Goal: Information Seeking & Learning: Check status

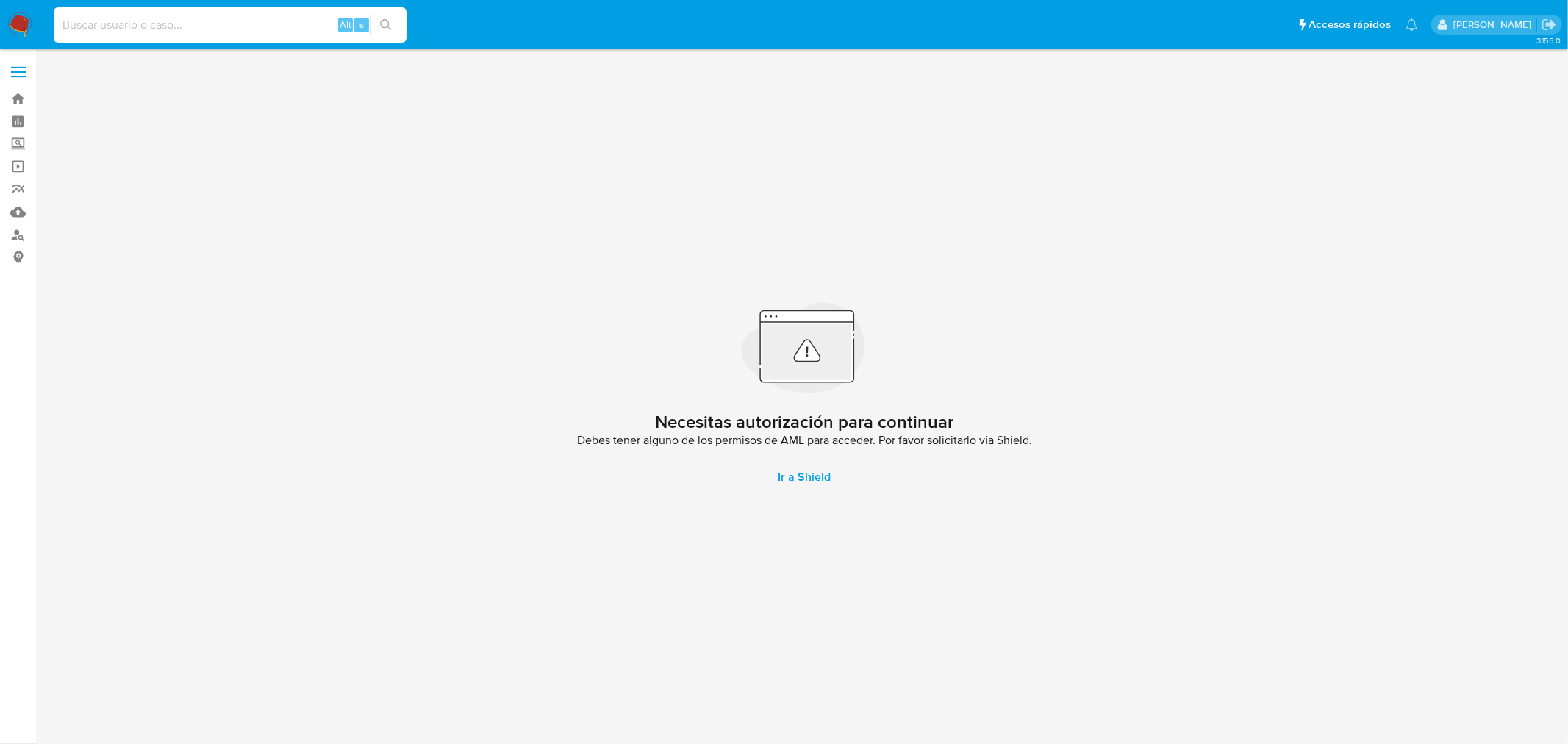
click at [182, 32] on input at bounding box center [230, 25] width 353 height 19
paste input "27148349504"
type input "27148349504"
click at [28, 232] on link "Buscador de personas" at bounding box center [87, 235] width 175 height 23
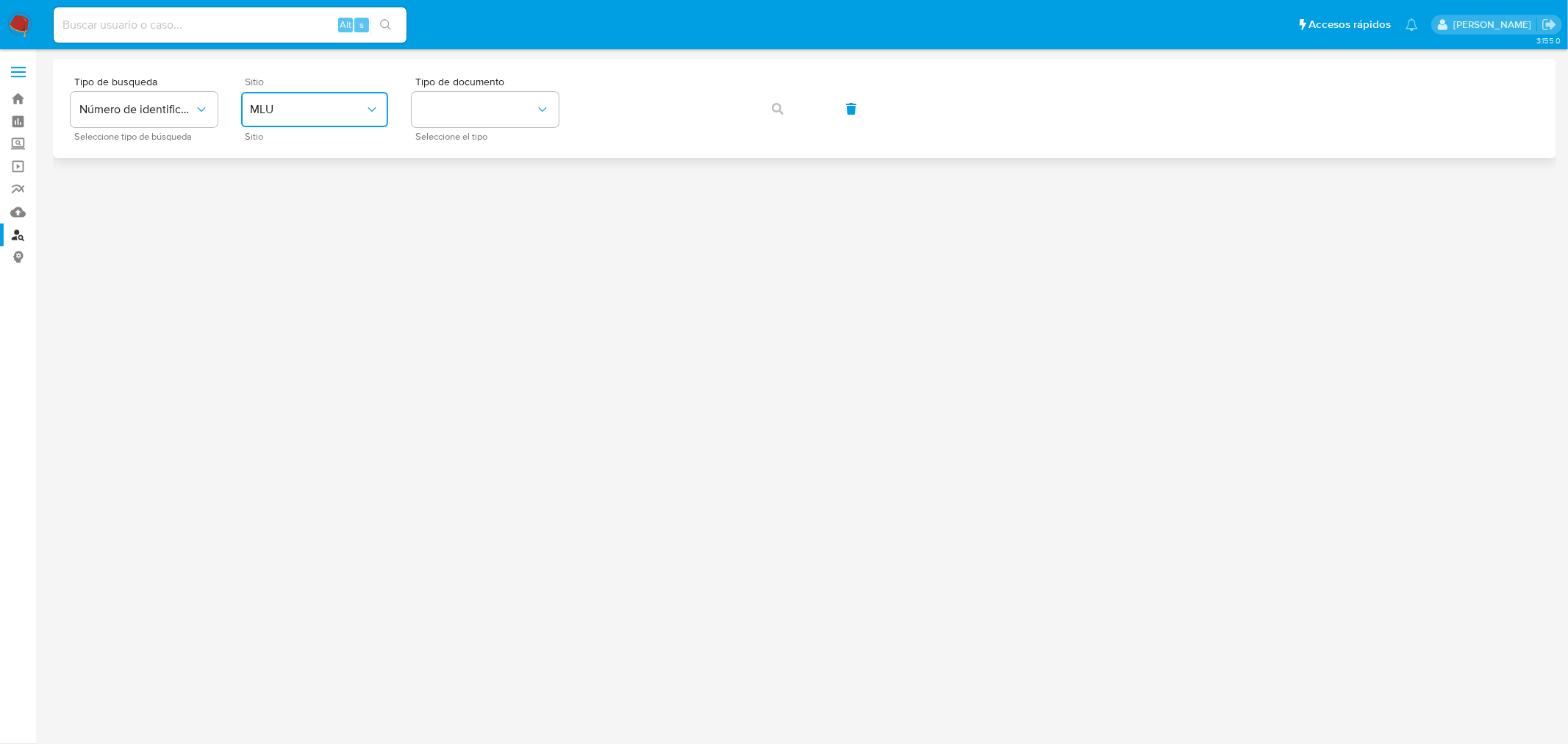
click at [298, 94] on button "MLU" at bounding box center [315, 109] width 147 height 35
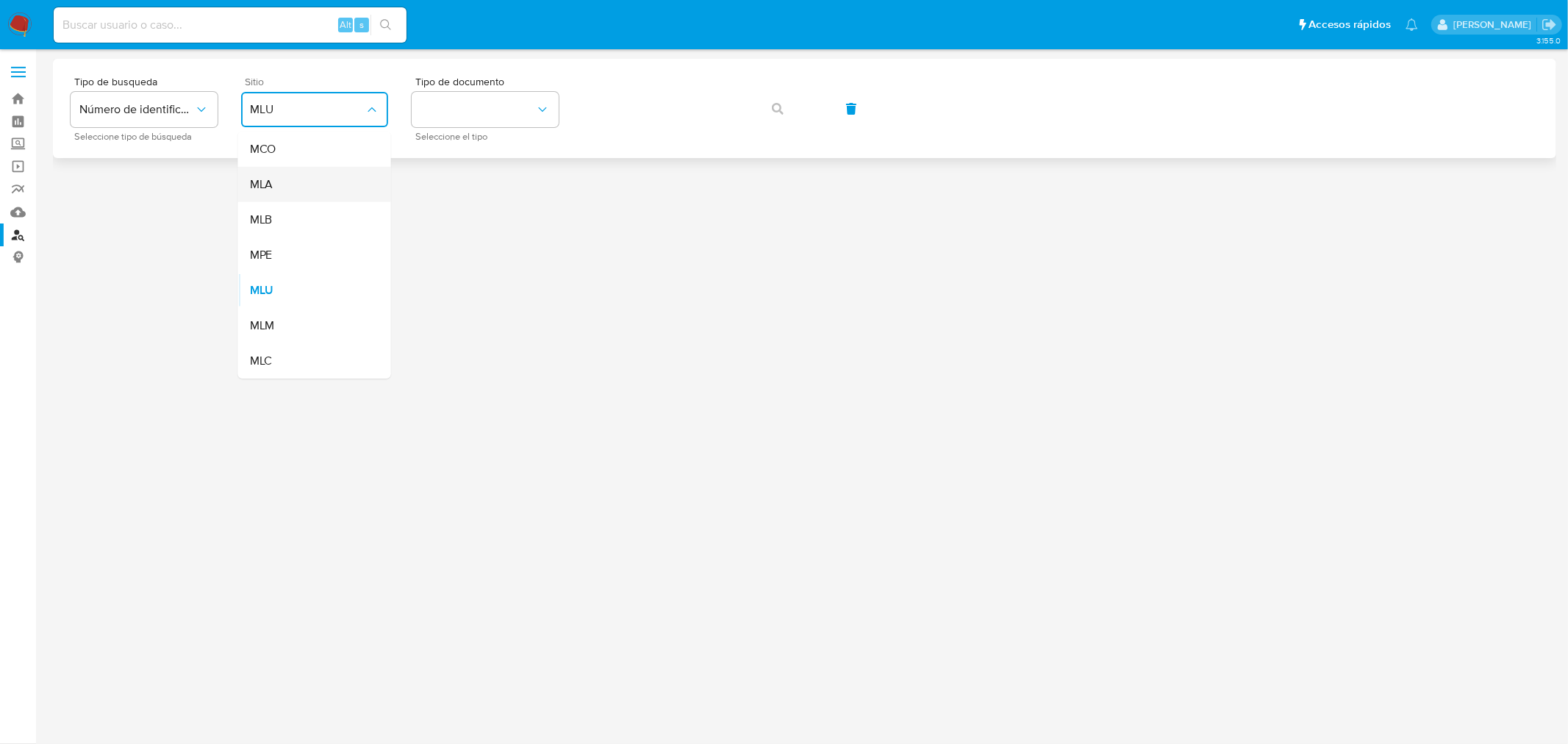
click at [276, 189] on div "MLA" at bounding box center [310, 184] width 120 height 35
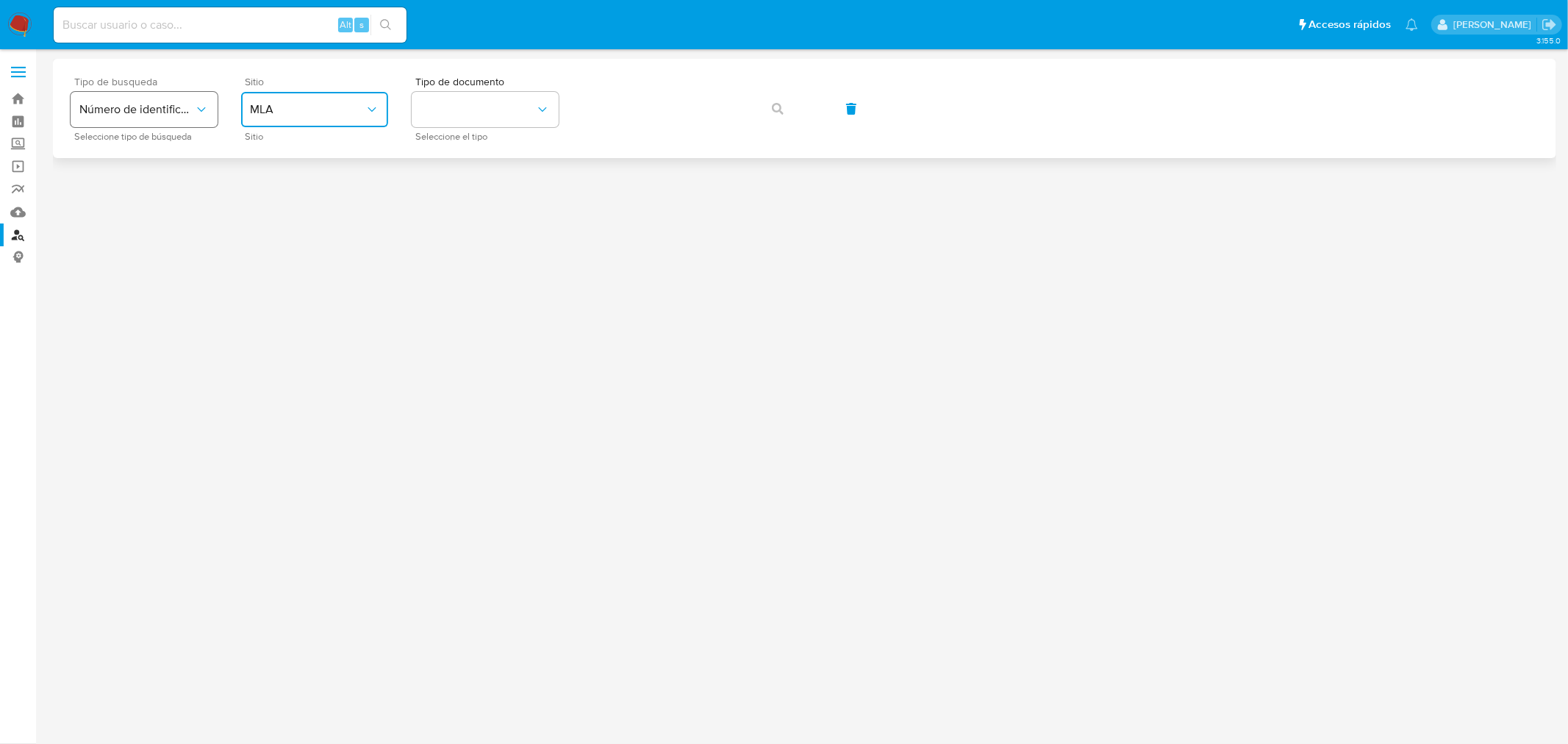
click at [170, 119] on button "Número de identificación" at bounding box center [144, 109] width 147 height 35
click at [489, 119] on button "identificationType" at bounding box center [486, 109] width 147 height 35
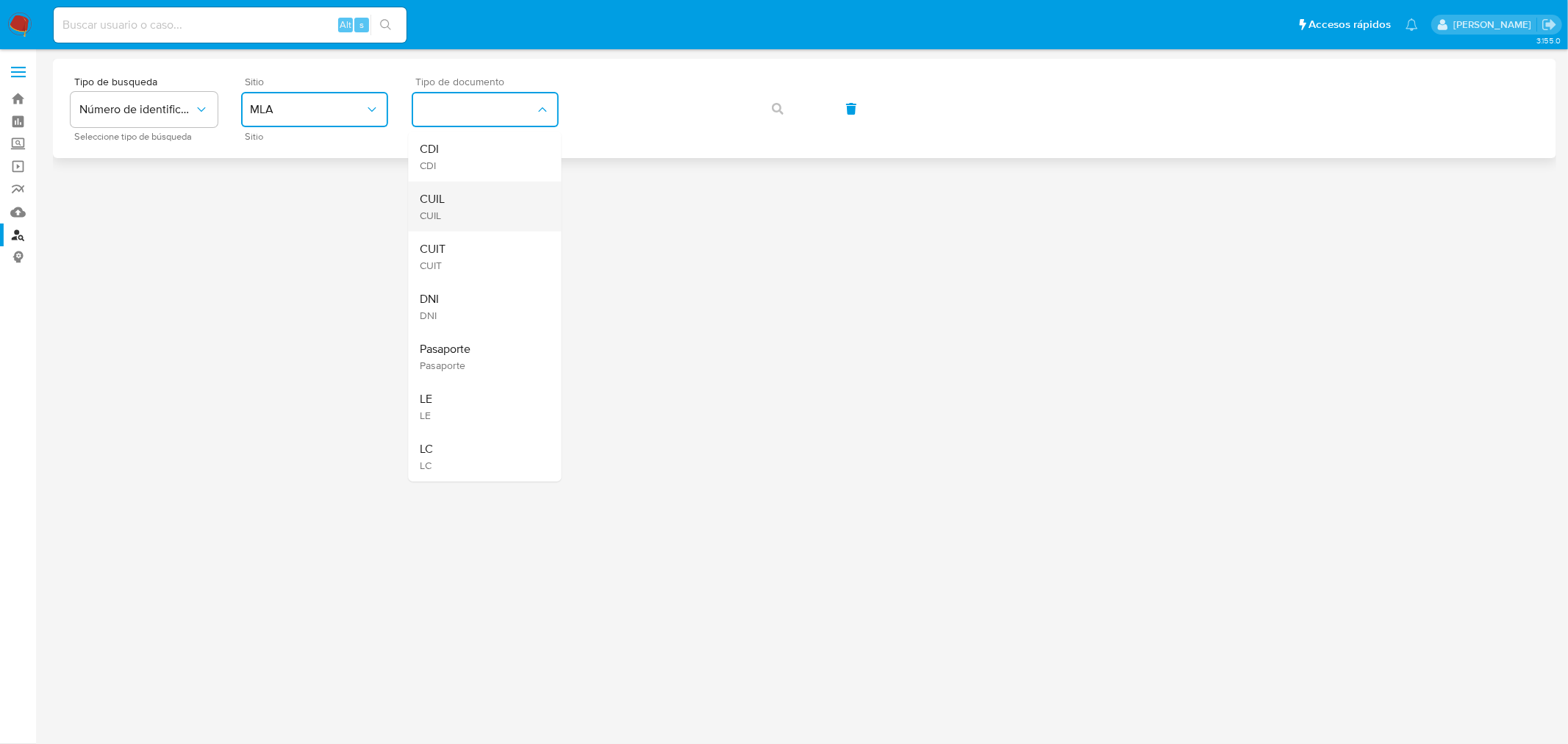
click at [489, 194] on div "CUIL CUIL" at bounding box center [481, 206] width 120 height 50
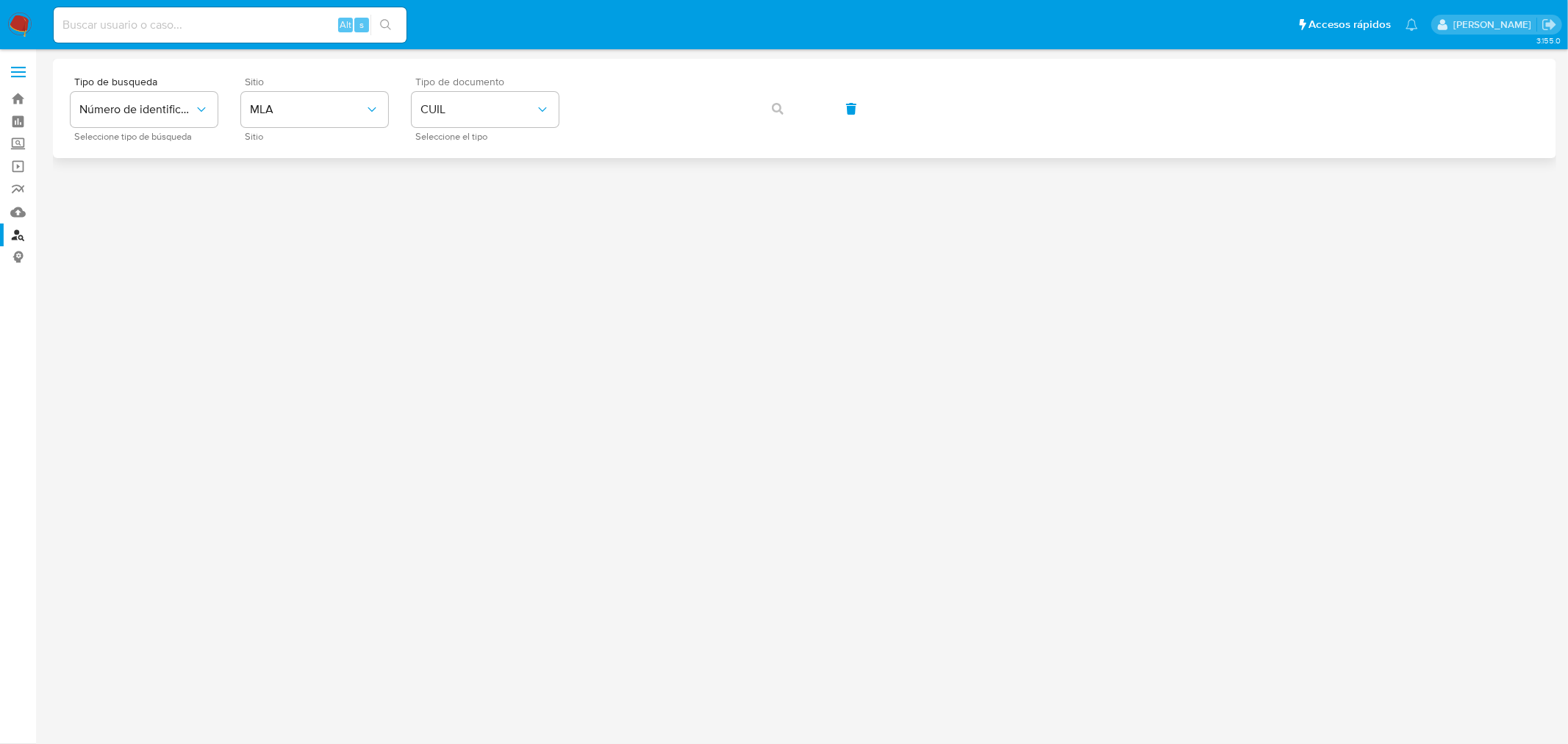
click at [731, 92] on div "Tipo de busqueda Número de identificación Seleccione tipo de búsqueda Sitio MLA…" at bounding box center [804, 108] width 1468 height 64
click at [768, 112] on button "button" at bounding box center [778, 108] width 50 height 35
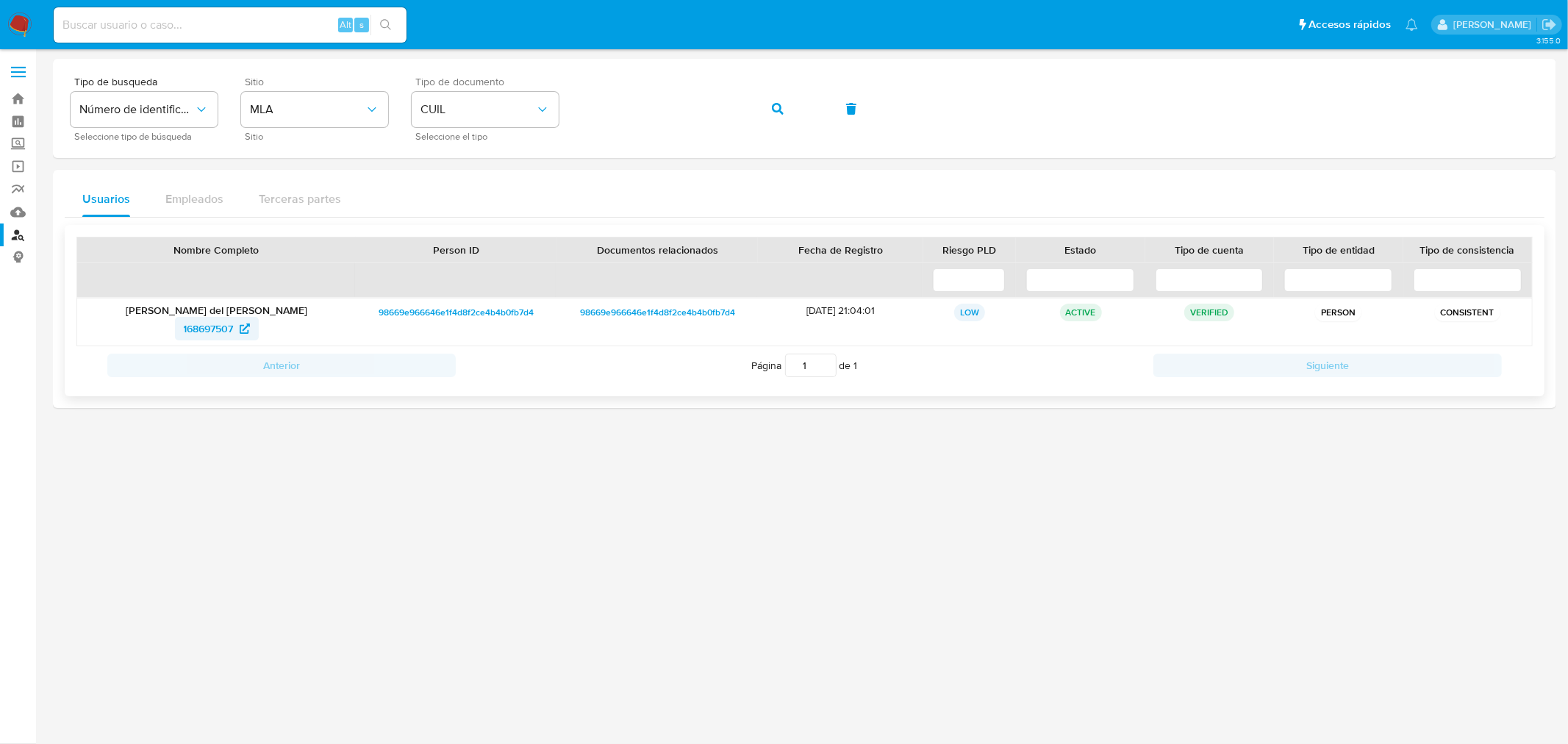
click at [234, 330] on span "168697507" at bounding box center [209, 328] width 50 height 23
click at [784, 113] on button "button" at bounding box center [778, 108] width 50 height 35
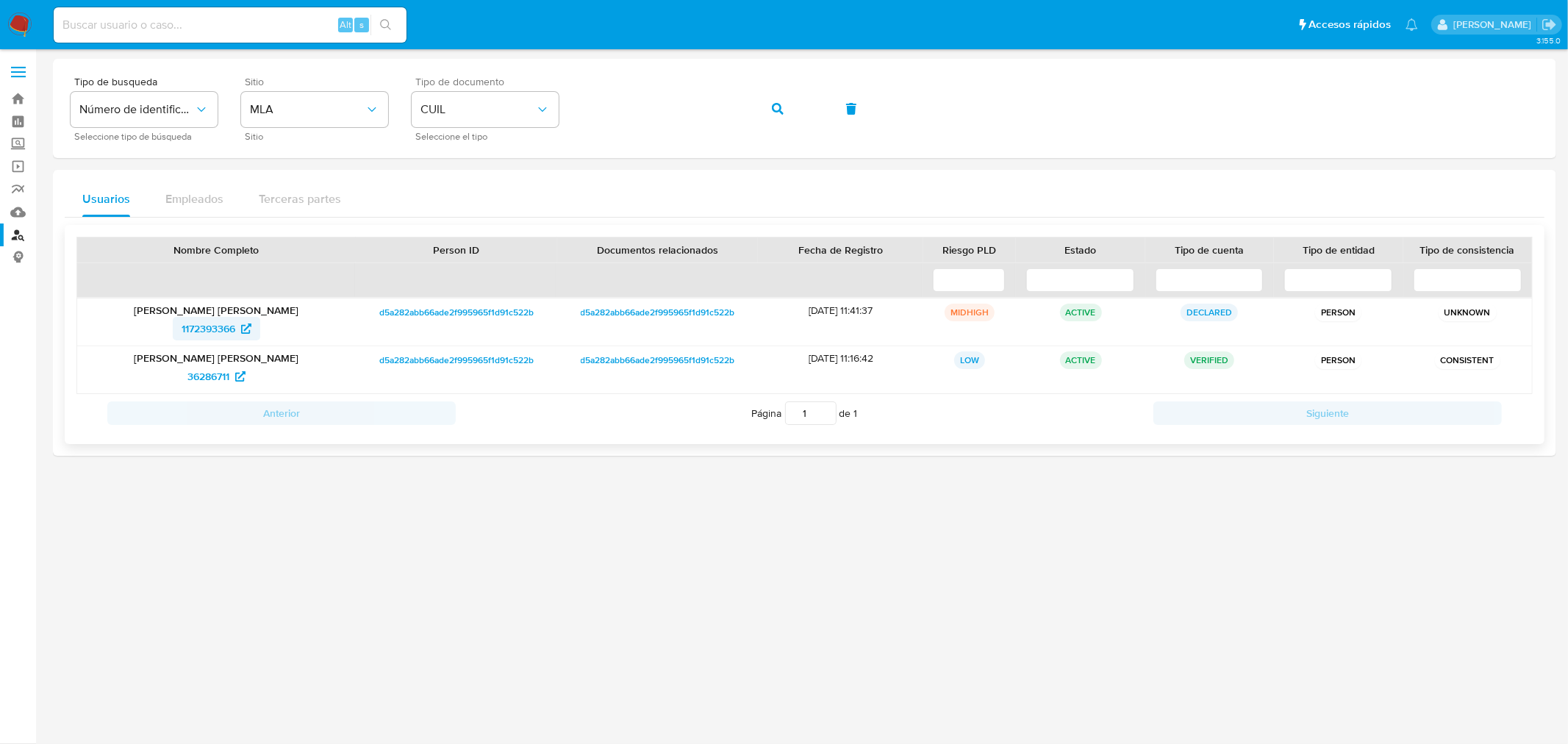
click at [234, 331] on span "1172393366" at bounding box center [207, 328] width 53 height 23
click at [194, 376] on span "36286711" at bounding box center [207, 376] width 42 height 23
click at [785, 105] on button "button" at bounding box center [778, 108] width 50 height 35
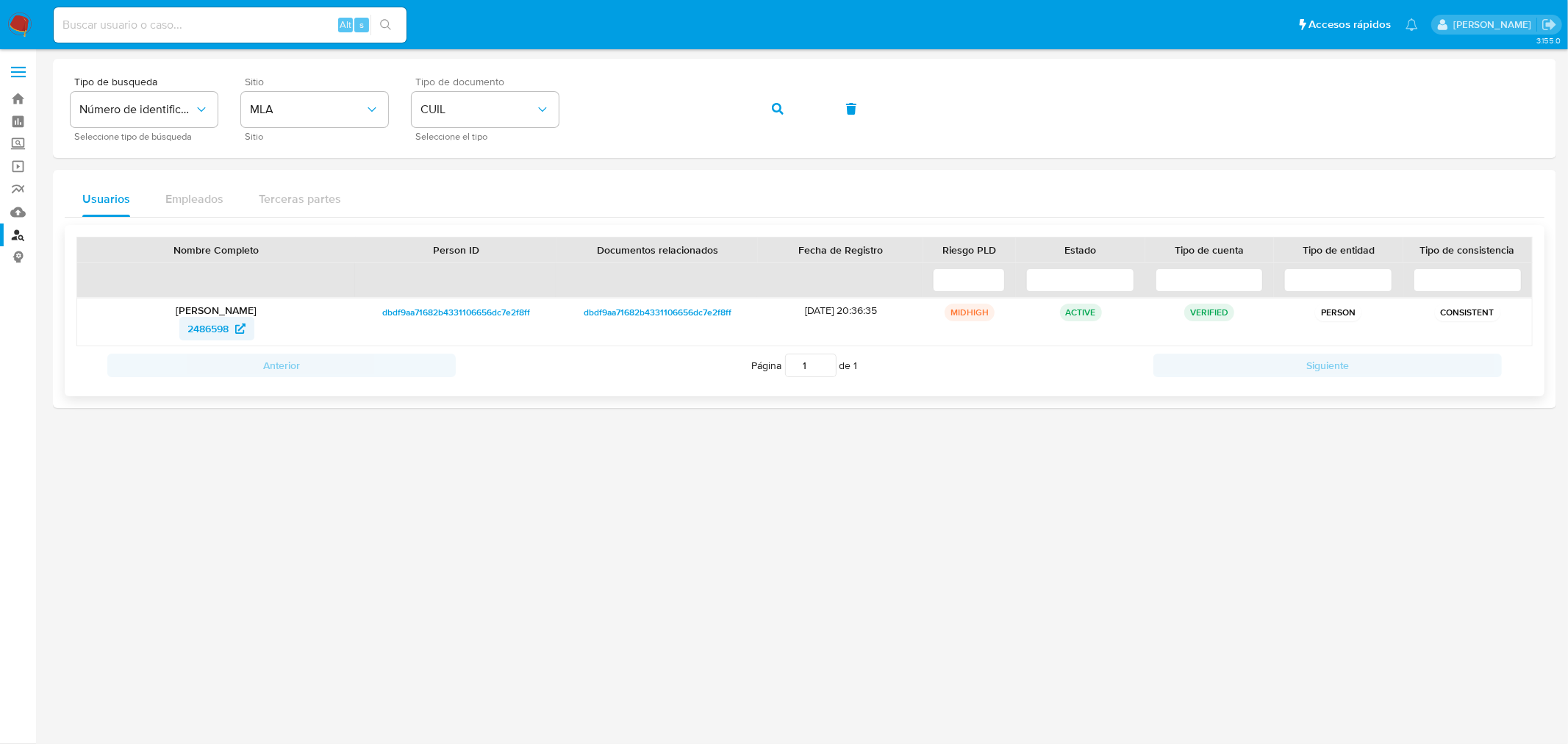
drag, startPoint x: 203, startPoint y: 312, endPoint x: 210, endPoint y: 324, distance: 13.9
click at [205, 313] on p "Cristina Viviana Rosa" at bounding box center [216, 310] width 258 height 14
click at [216, 327] on span "2486598" at bounding box center [208, 328] width 41 height 23
click at [780, 111] on icon "button" at bounding box center [778, 108] width 12 height 12
click at [216, 335] on span "566775944" at bounding box center [208, 328] width 51 height 23
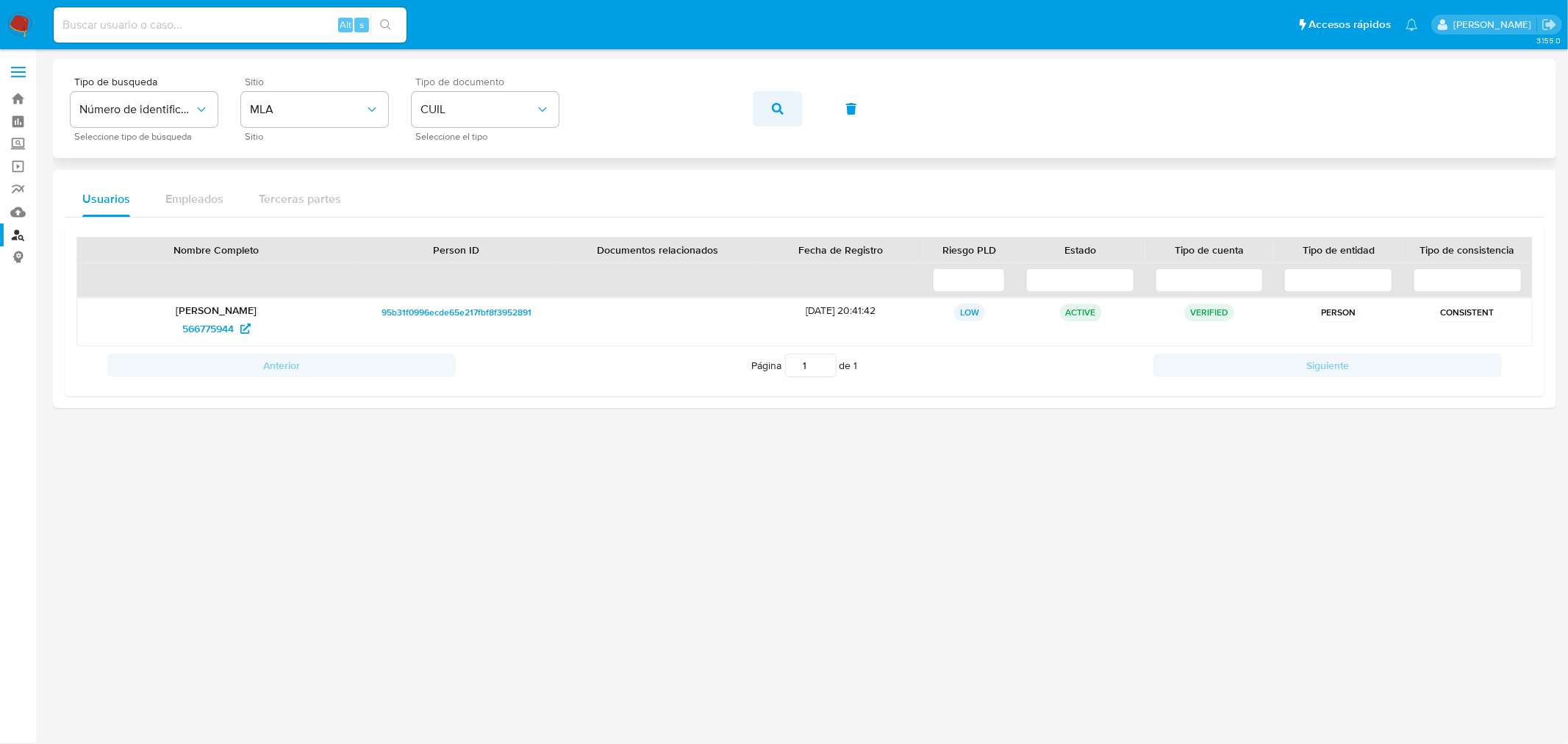
click at [772, 116] on span "button" at bounding box center [778, 108] width 12 height 32
click at [228, 336] on span "306792918" at bounding box center [208, 328] width 50 height 23
click at [768, 106] on button "button" at bounding box center [778, 108] width 50 height 35
click at [248, 324] on span "161156870" at bounding box center [216, 328] width 62 height 23
click at [770, 106] on button "button" at bounding box center [778, 108] width 50 height 35
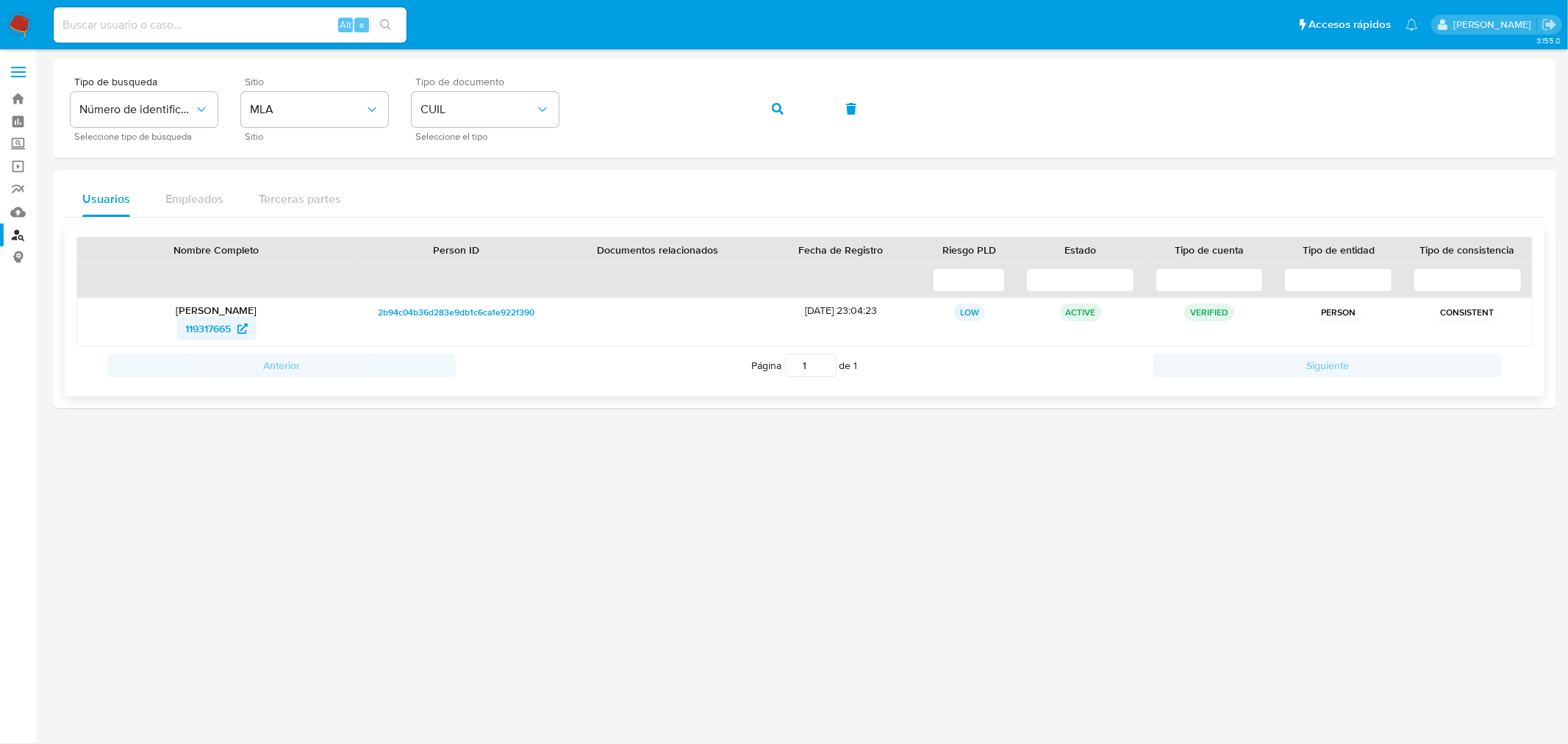
click at [222, 319] on span "119317665" at bounding box center [208, 328] width 46 height 23
click at [556, 111] on div "Tipo de busqueda Número de identificación Seleccione tipo de búsqueda Sitio MLA…" at bounding box center [804, 108] width 1468 height 64
click at [794, 111] on button "button" at bounding box center [778, 108] width 50 height 35
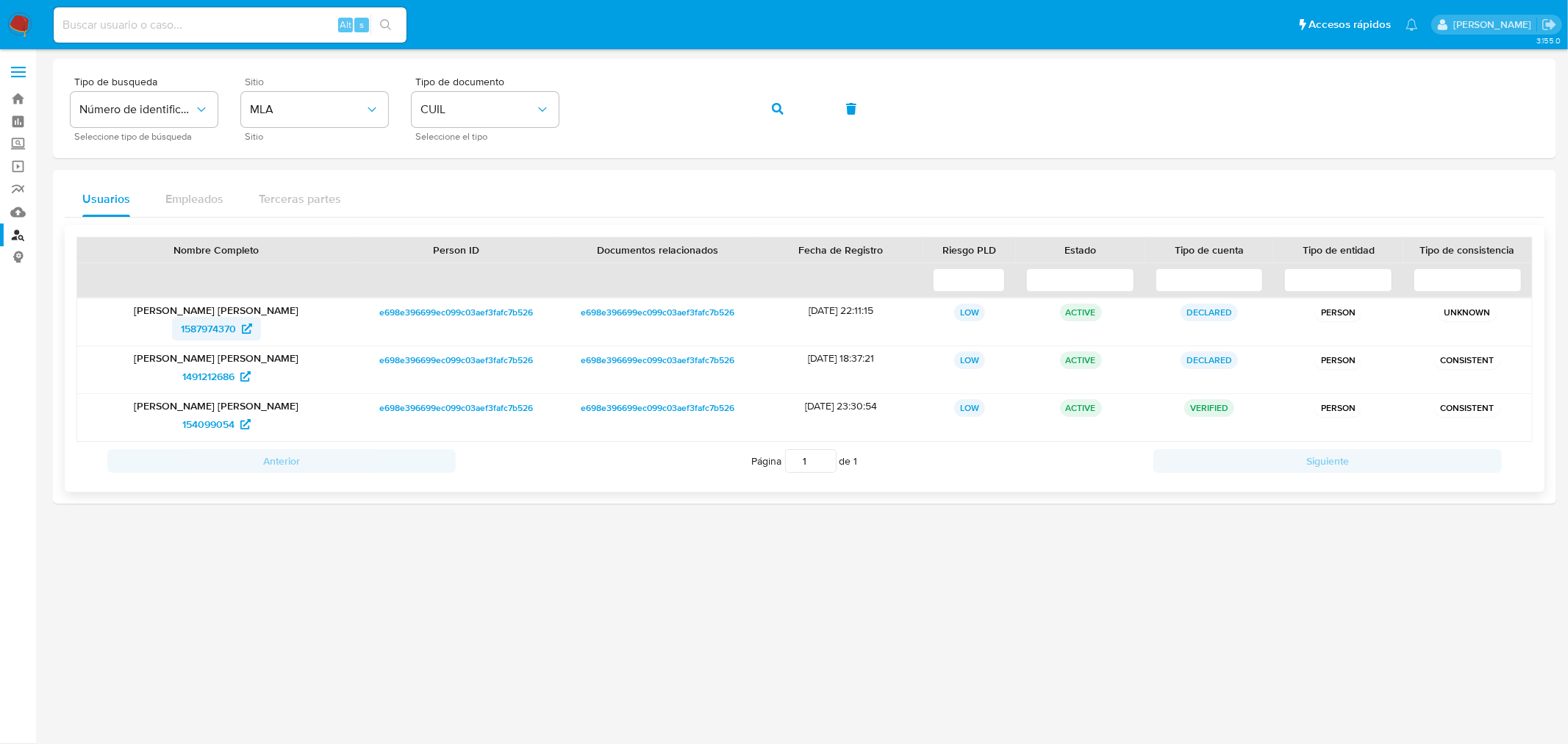
click at [241, 327] on span "1587974370" at bounding box center [217, 328] width 72 height 23
click at [226, 376] on span "1491212686" at bounding box center [208, 376] width 52 height 23
click at [196, 421] on span "154099054" at bounding box center [208, 424] width 52 height 23
click at [775, 114] on span "button" at bounding box center [778, 108] width 12 height 32
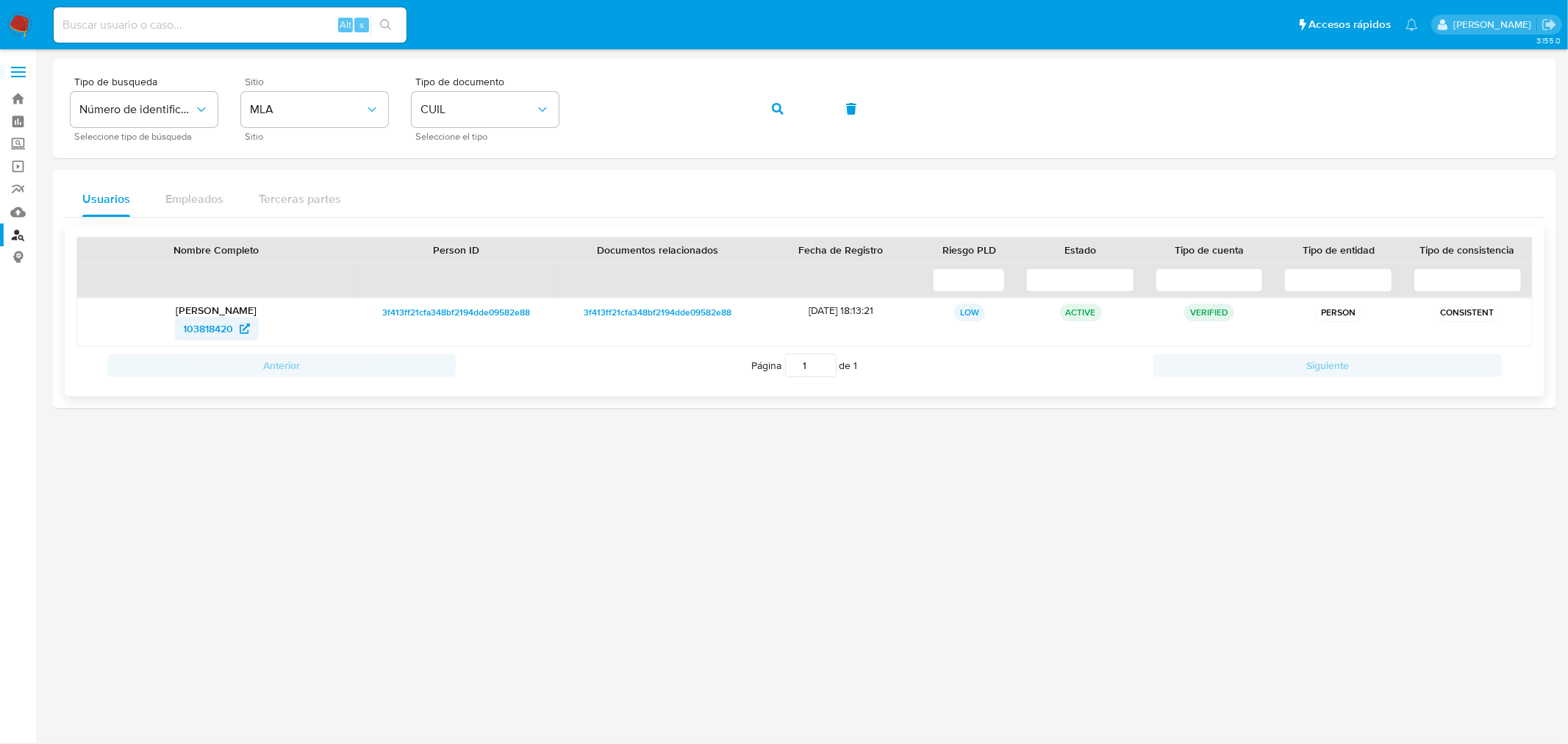
click at [207, 335] on span "103818420" at bounding box center [209, 328] width 50 height 23
click at [778, 110] on icon "button" at bounding box center [778, 108] width 12 height 12
click at [190, 329] on span "73673565" at bounding box center [208, 328] width 46 height 23
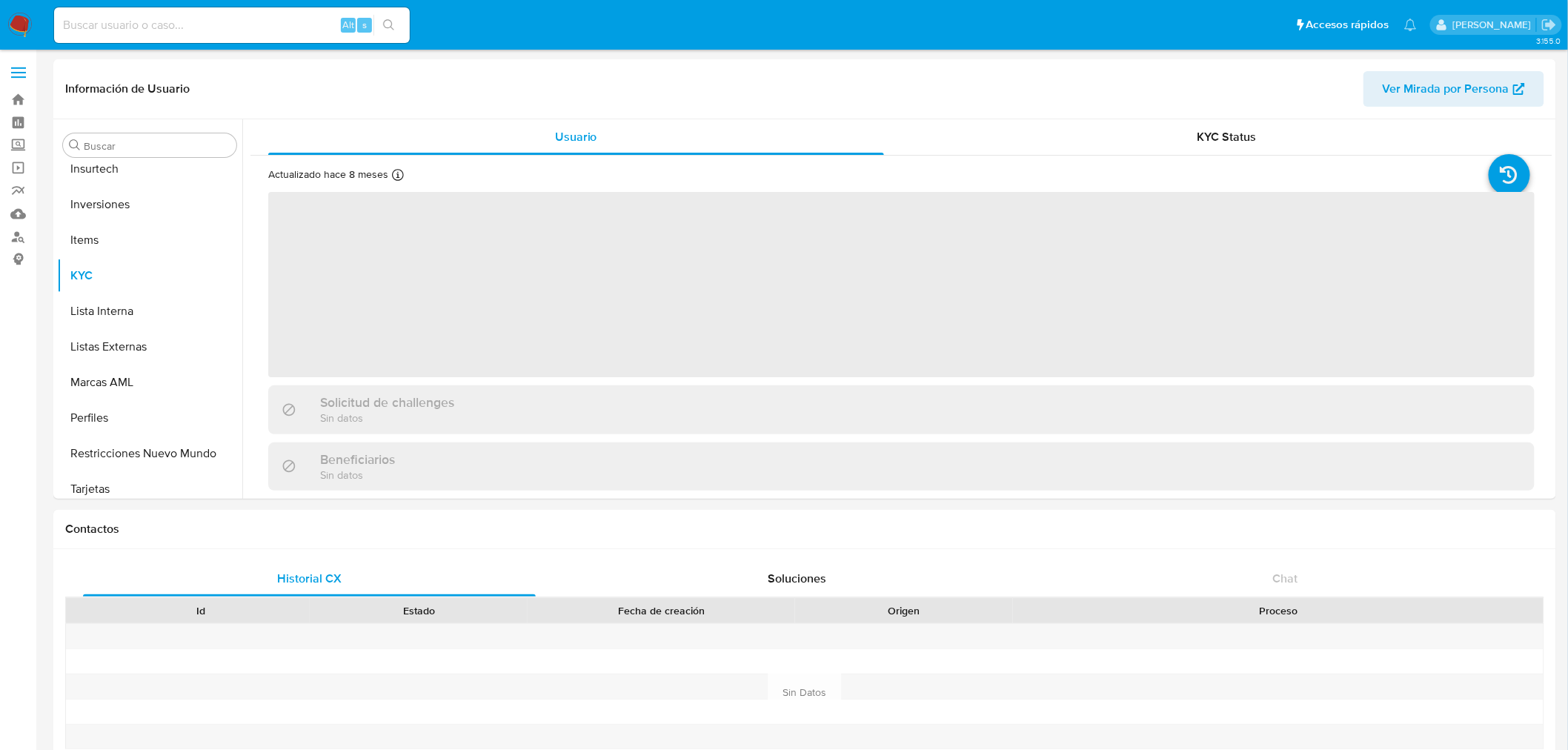
scroll to position [696, 0]
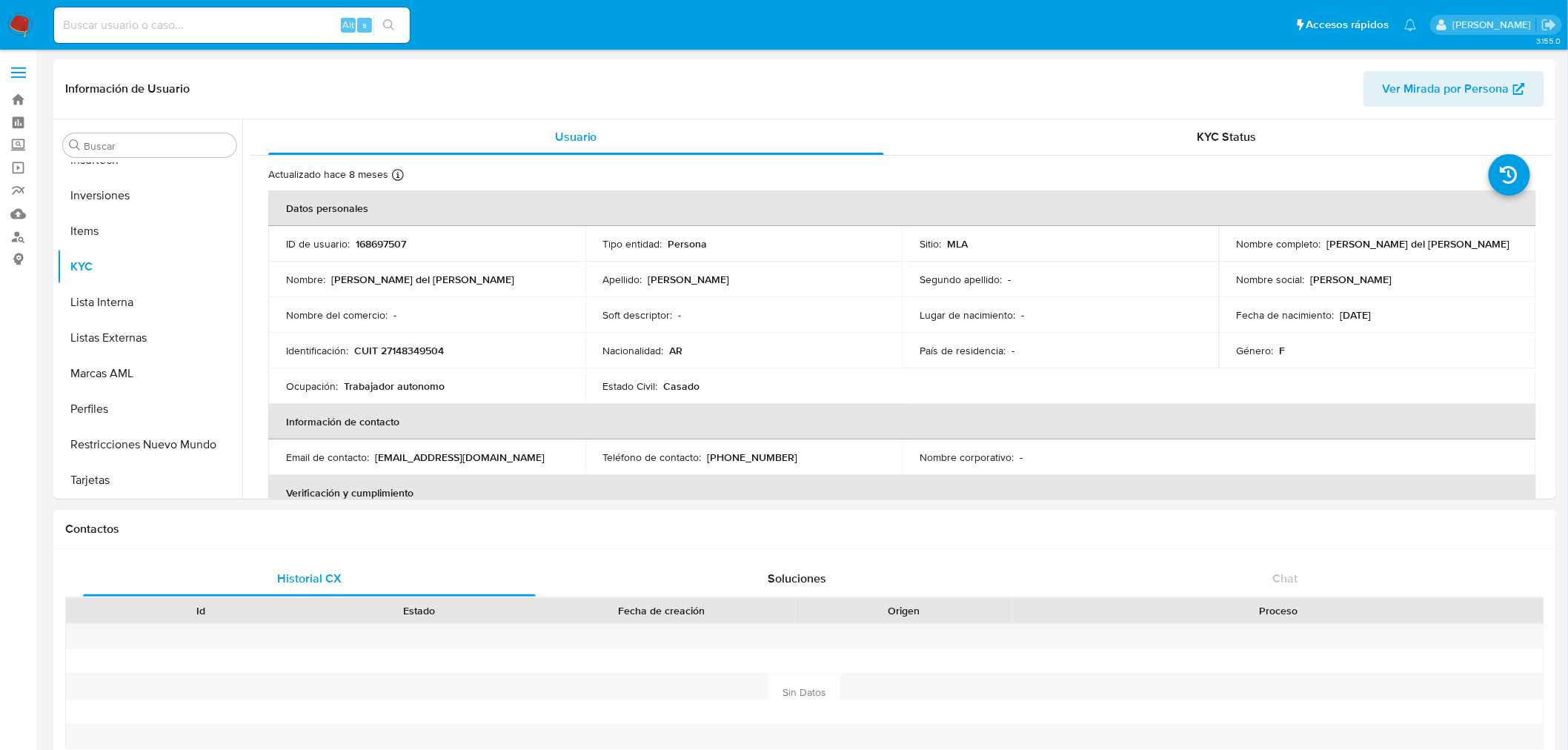
select select "10"
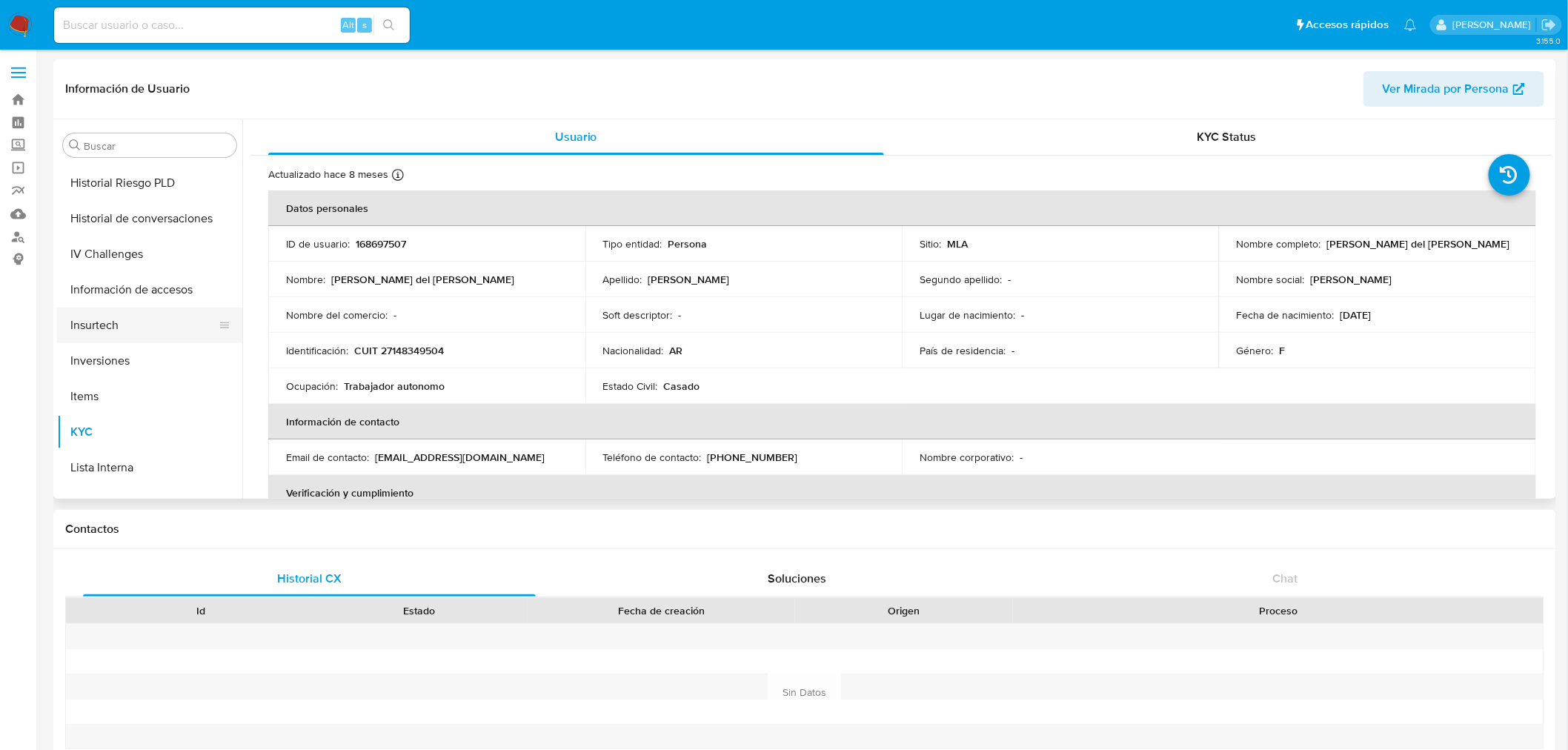
scroll to position [367, 0]
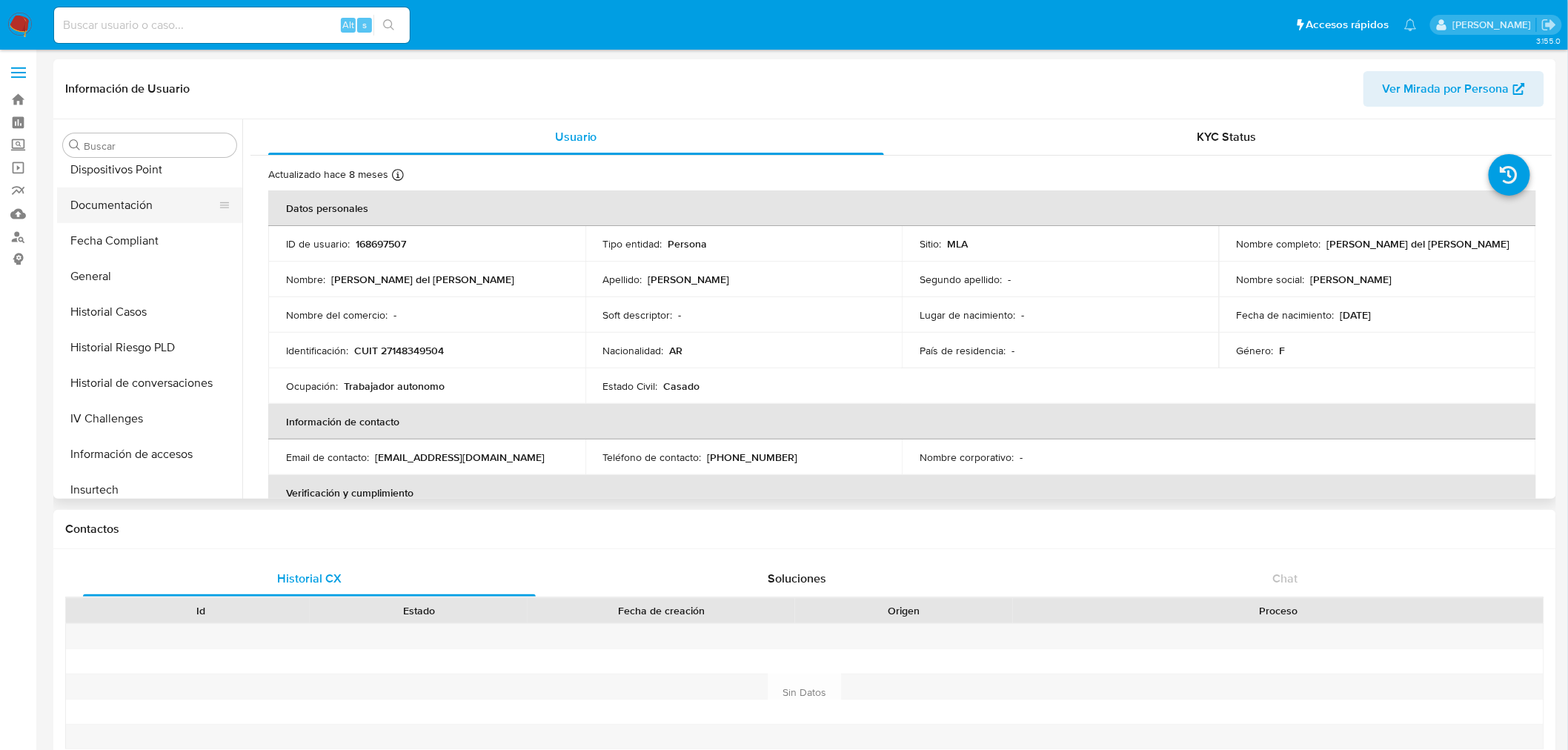
click at [119, 218] on button "Documentación" at bounding box center [144, 205] width 174 height 35
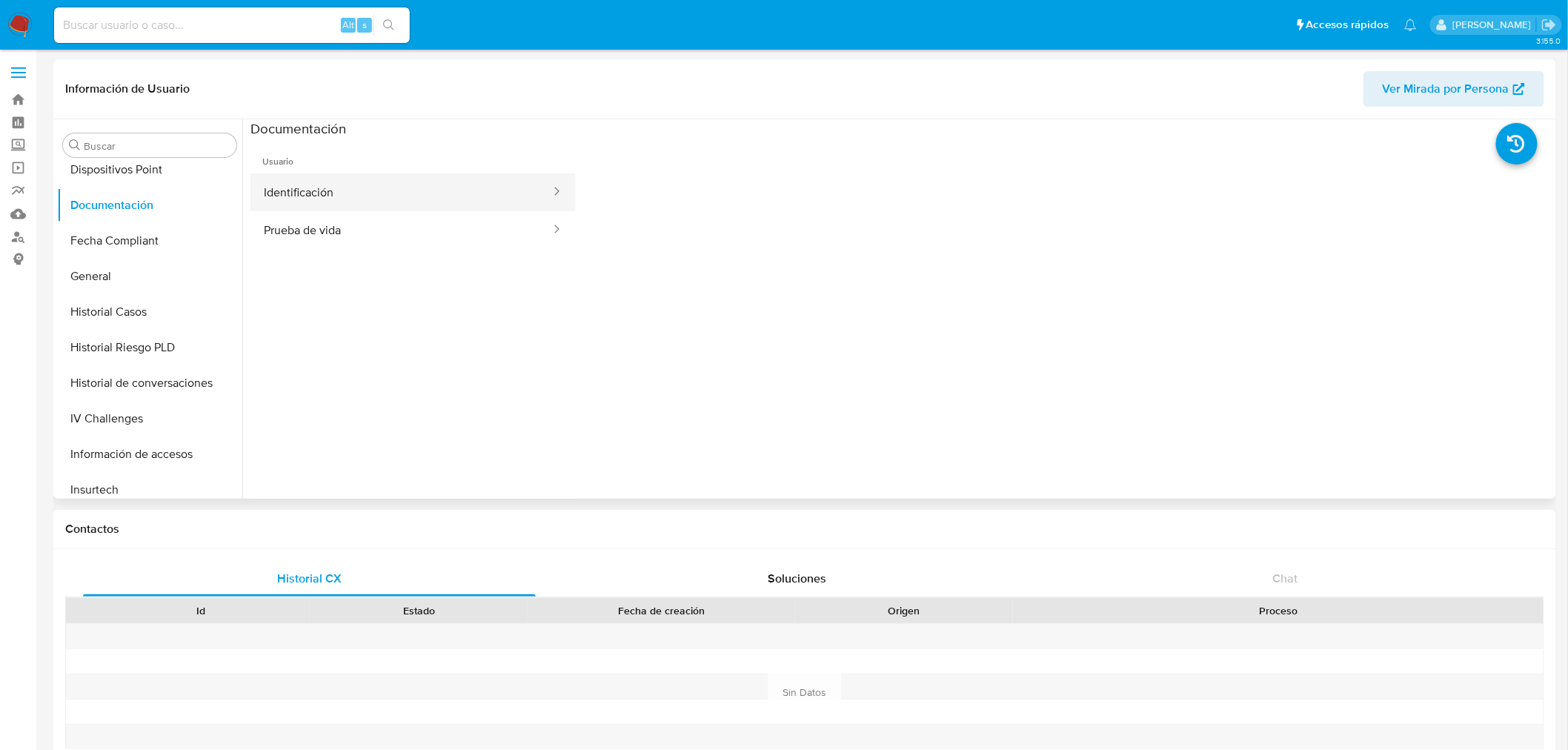
click at [447, 195] on button "Identificación" at bounding box center [401, 192] width 302 height 38
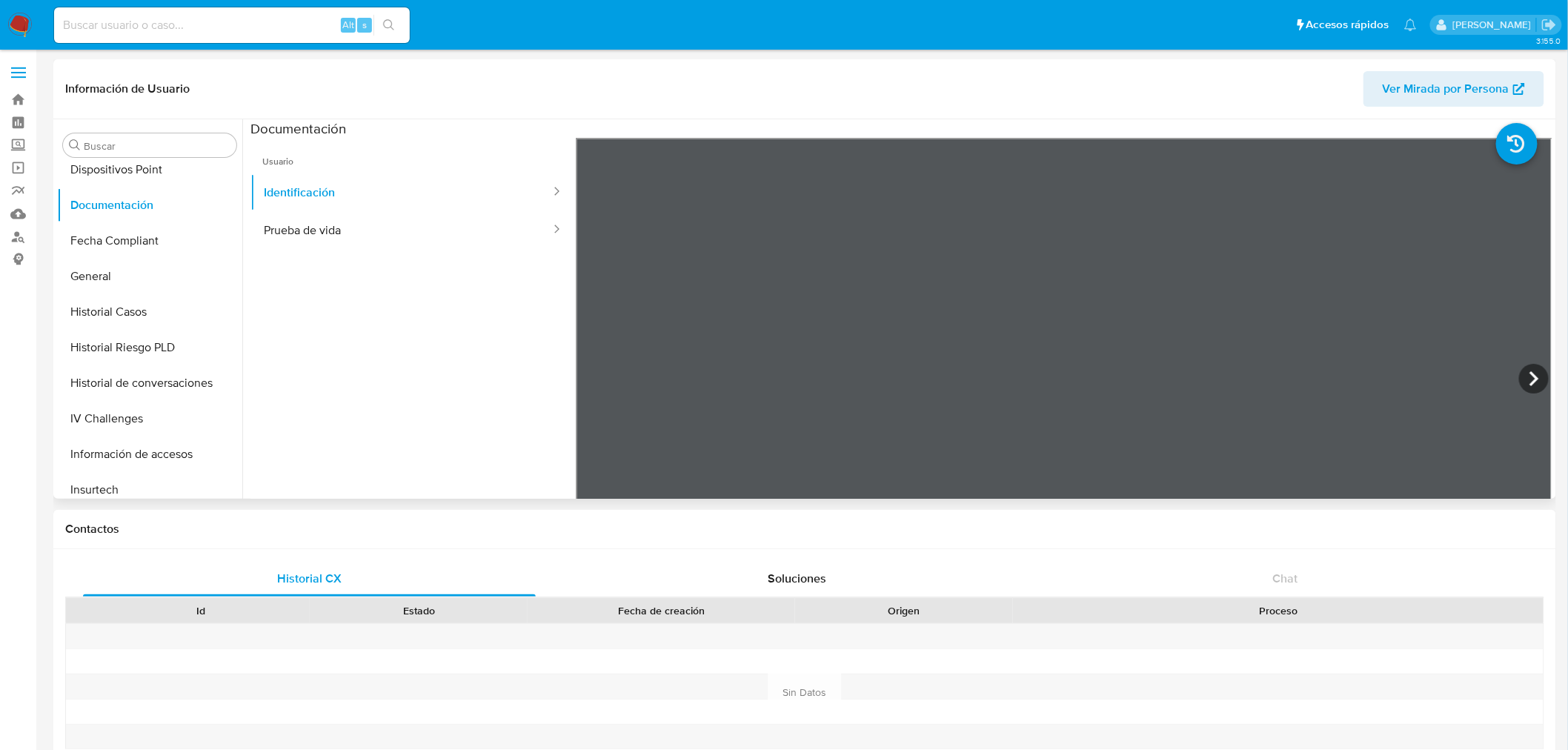
scroll to position [143, 0]
click at [1530, 373] on icon at bounding box center [1534, 378] width 9 height 15
click at [484, 235] on button "Prueba de vida" at bounding box center [401, 229] width 302 height 38
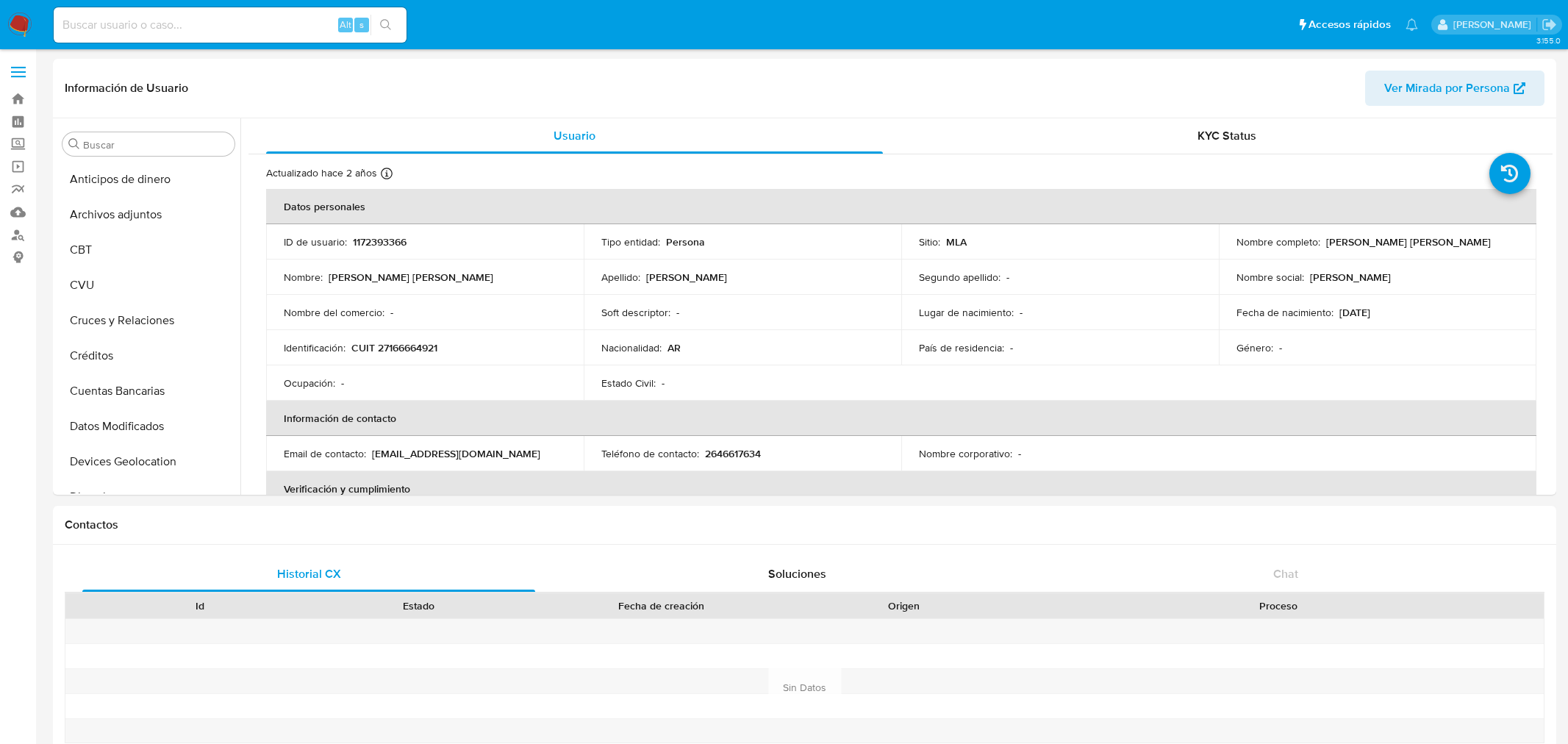
select select "10"
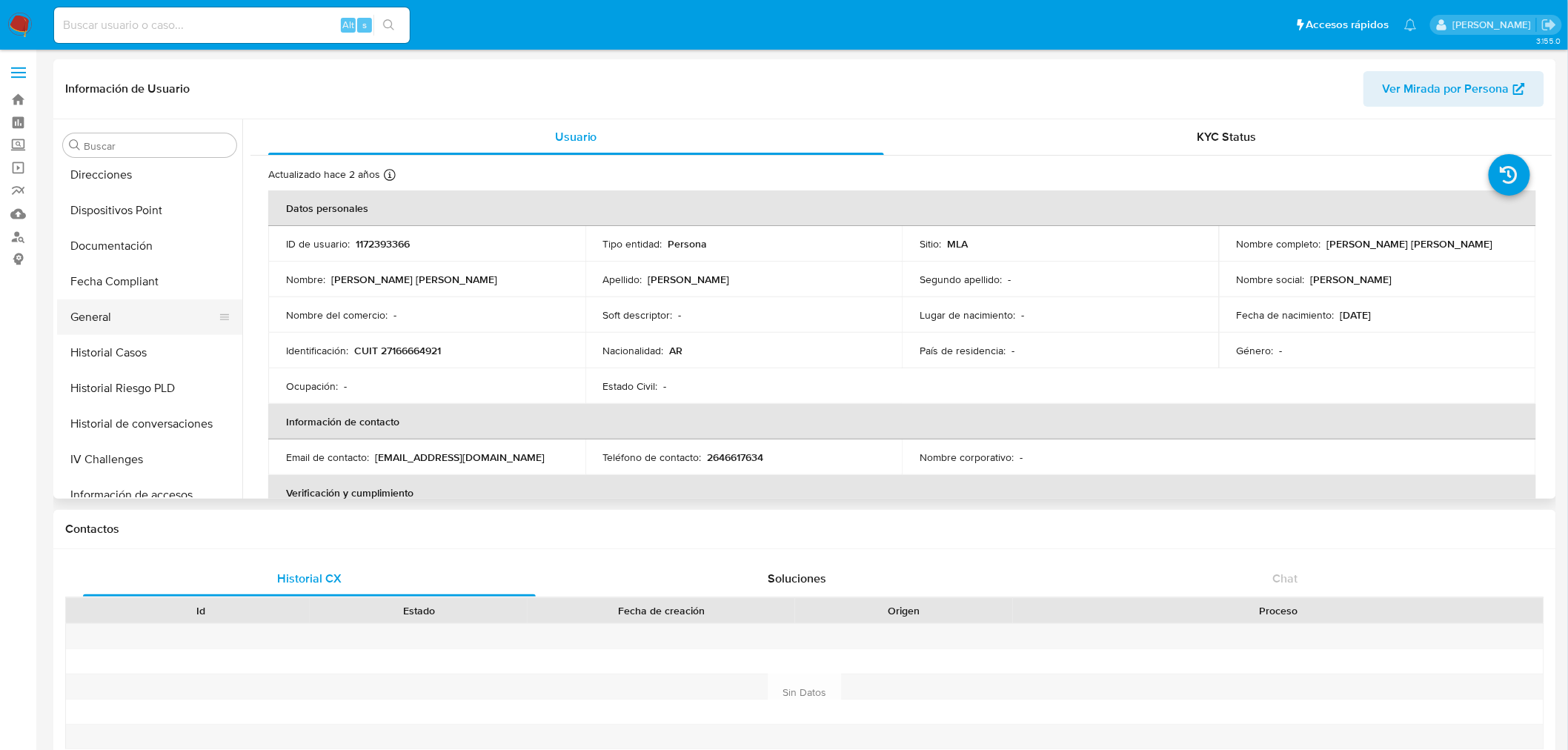
scroll to position [284, 0]
click at [127, 287] on button "Documentación" at bounding box center [144, 287] width 174 height 35
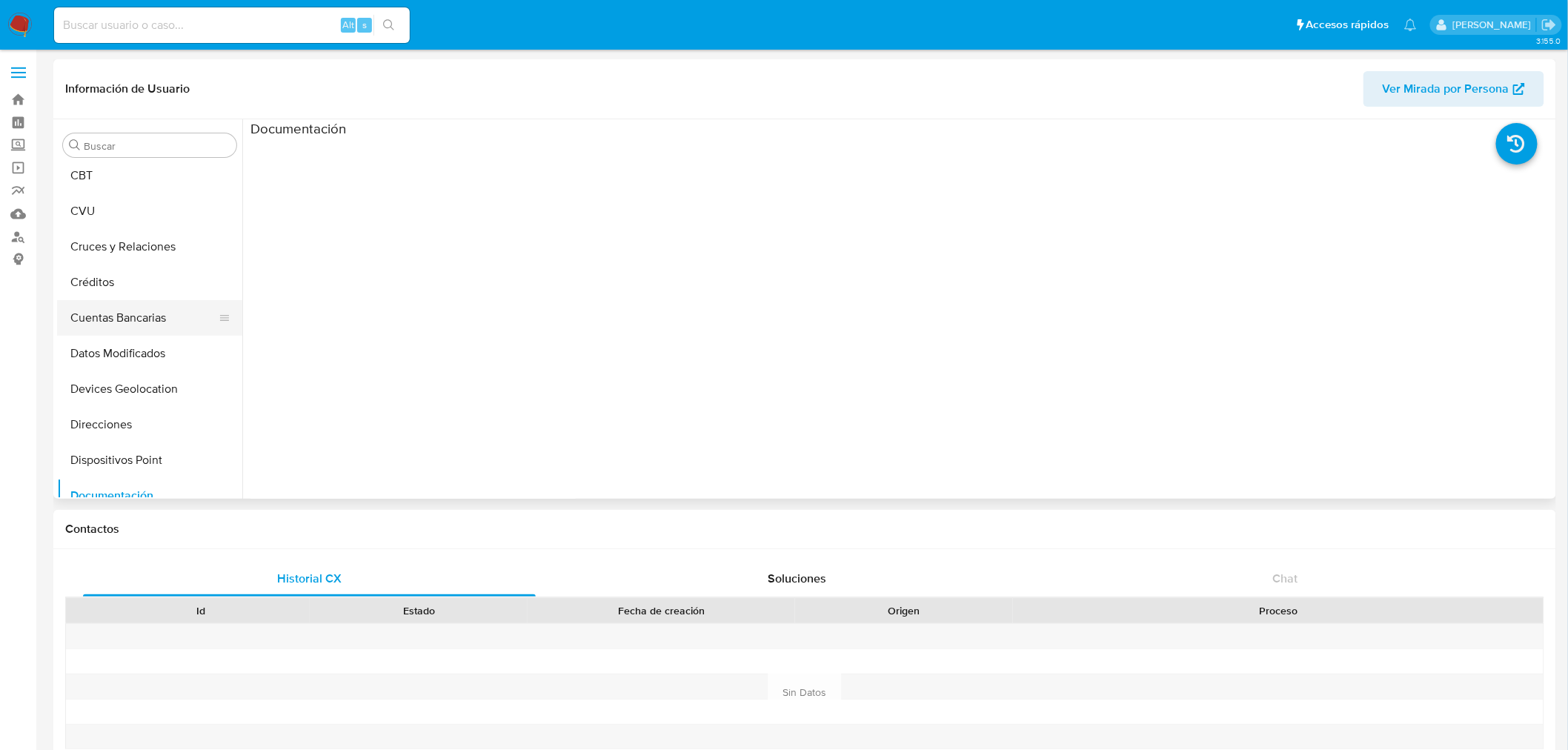
scroll to position [38, 0]
click at [131, 374] on button "Datos Modificados" at bounding box center [144, 392] width 174 height 35
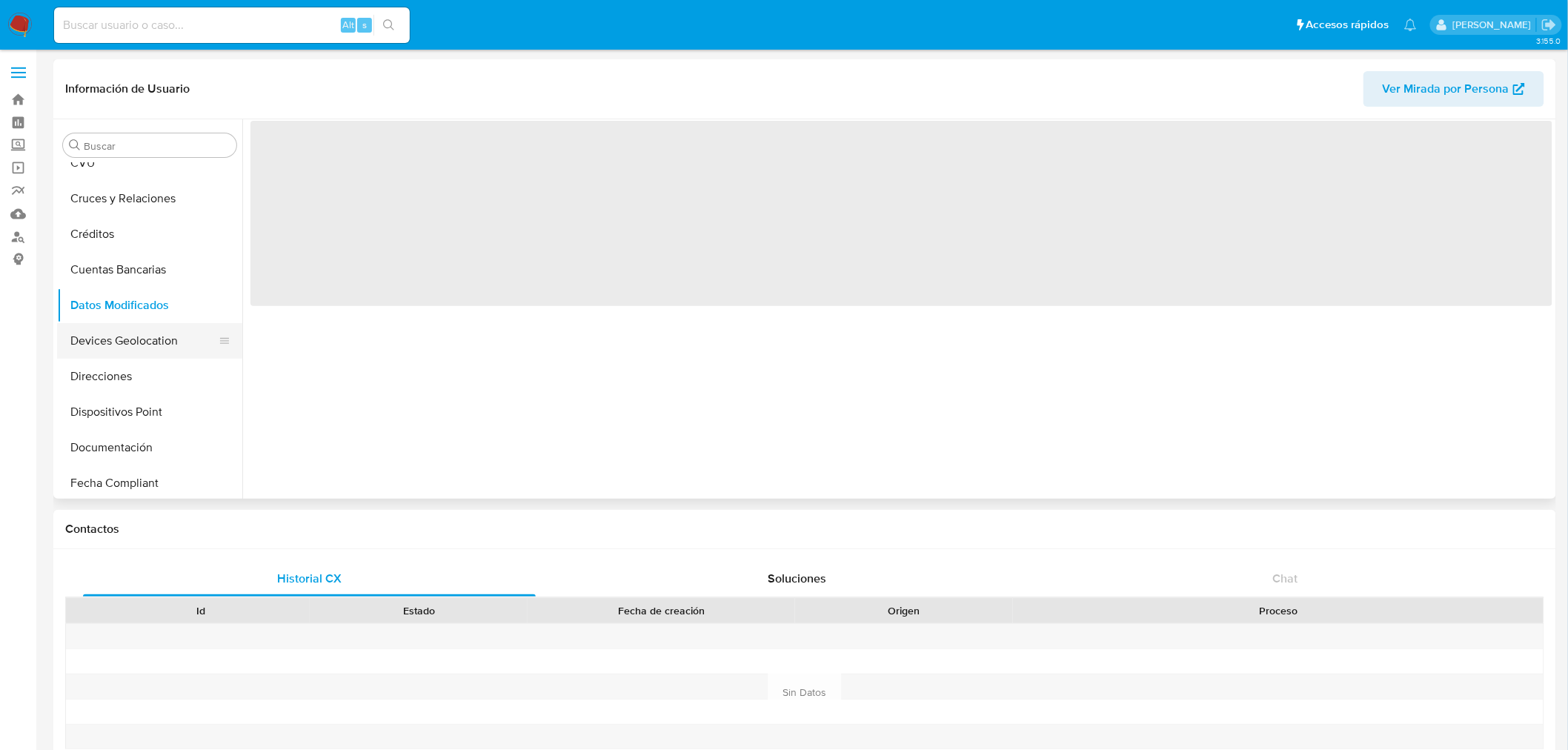
scroll to position [202, 0]
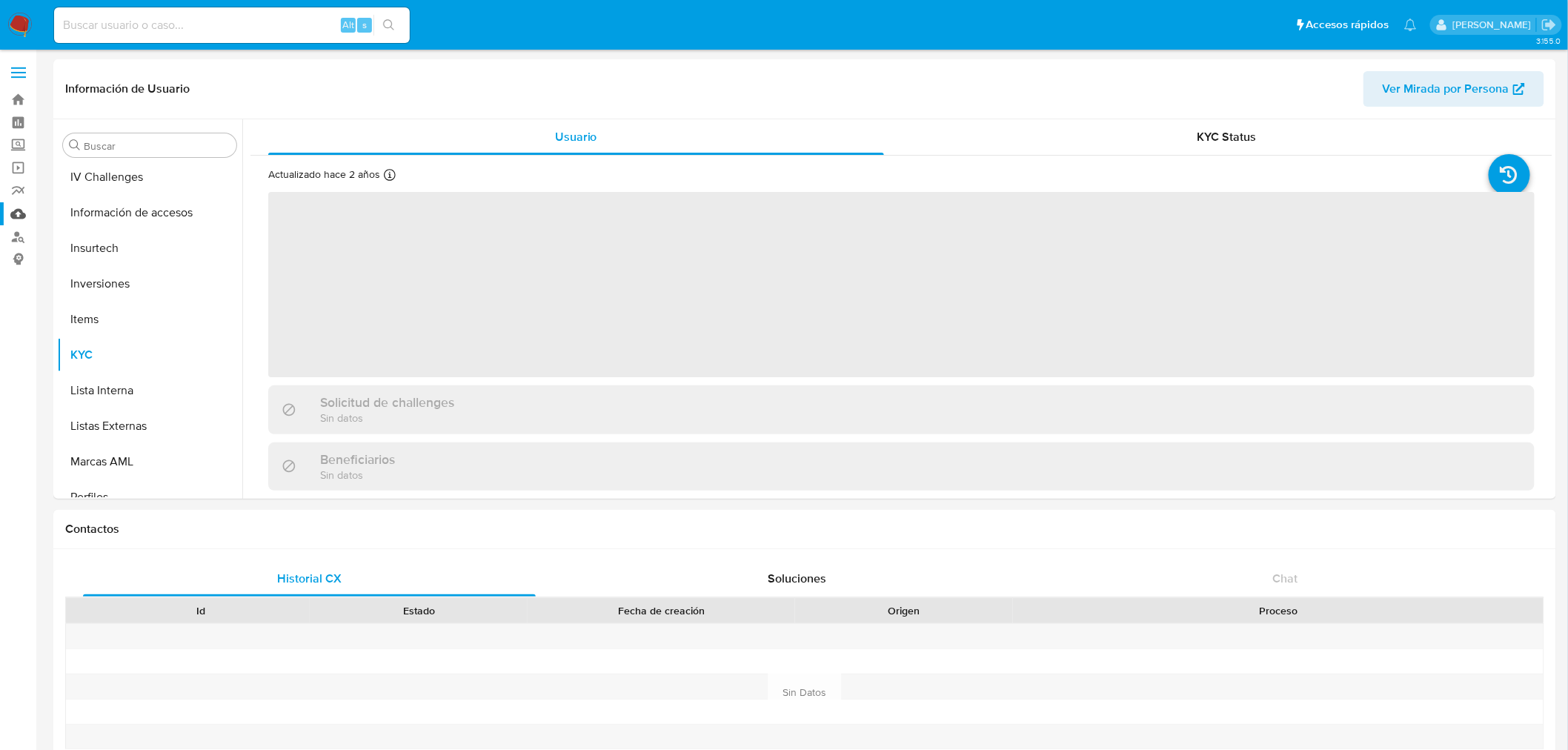
scroll to position [696, 0]
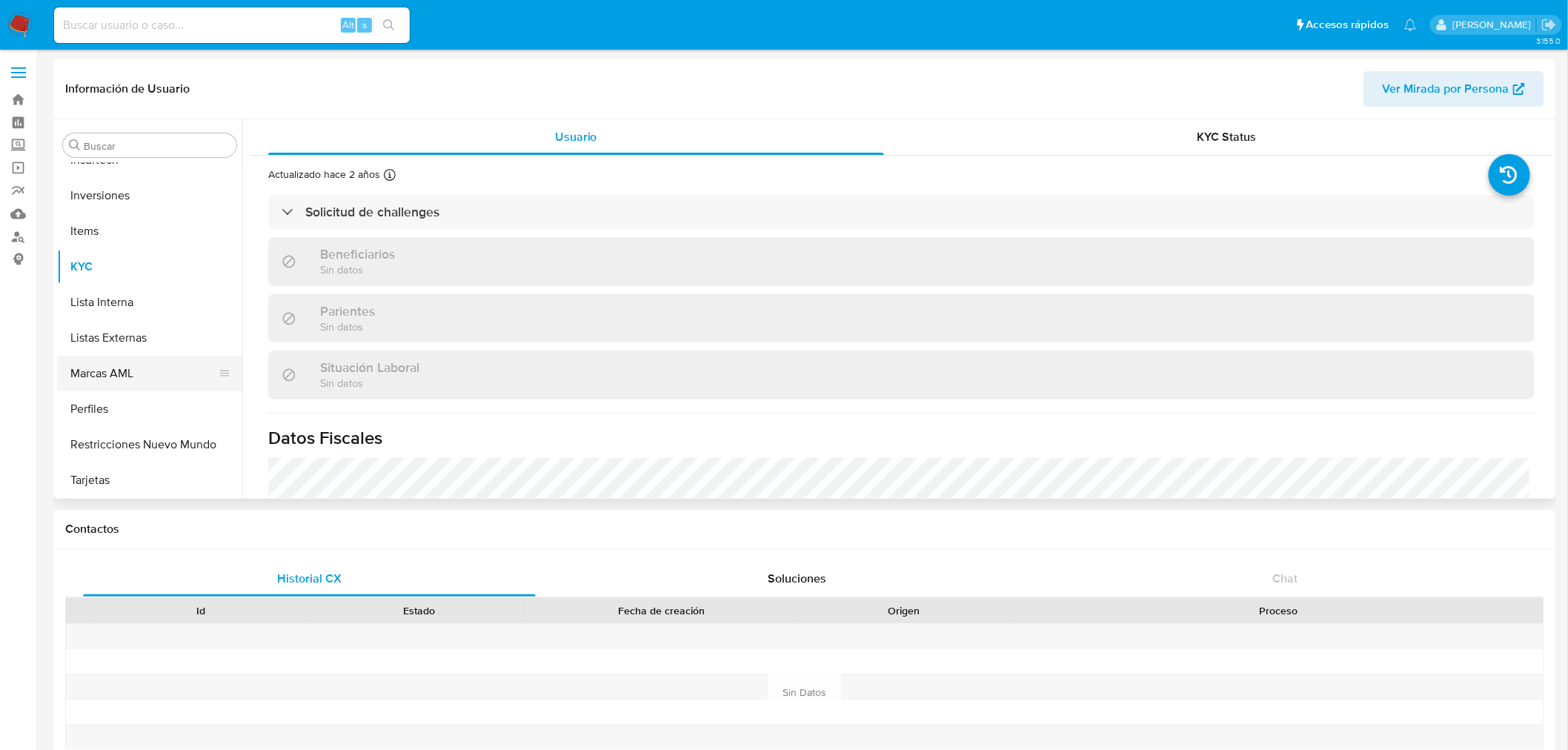
select select "10"
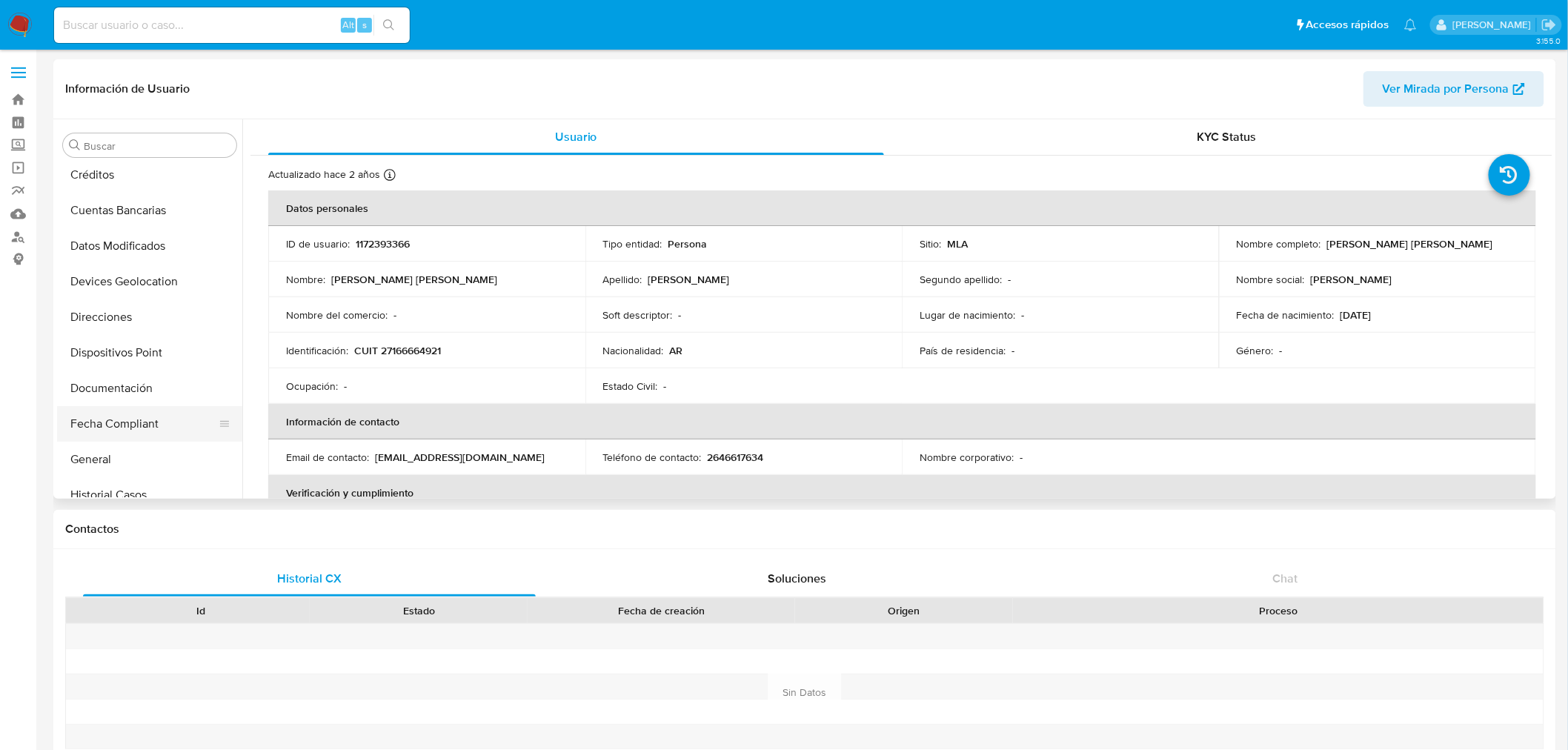
scroll to position [203, 0]
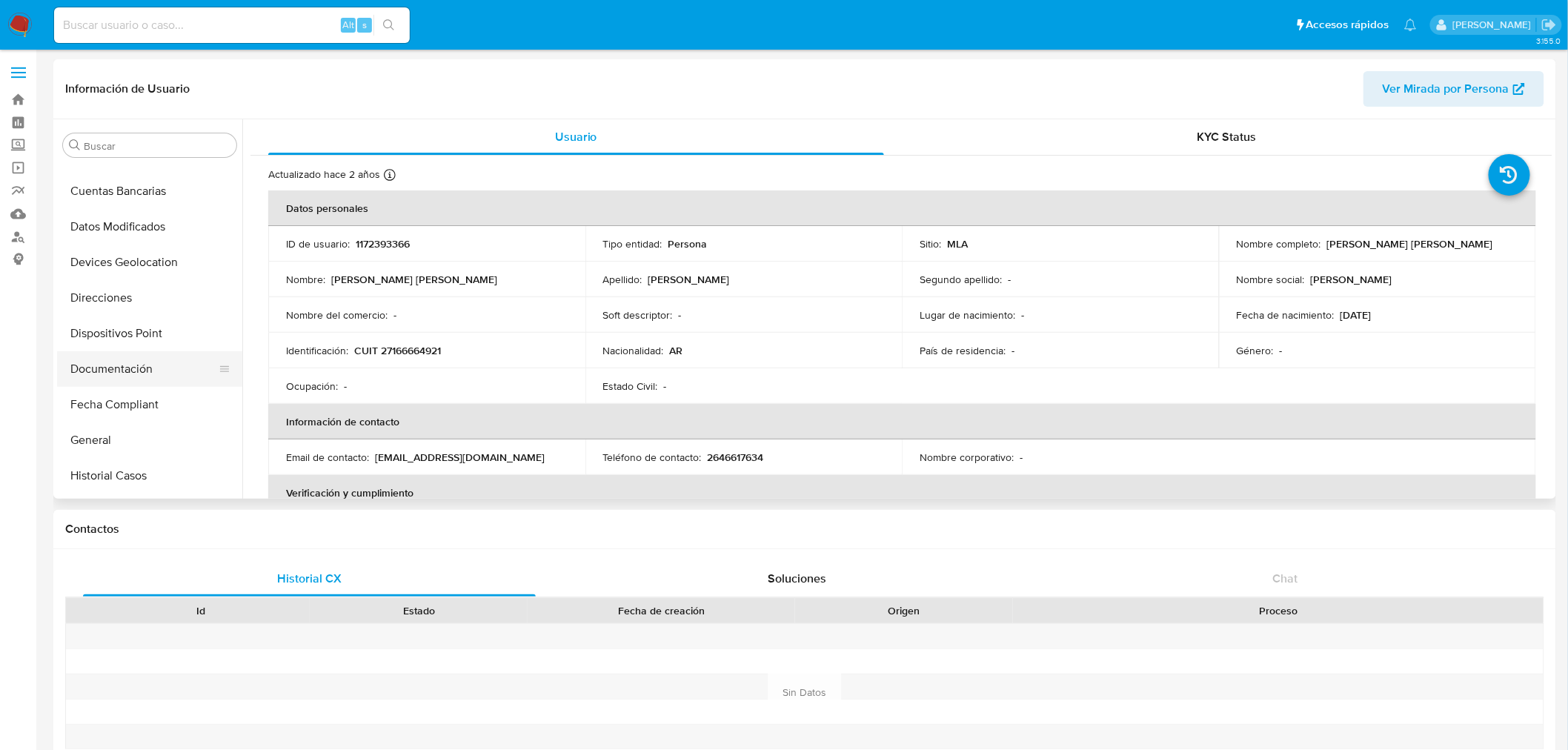
click at [109, 366] on button "Documentación" at bounding box center [144, 369] width 174 height 35
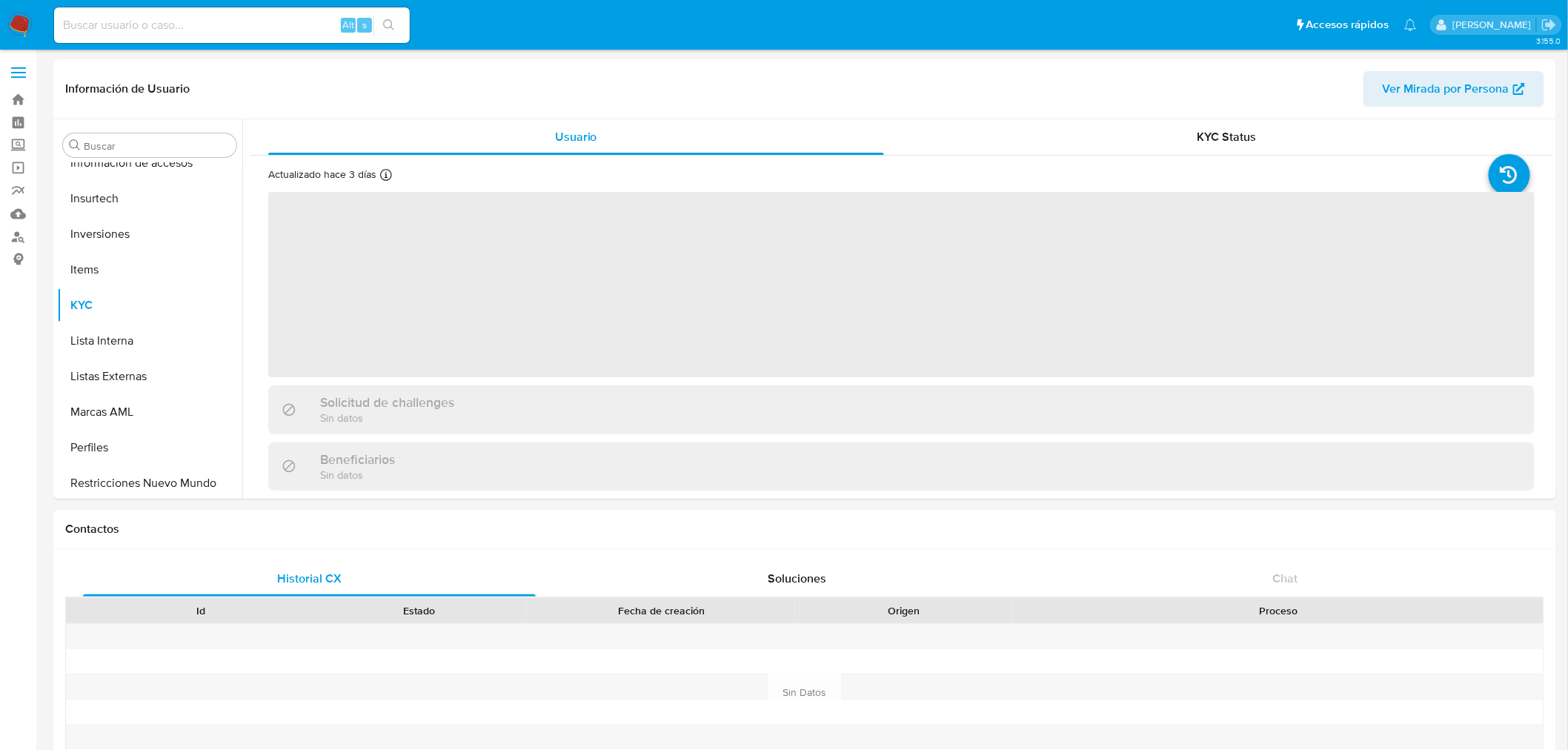
scroll to position [696, 0]
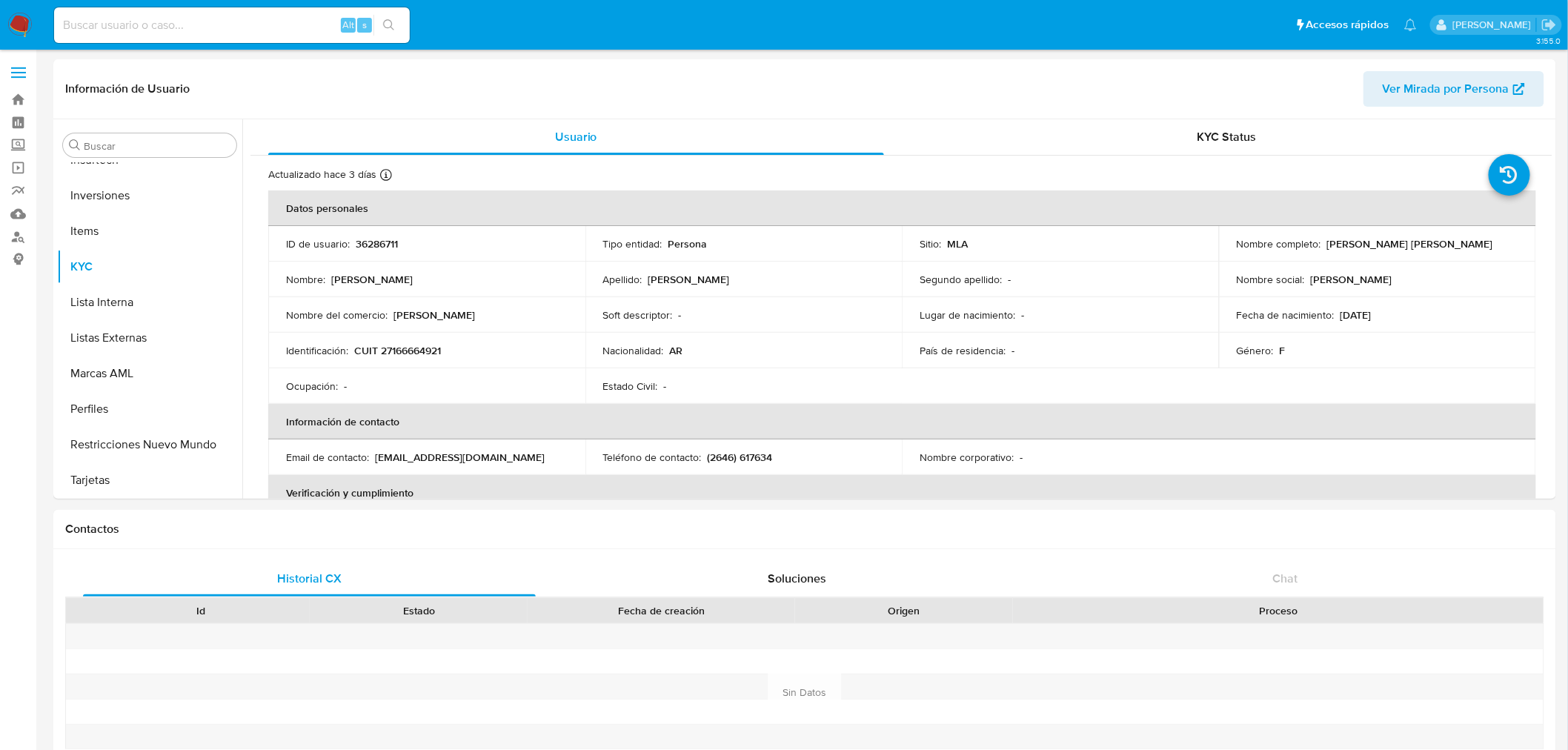
select select "10"
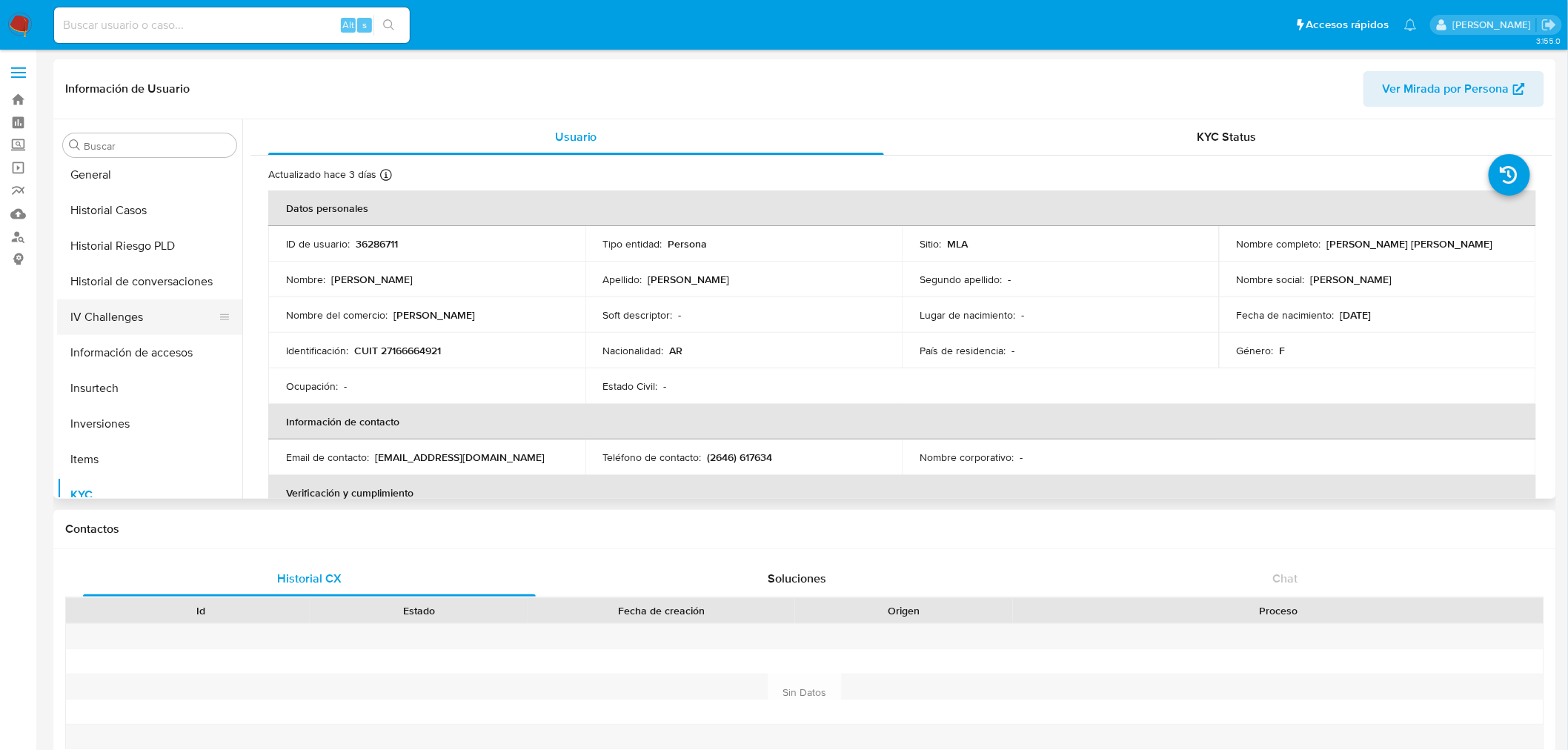
scroll to position [449, 0]
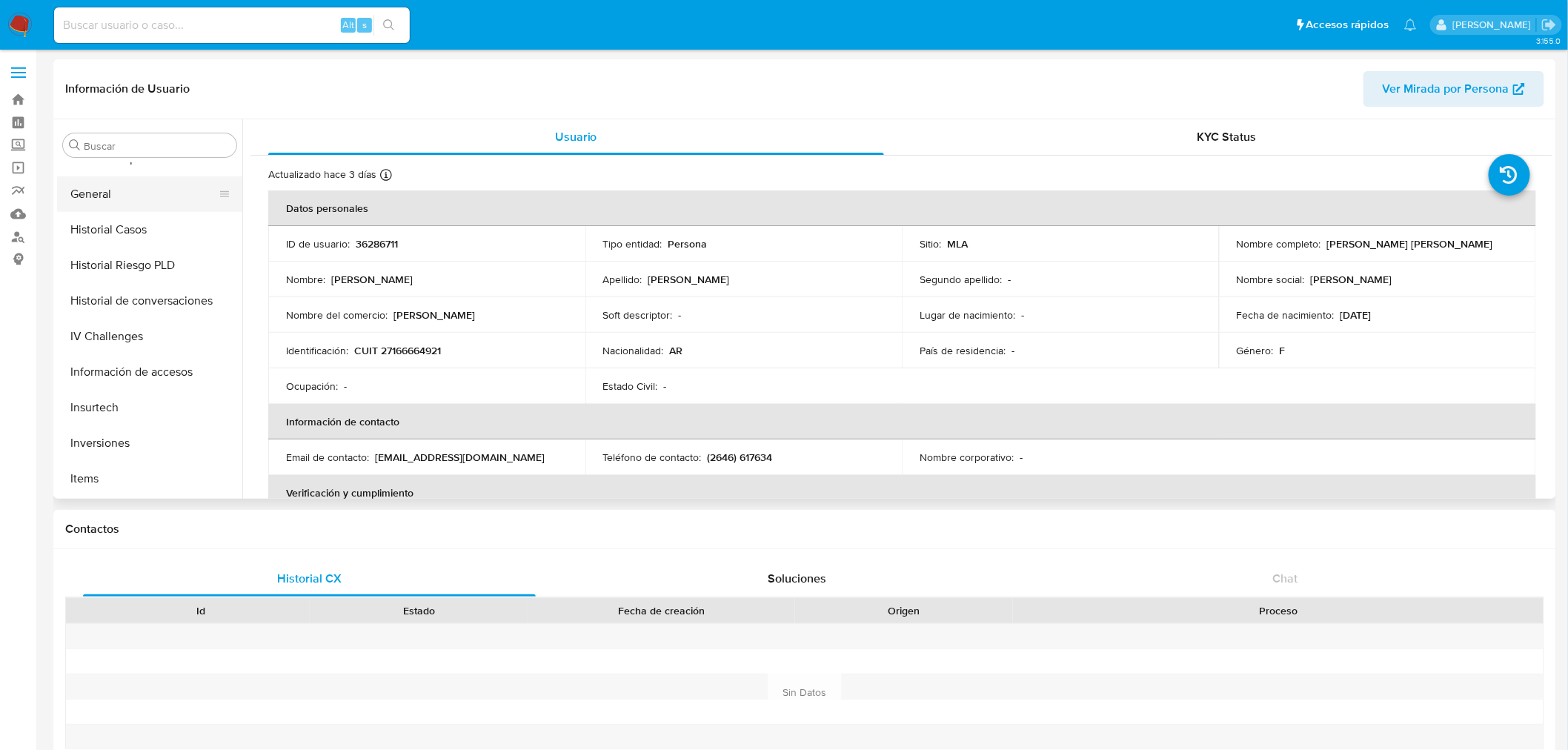
click at [113, 200] on button "General" at bounding box center [144, 194] width 174 height 35
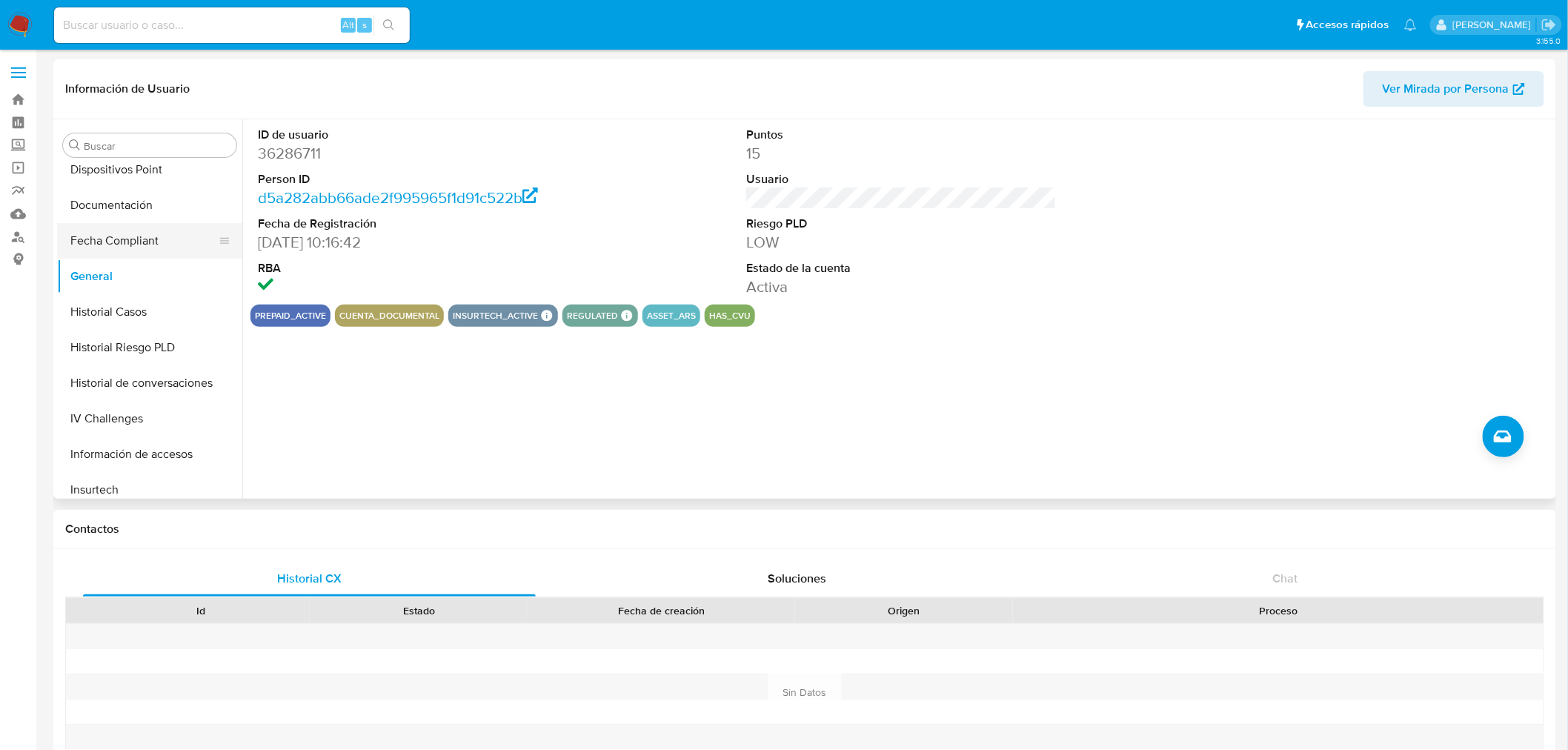
scroll to position [284, 0]
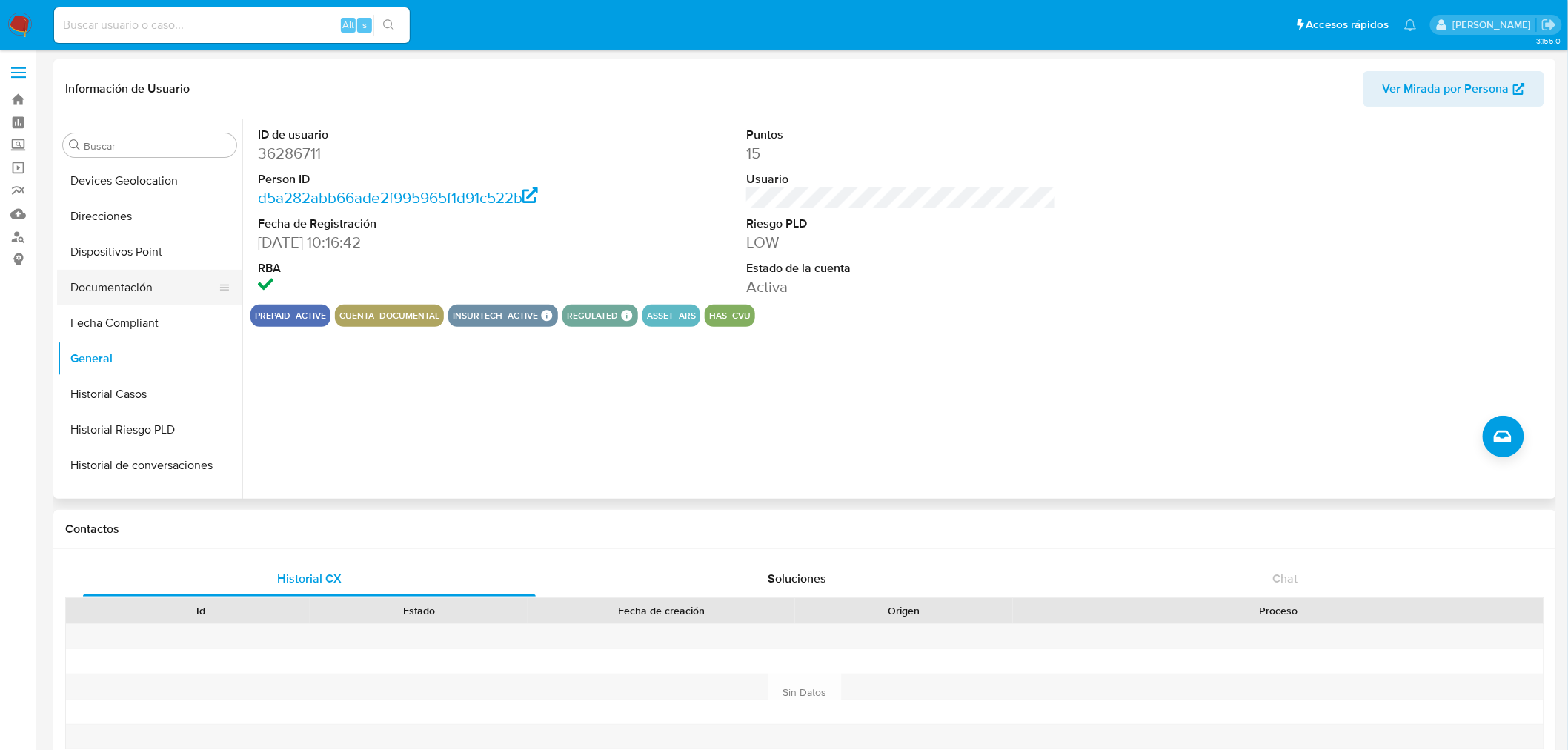
click at [112, 282] on button "Documentación" at bounding box center [144, 287] width 174 height 35
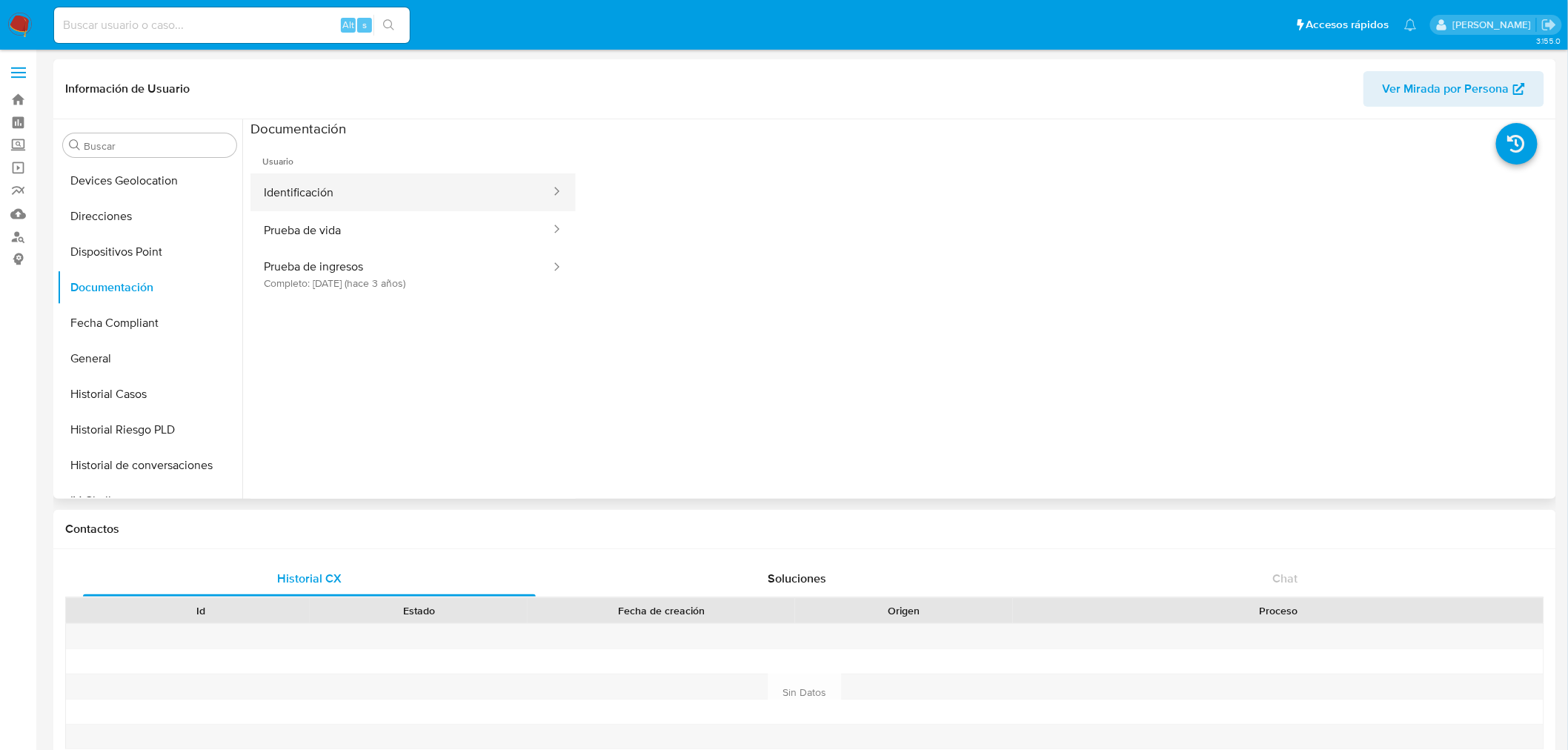
click at [401, 190] on button "Identificación" at bounding box center [401, 192] width 302 height 38
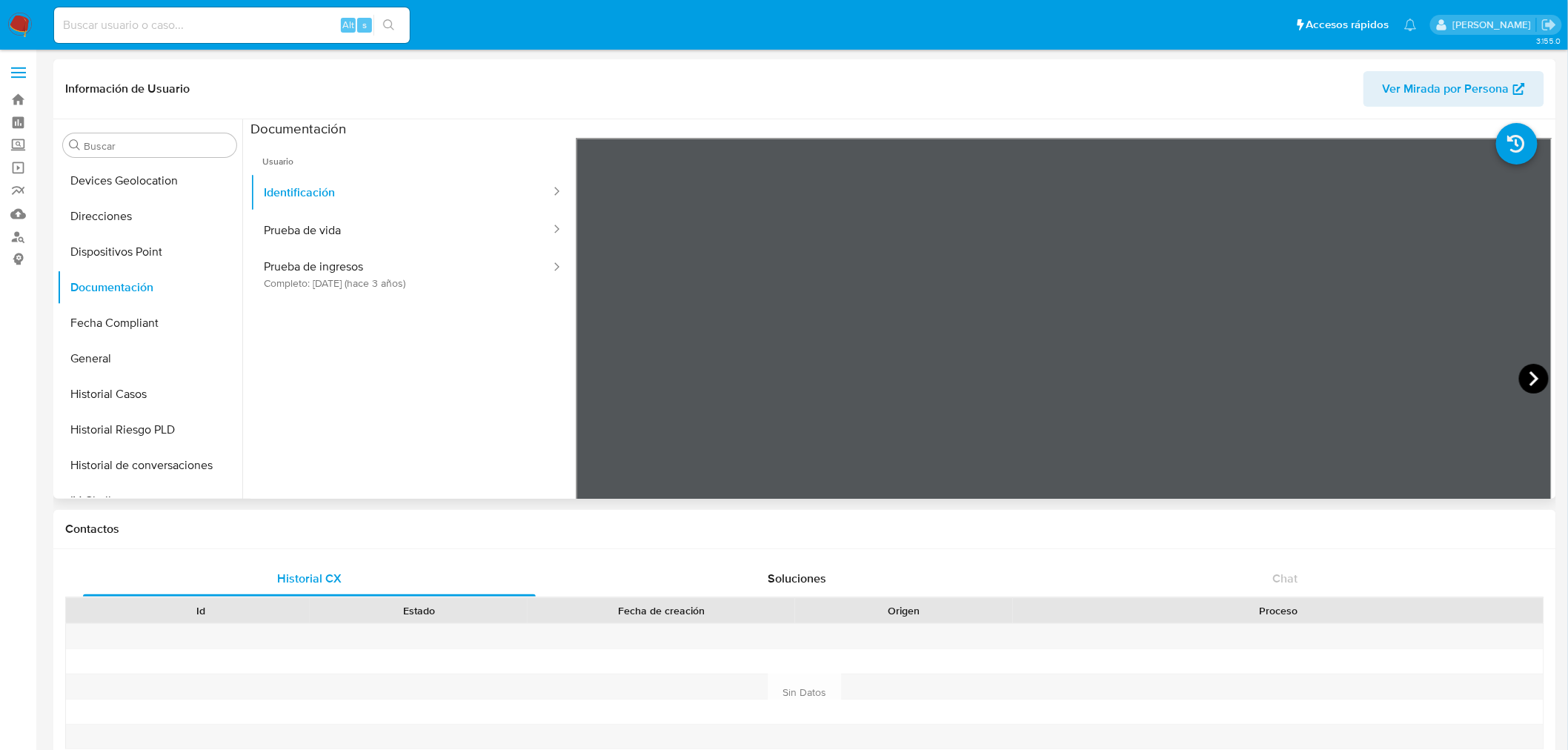
click at [1535, 380] on icon at bounding box center [1534, 379] width 29 height 29
click at [352, 226] on button "Prueba de vida" at bounding box center [401, 229] width 302 height 38
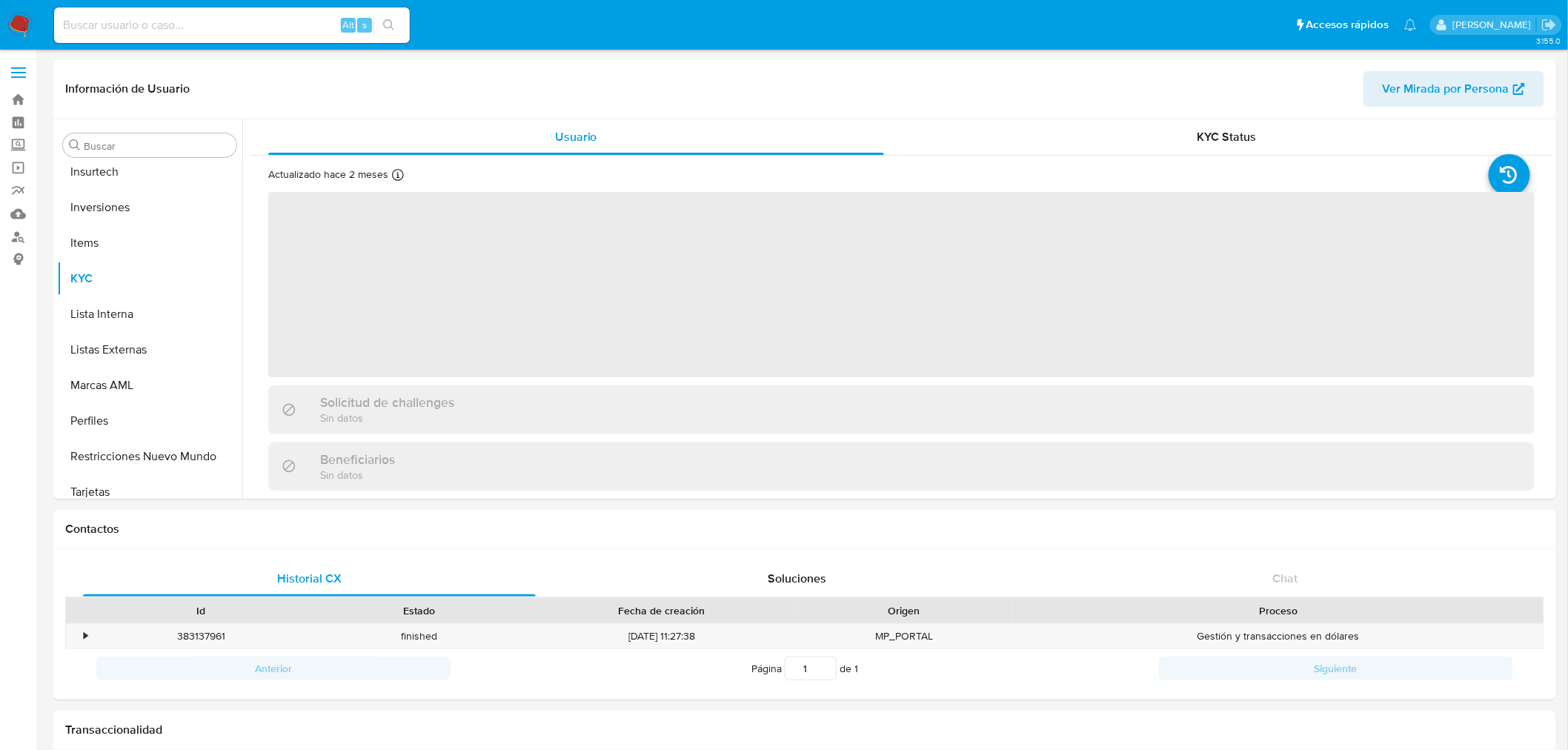
scroll to position [697, 0]
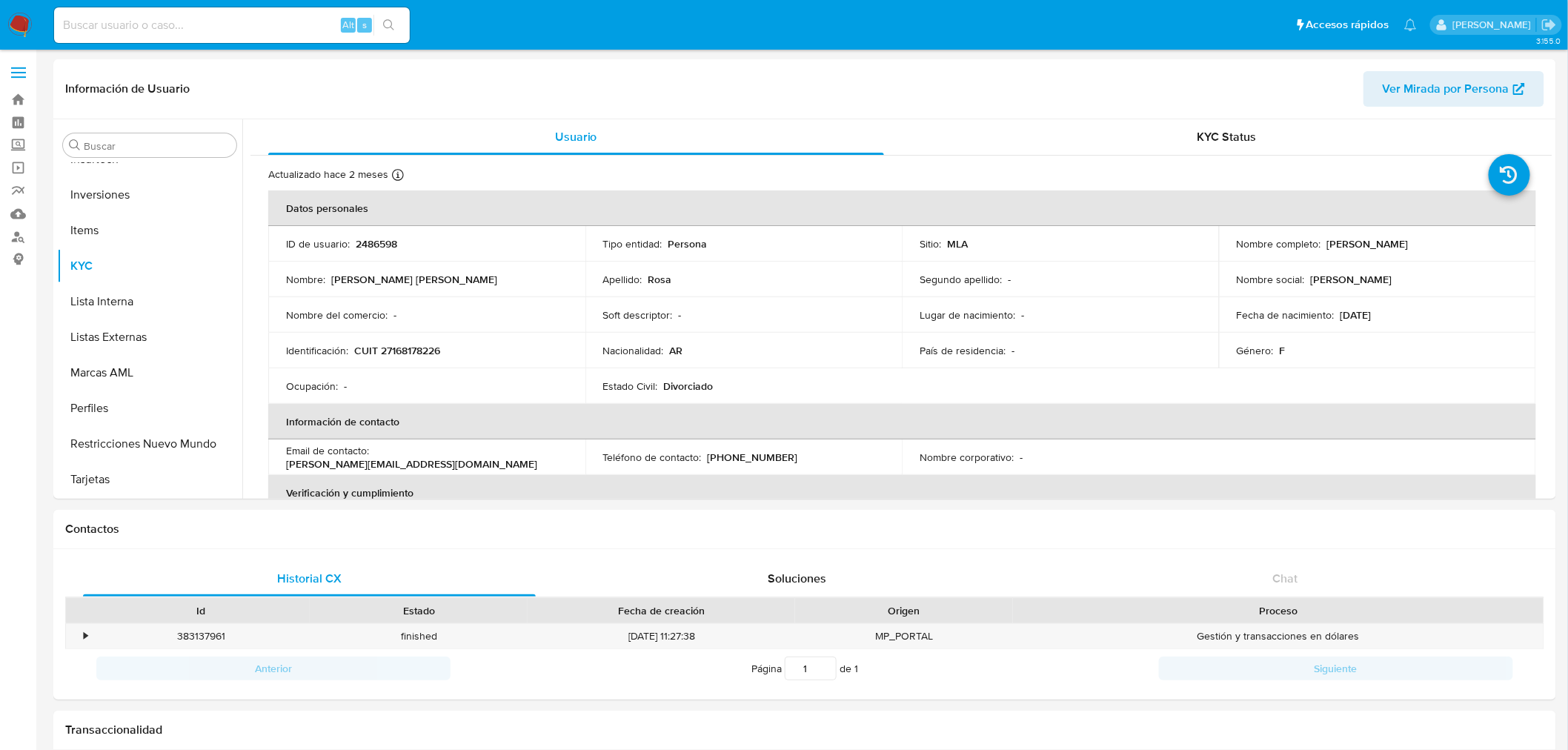
select select "10"
click at [140, 388] on button "Fecha Compliant" at bounding box center [144, 404] width 174 height 35
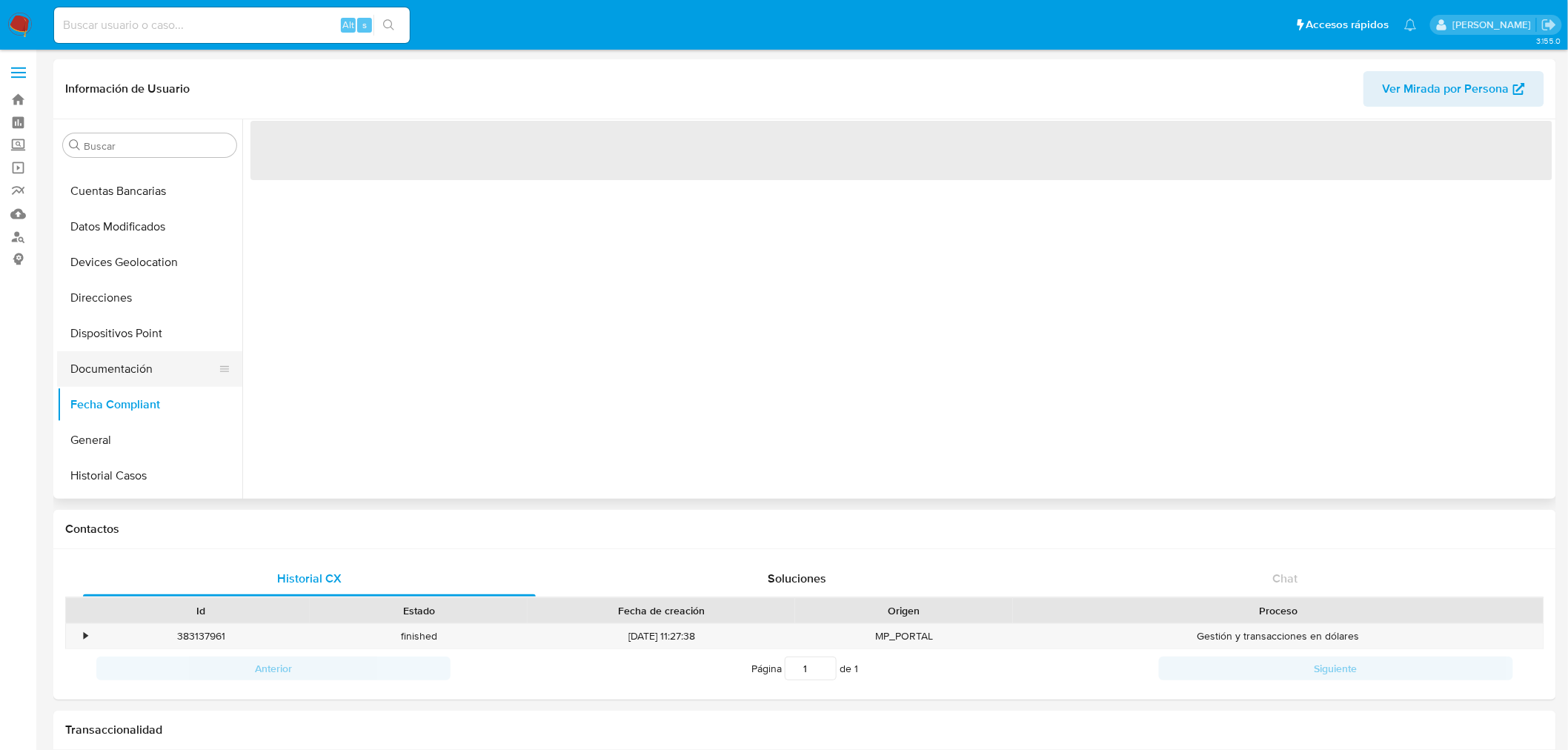
click at [143, 367] on button "Documentación" at bounding box center [144, 369] width 174 height 35
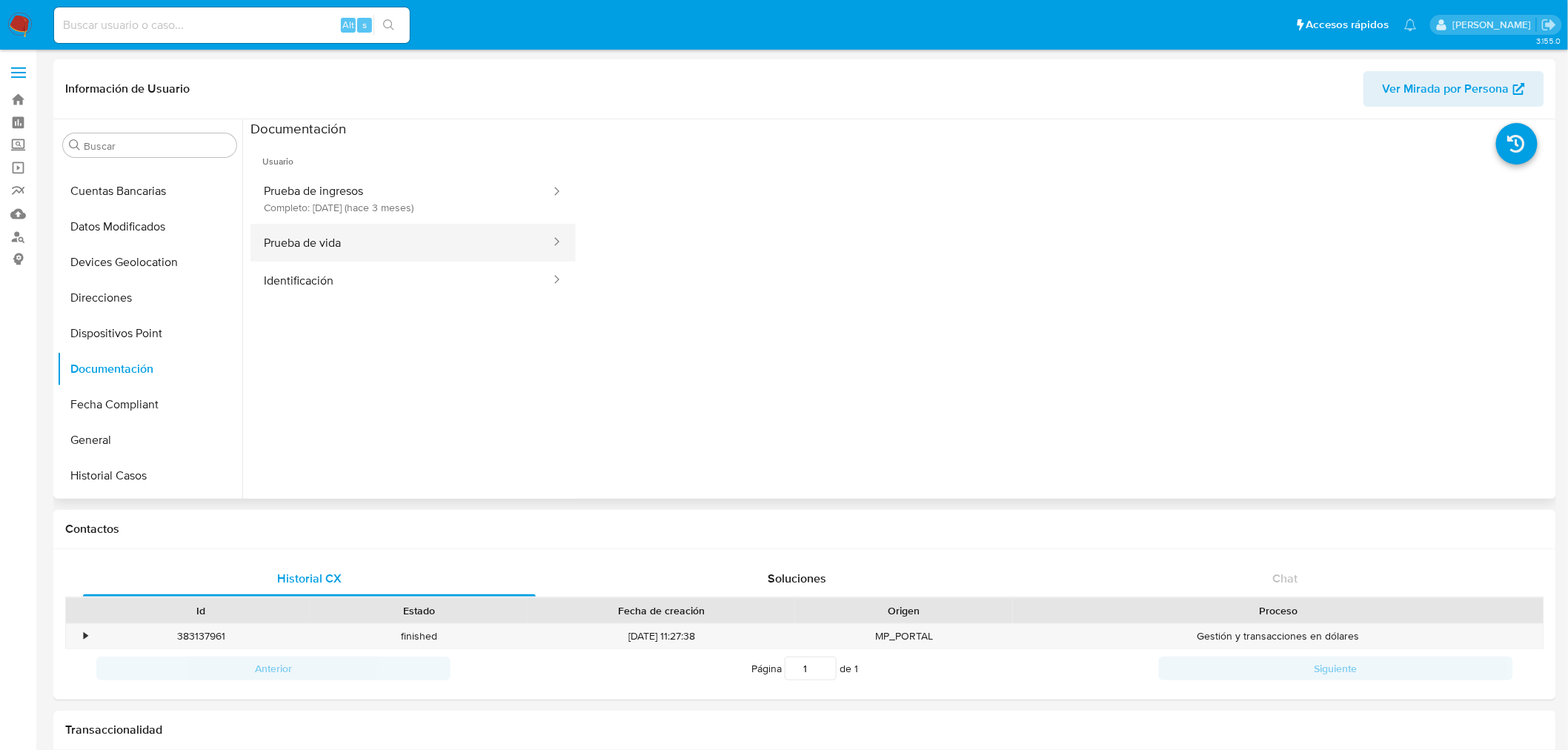
click at [365, 246] on button "Prueba de vida" at bounding box center [401, 242] width 302 height 38
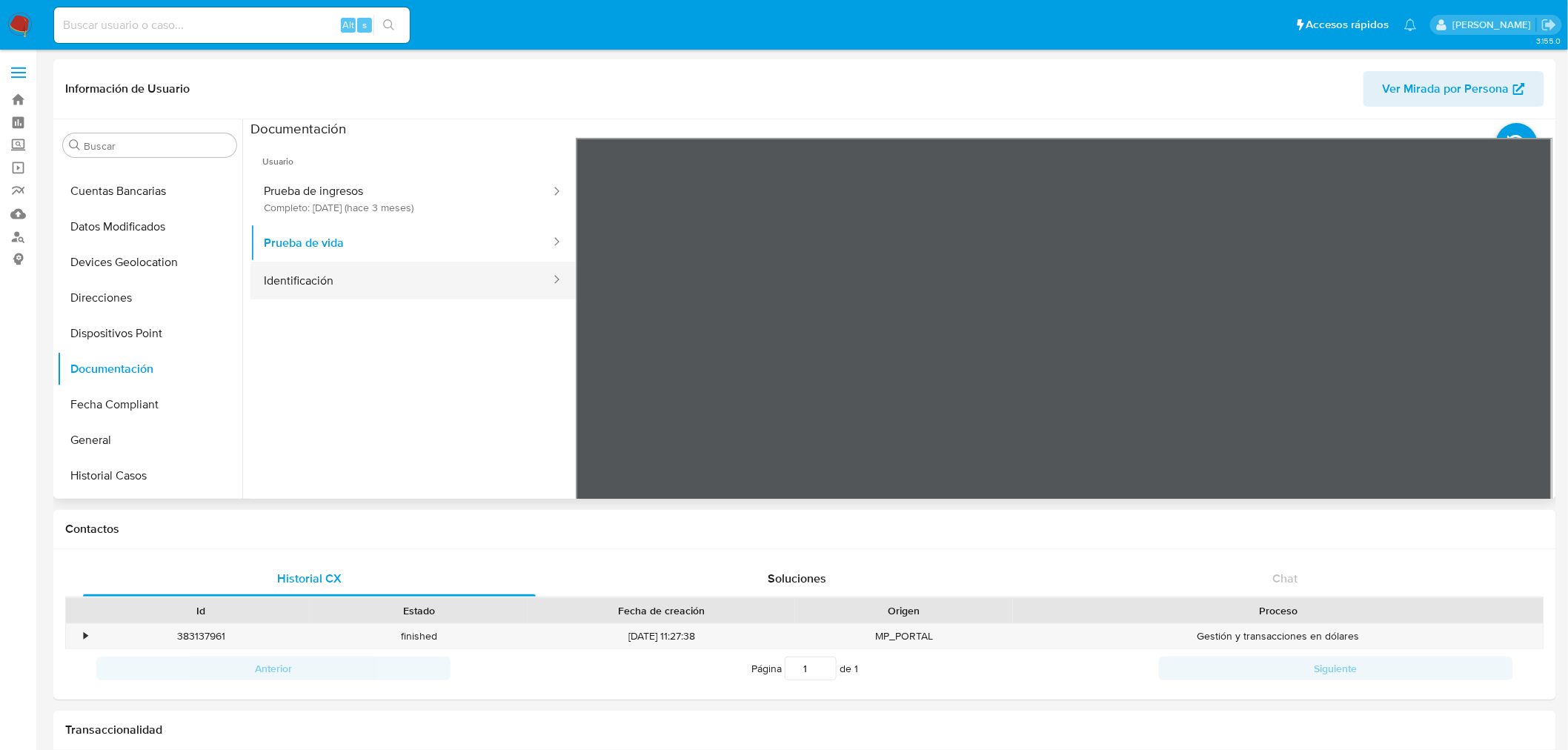
click at [343, 283] on button "Identificación" at bounding box center [401, 280] width 302 height 38
click at [1530, 378] on icon at bounding box center [1534, 379] width 29 height 29
click at [366, 237] on button "Prueba de vida" at bounding box center [401, 242] width 302 height 38
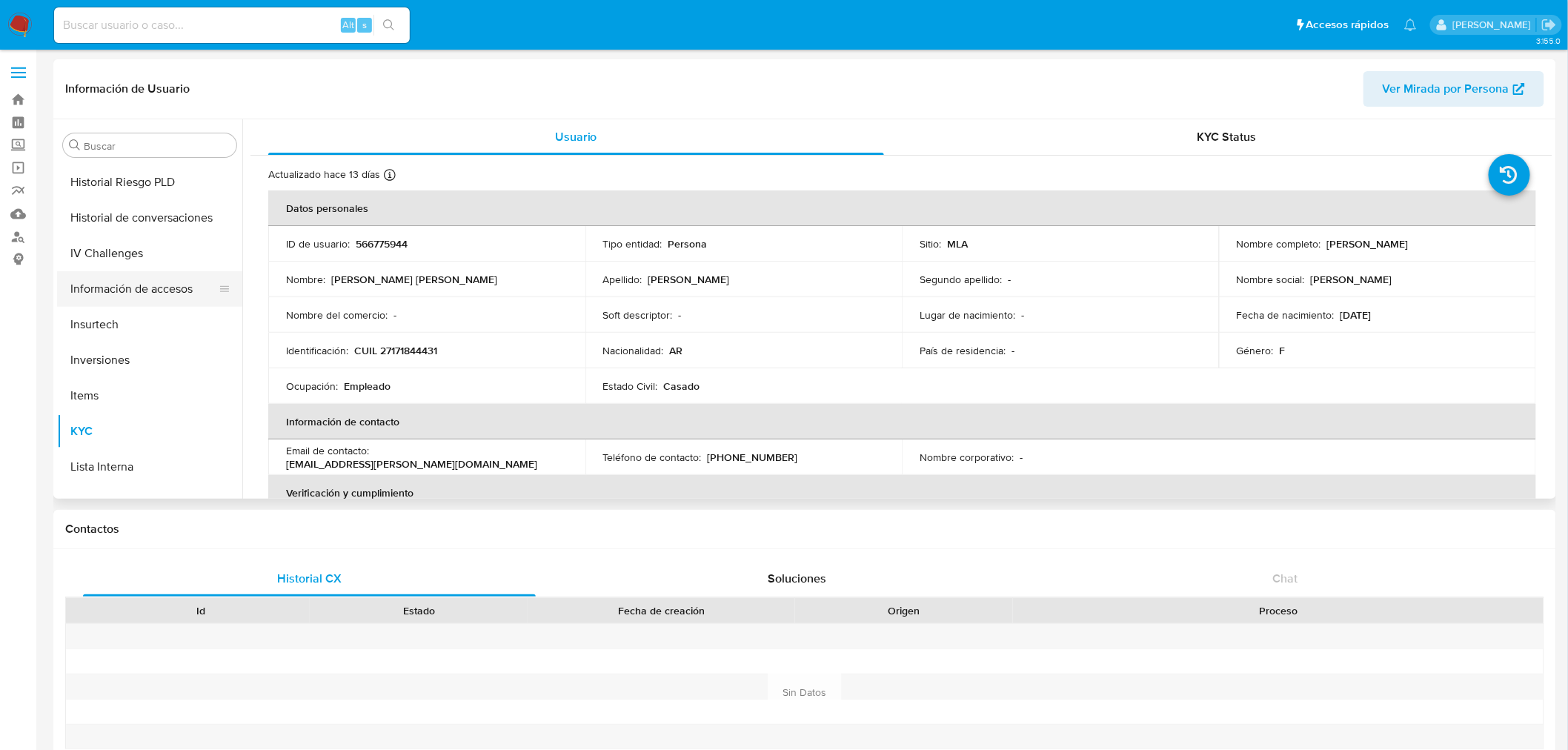
scroll to position [449, 0]
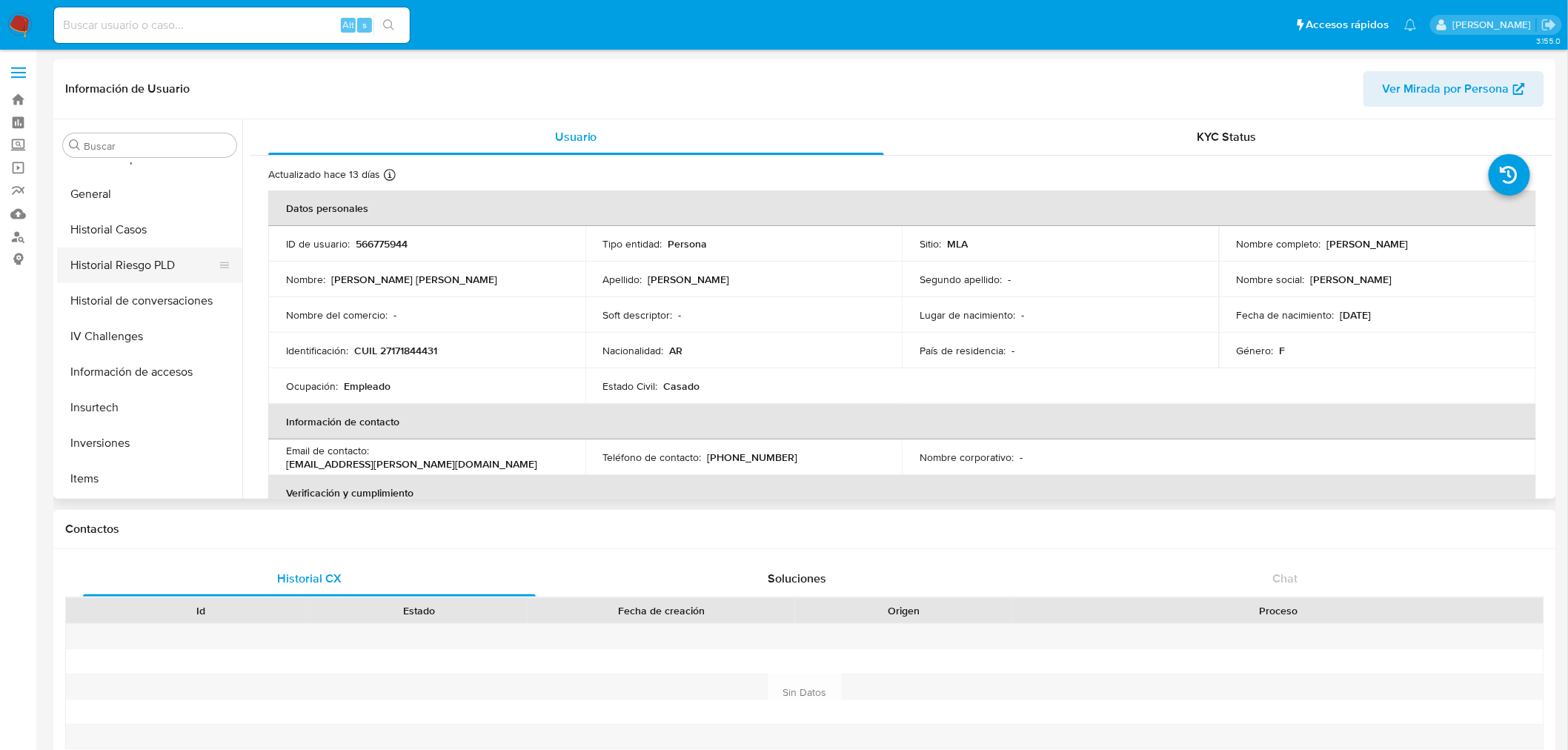
select select "10"
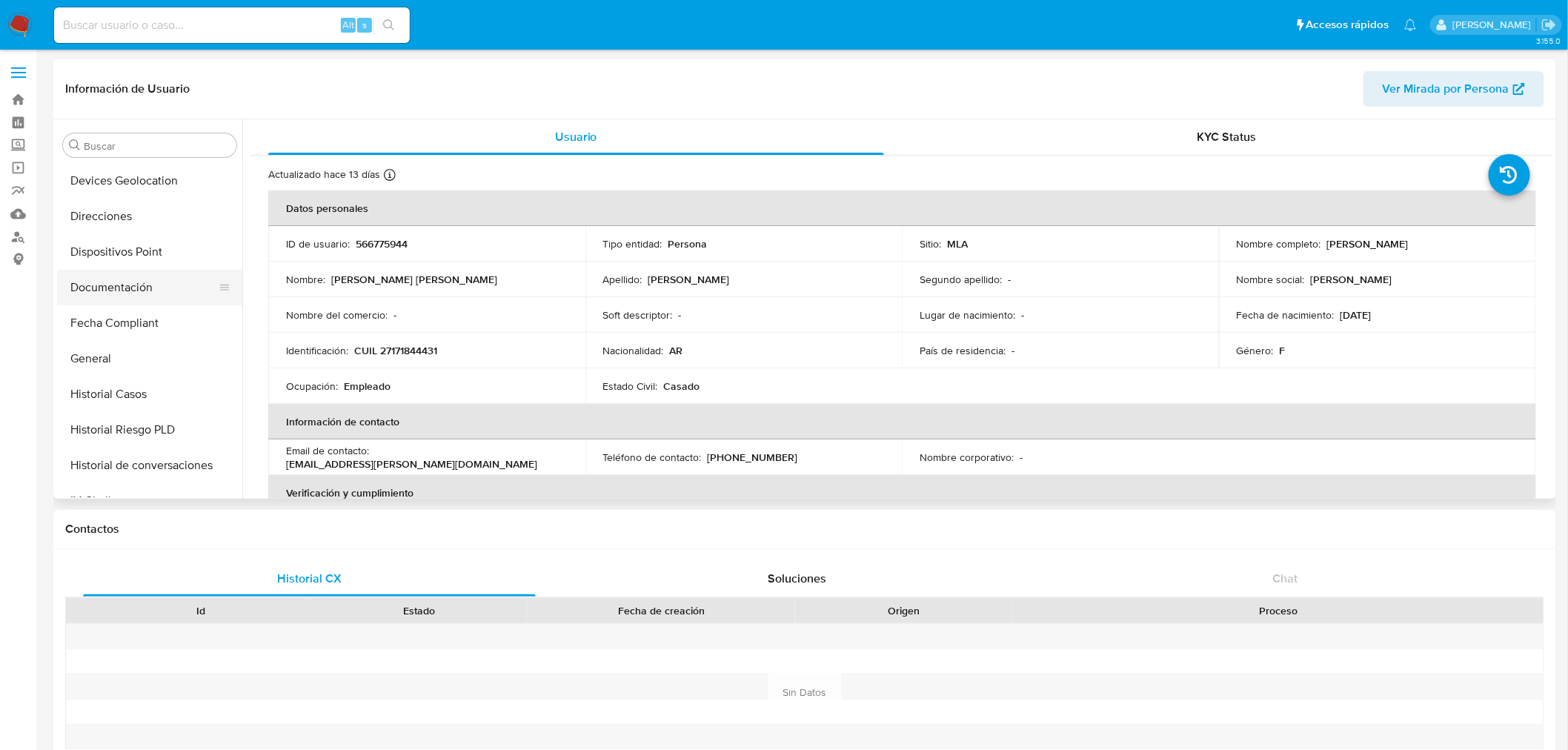
click at [106, 293] on button "Documentación" at bounding box center [144, 287] width 174 height 35
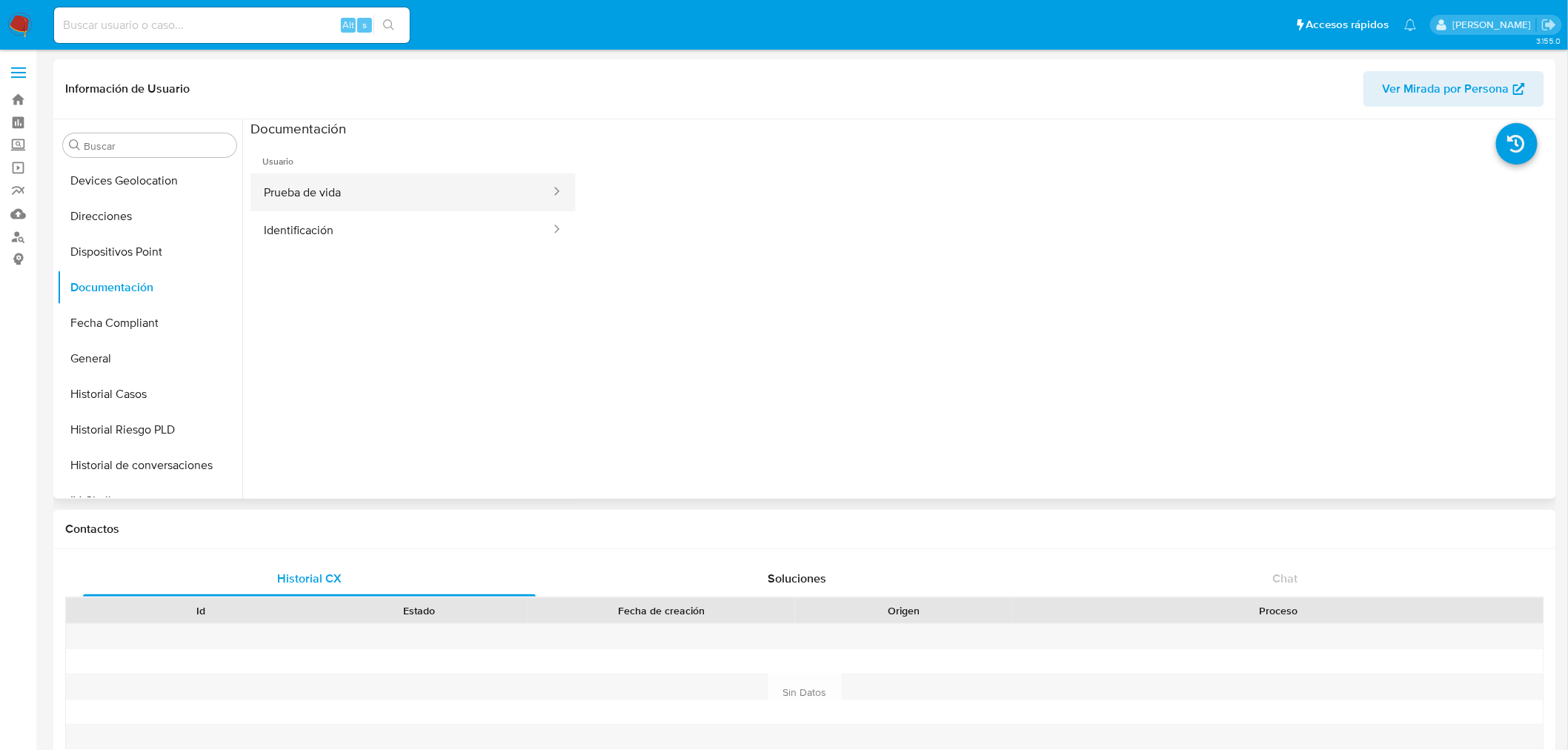
drag, startPoint x: 336, startPoint y: 212, endPoint x: 334, endPoint y: 203, distance: 9.2
click at [336, 211] on button "Identificación" at bounding box center [401, 229] width 302 height 38
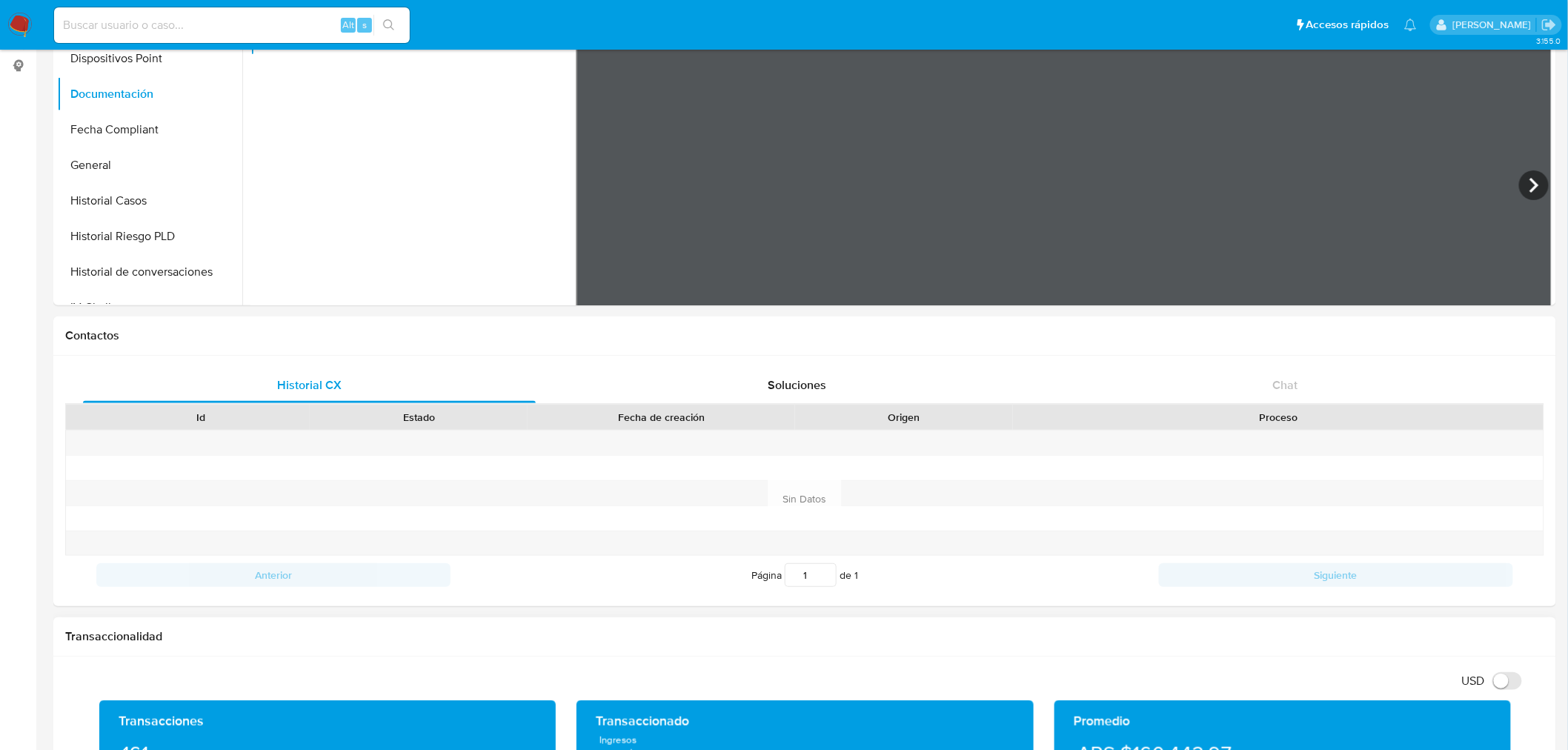
scroll to position [164, 0]
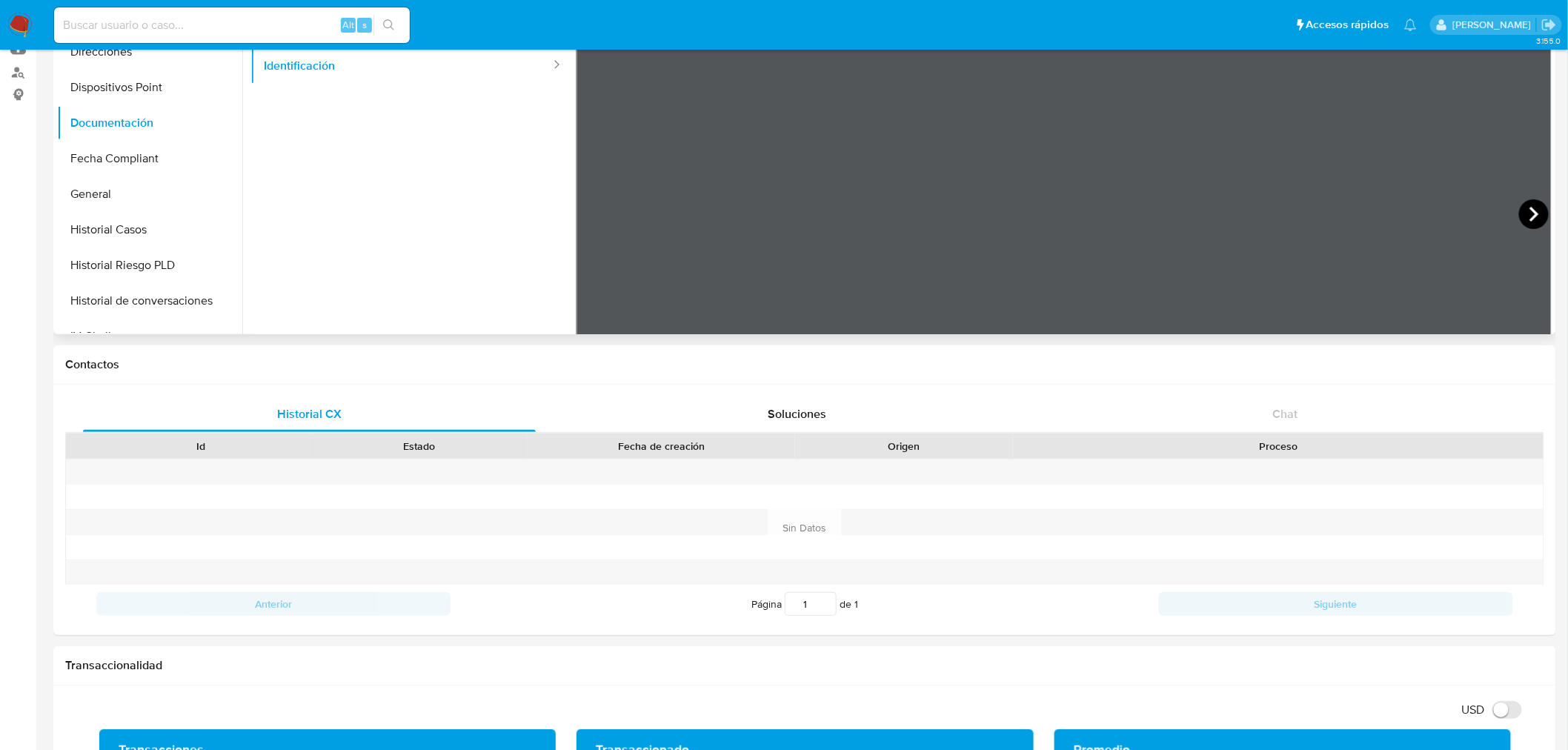
click at [1521, 218] on icon at bounding box center [1534, 214] width 29 height 29
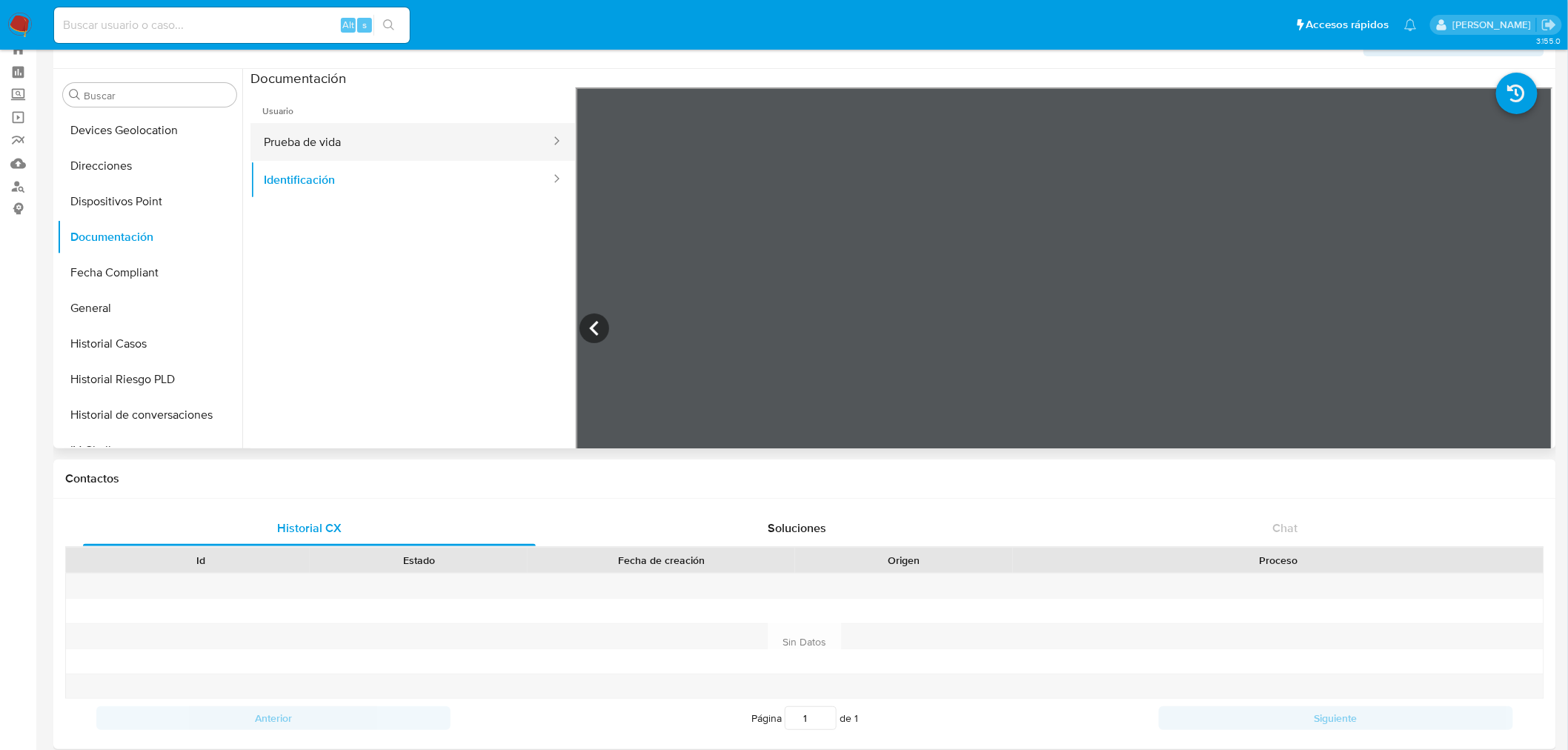
scroll to position [0, 0]
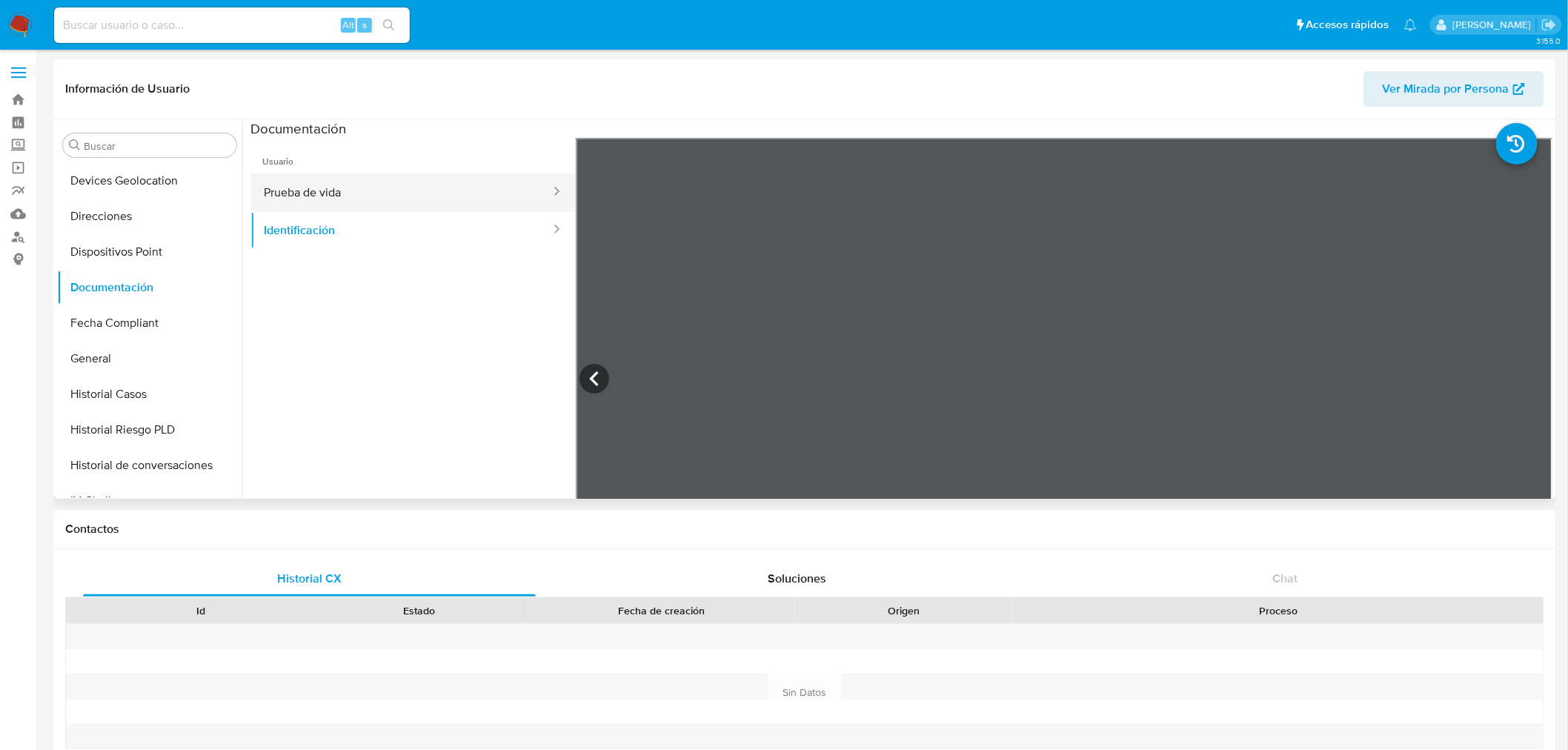
click at [360, 210] on button "Prueba de vida" at bounding box center [401, 192] width 302 height 38
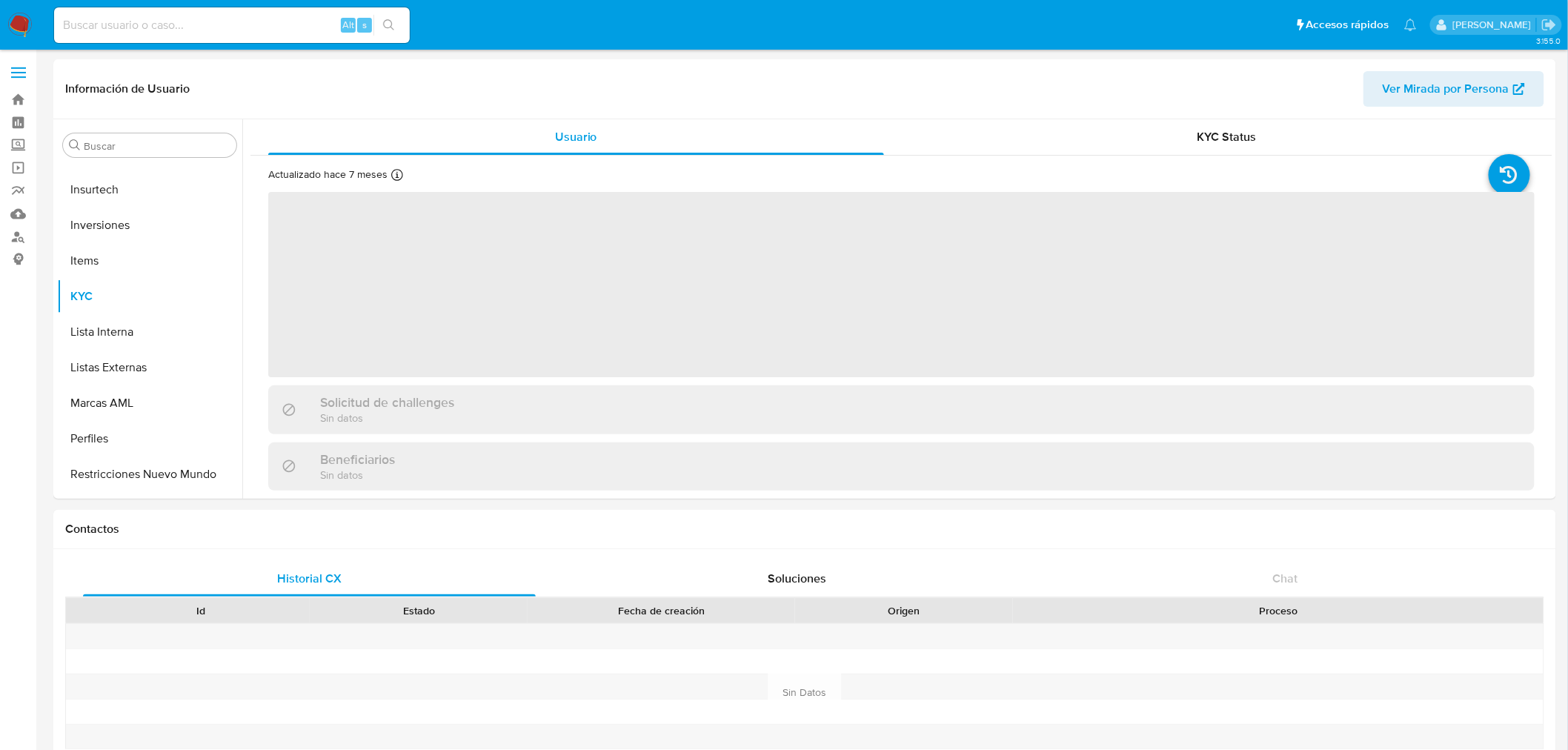
scroll to position [696, 0]
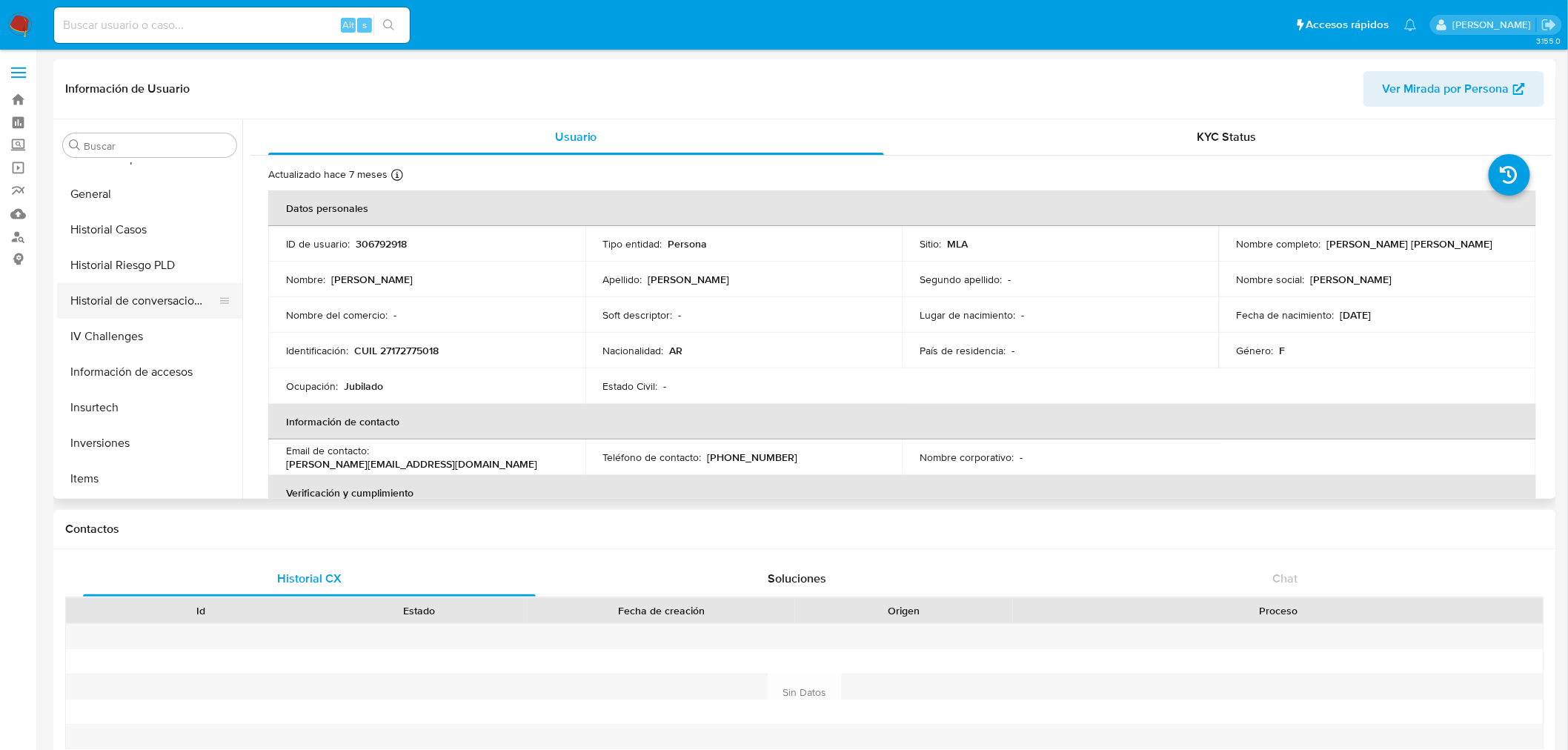
select select "10"
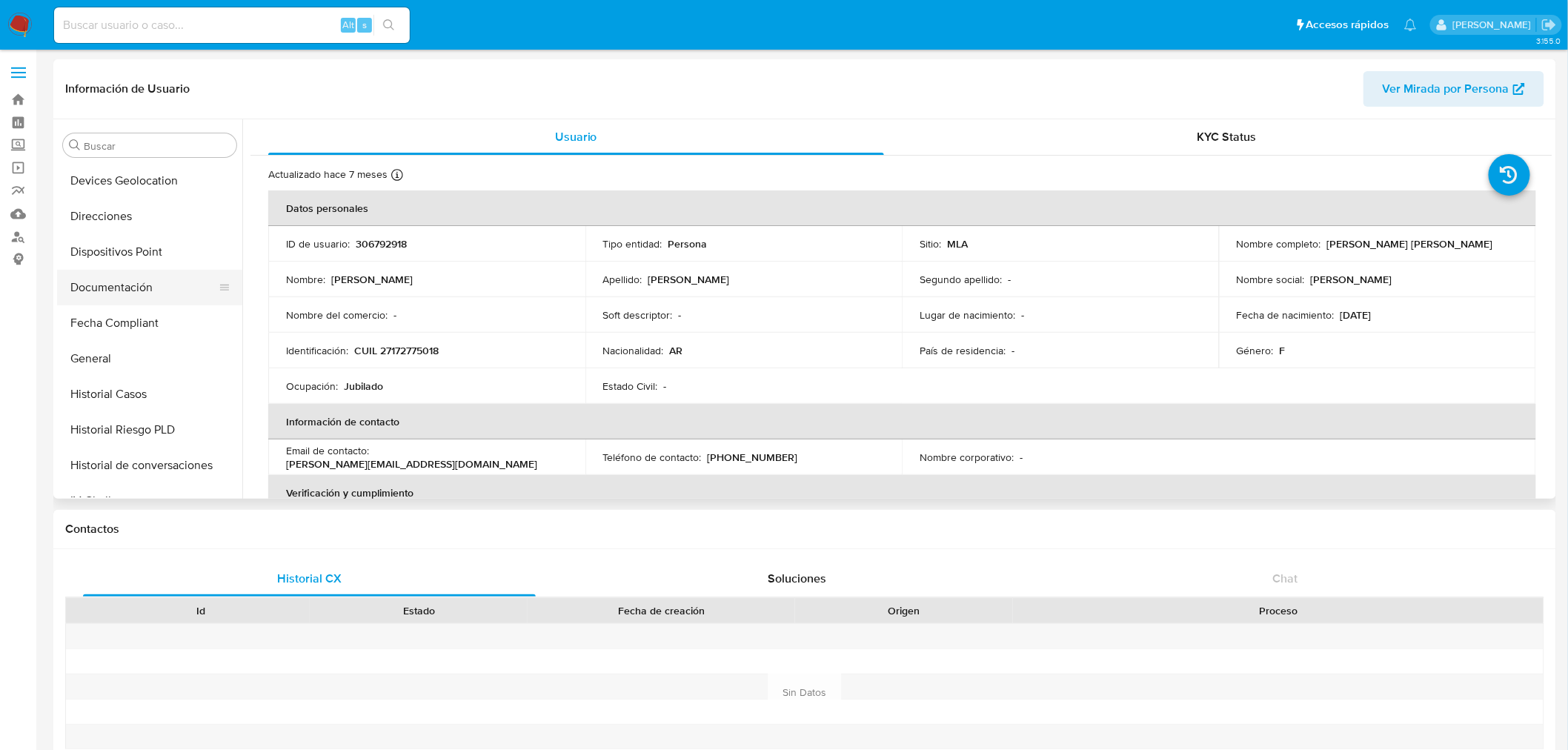
click at [124, 299] on button "Documentación" at bounding box center [144, 287] width 174 height 35
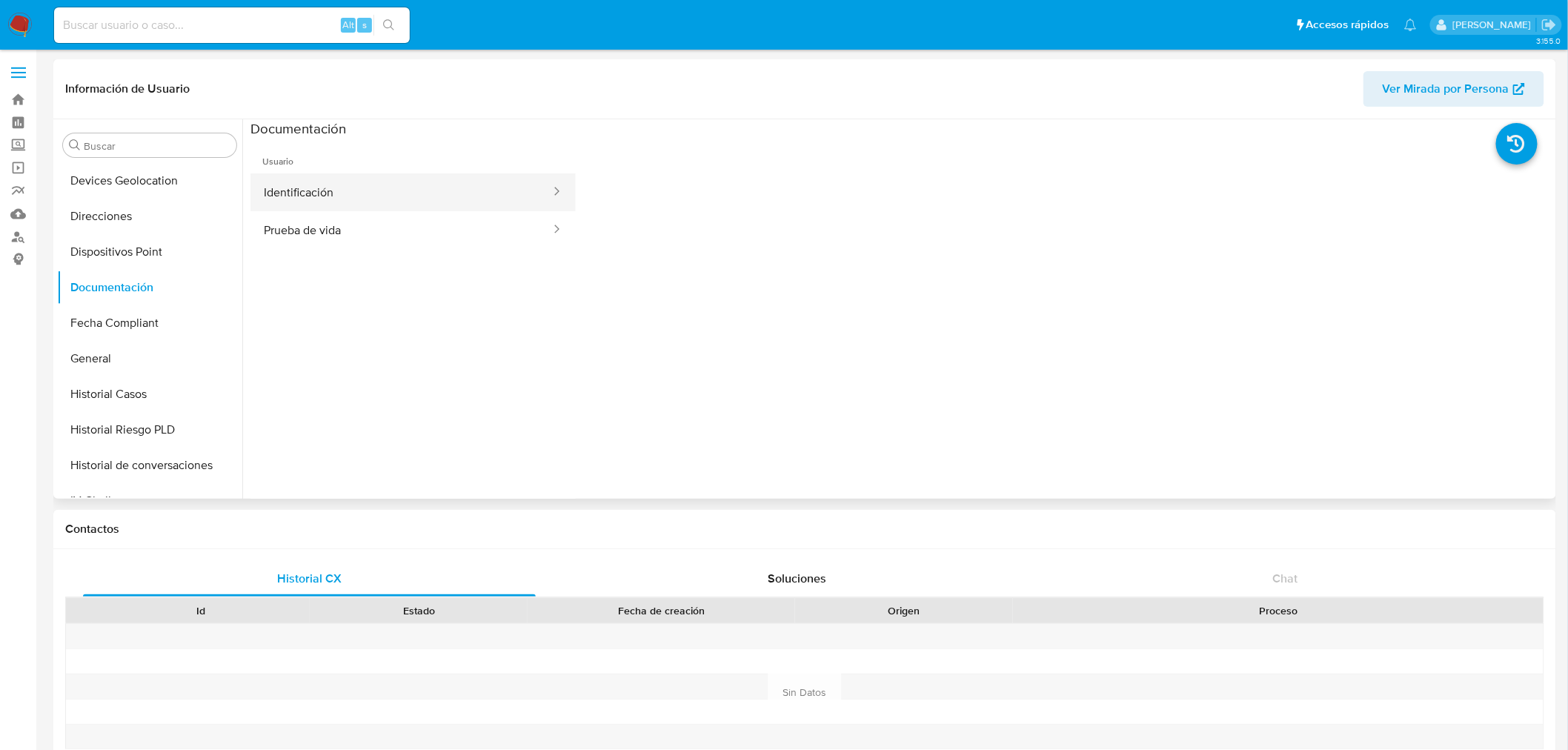
click at [403, 201] on button "Identificación" at bounding box center [401, 192] width 302 height 38
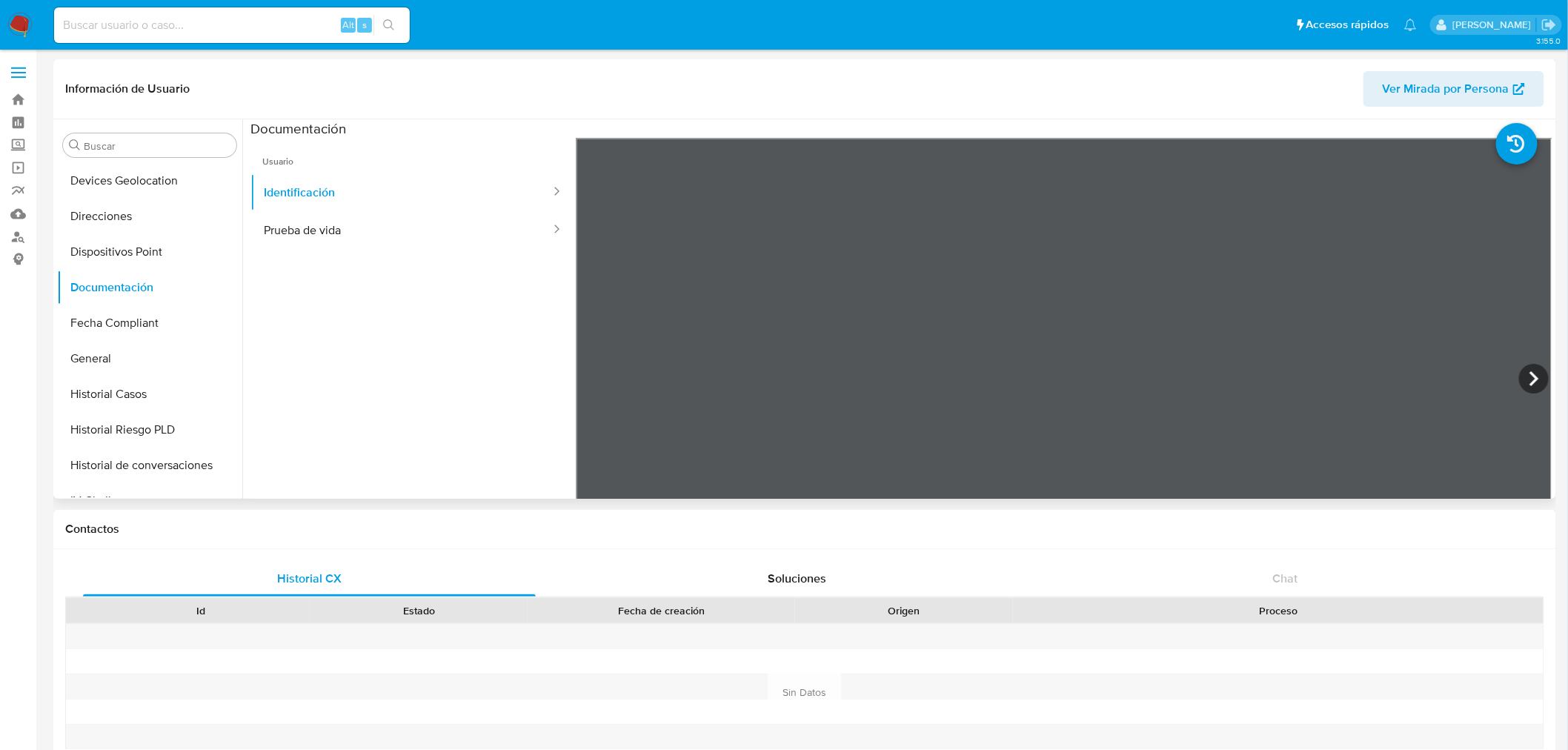
scroll to position [254, 0]
click at [1540, 379] on icon at bounding box center [1534, 379] width 29 height 29
click at [290, 231] on button "Prueba de vida" at bounding box center [401, 229] width 302 height 38
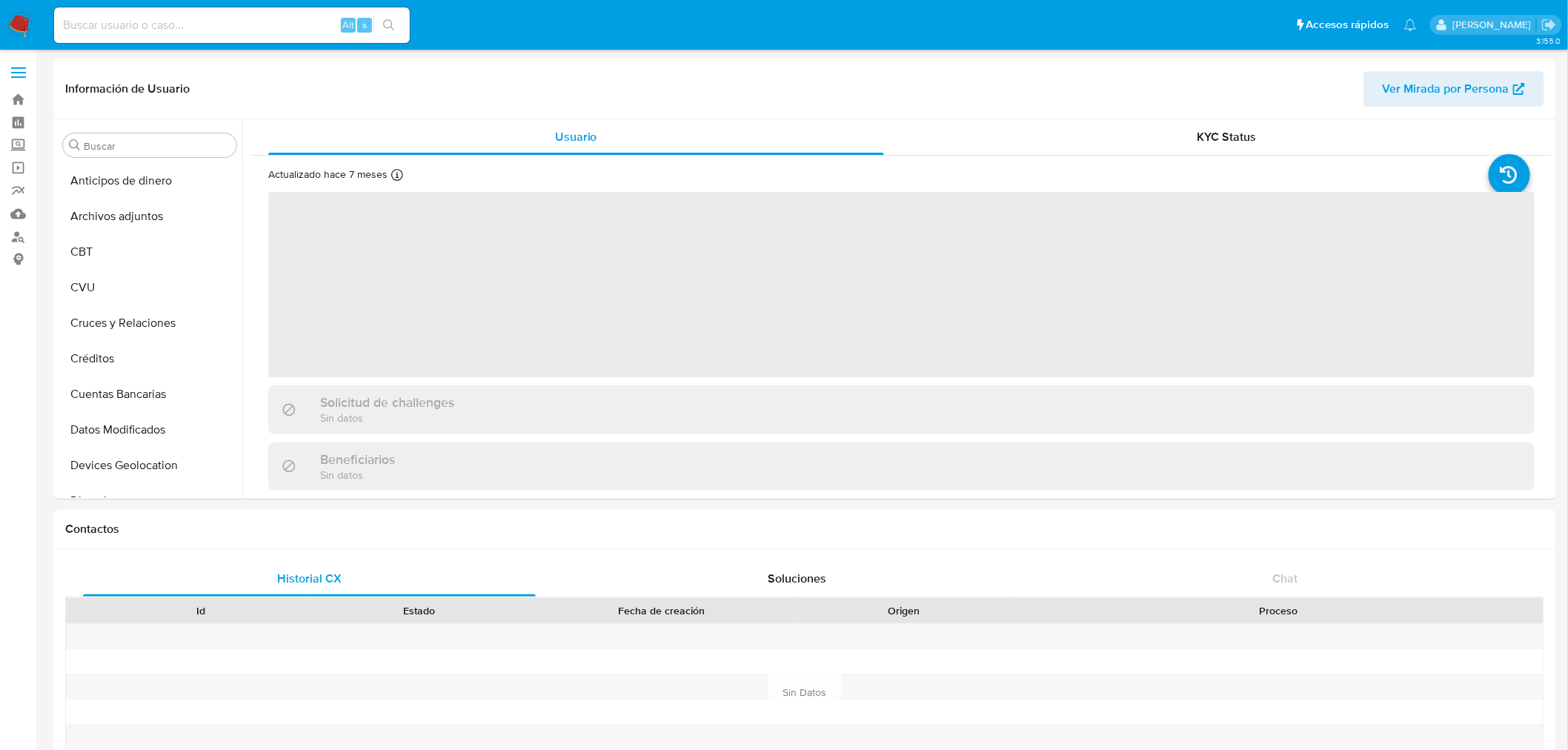
scroll to position [696, 0]
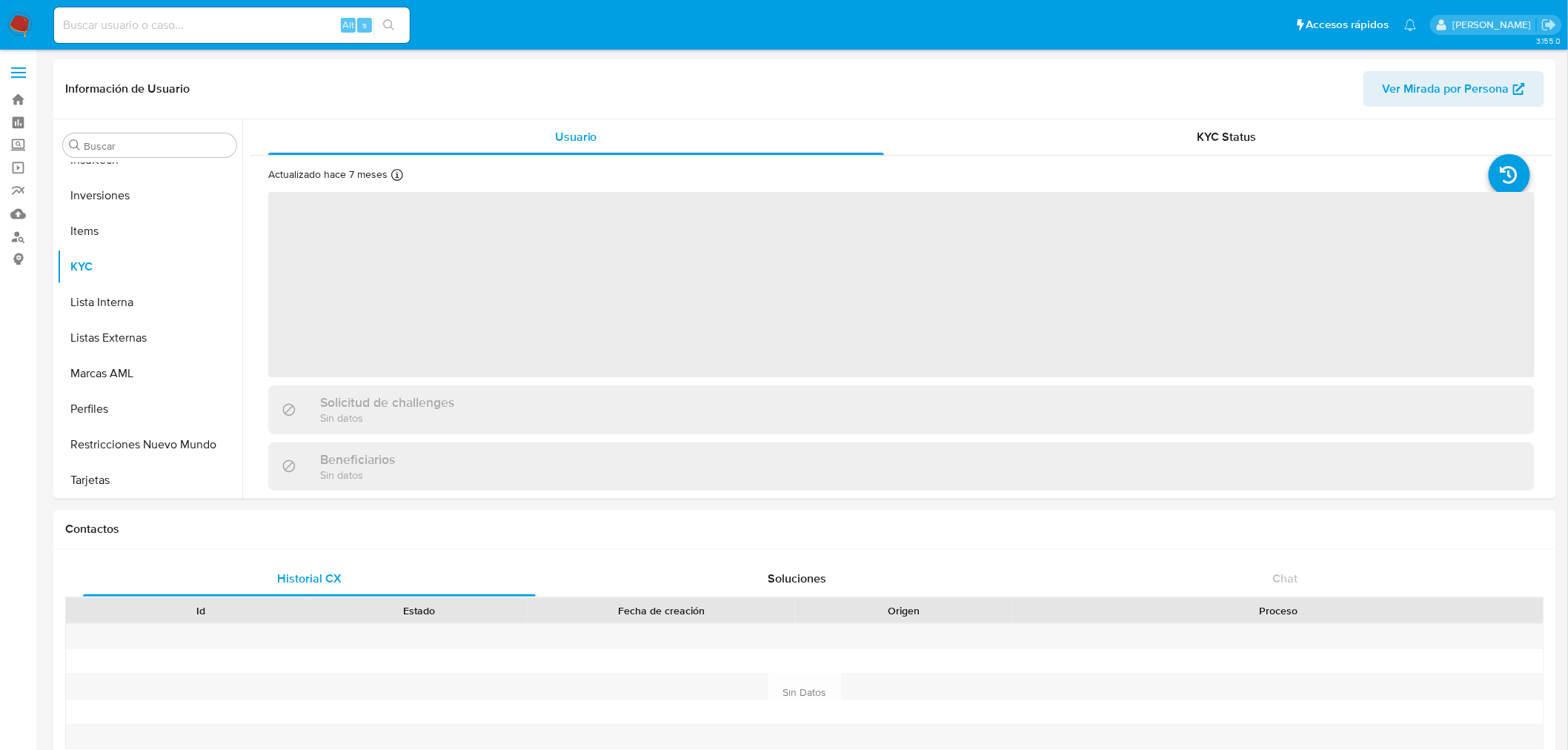
select select "10"
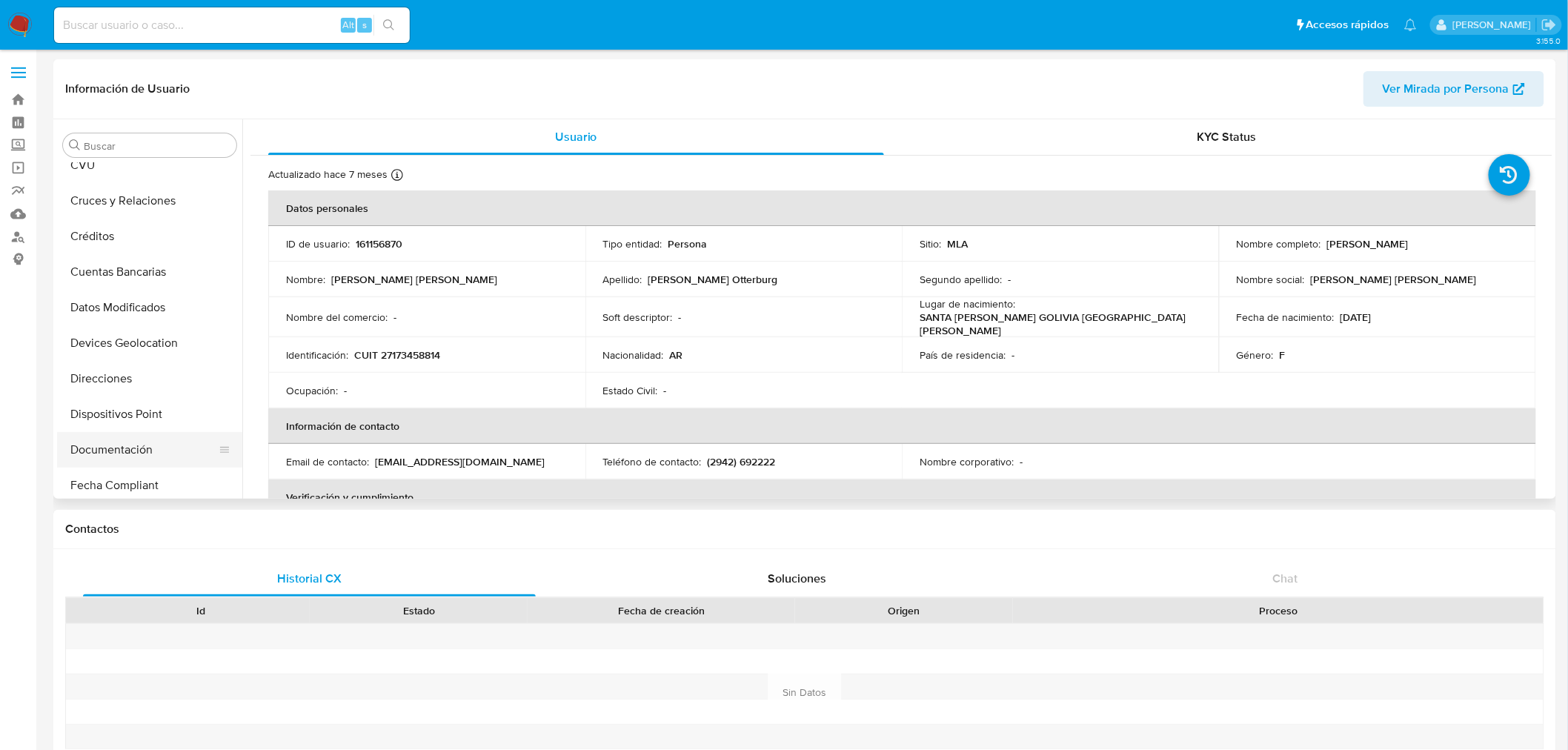
scroll to position [164, 0]
click at [129, 409] on button "Documentación" at bounding box center [144, 407] width 174 height 35
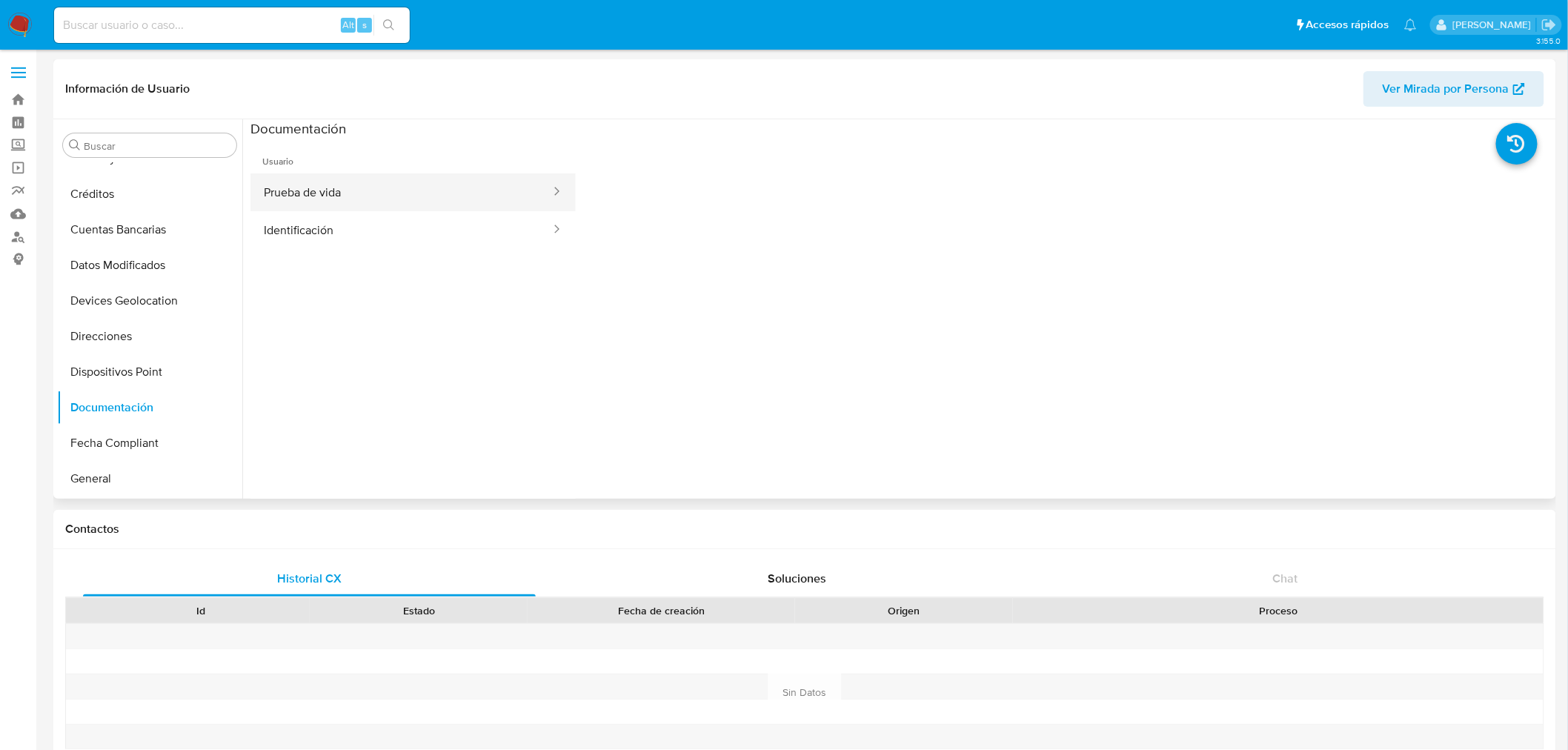
click at [327, 196] on button "Prueba de vida" at bounding box center [401, 192] width 302 height 38
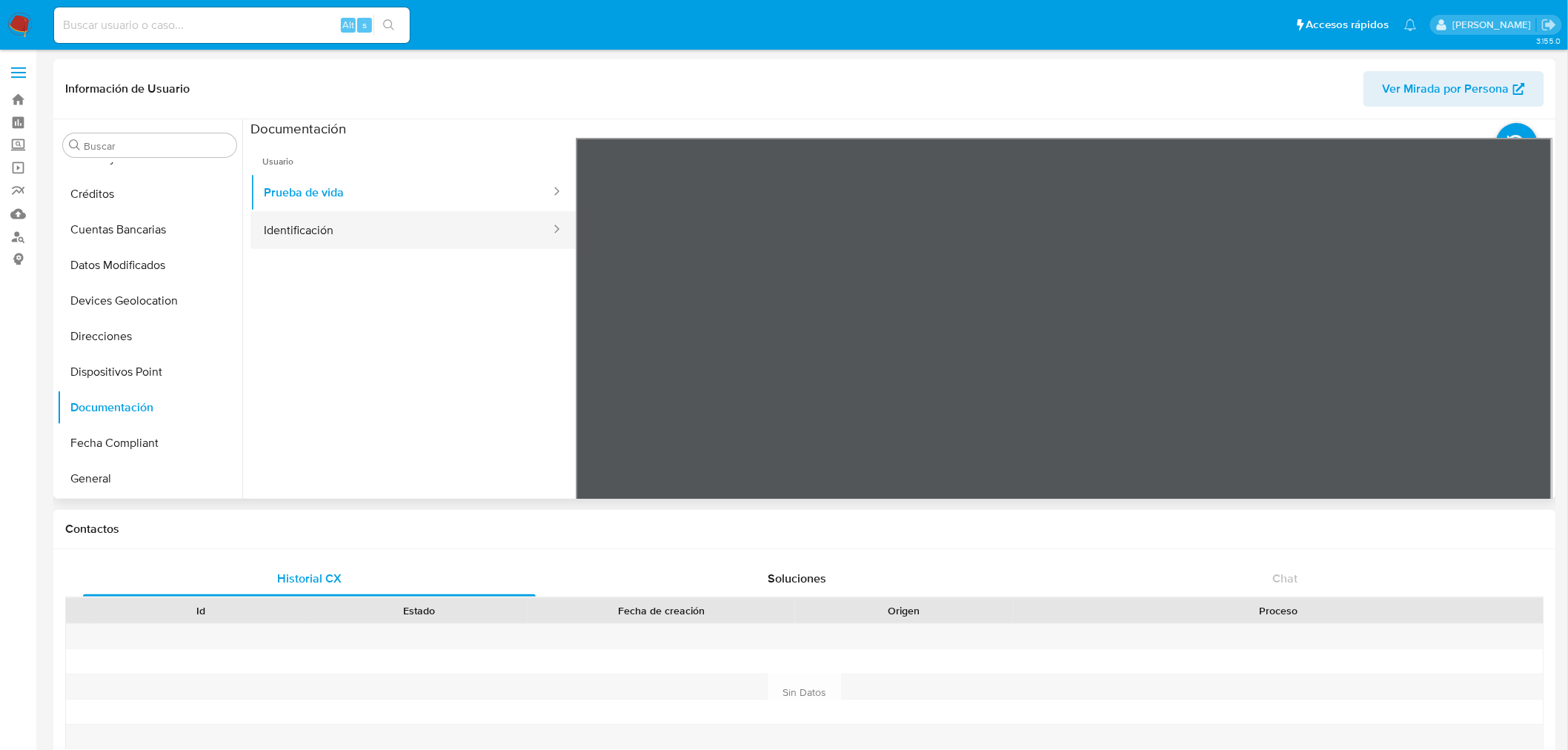
click at [379, 220] on button "Identificación" at bounding box center [401, 229] width 302 height 38
click at [1538, 384] on icon at bounding box center [1534, 379] width 29 height 29
click at [321, 194] on button "Prueba de vida" at bounding box center [401, 192] width 302 height 38
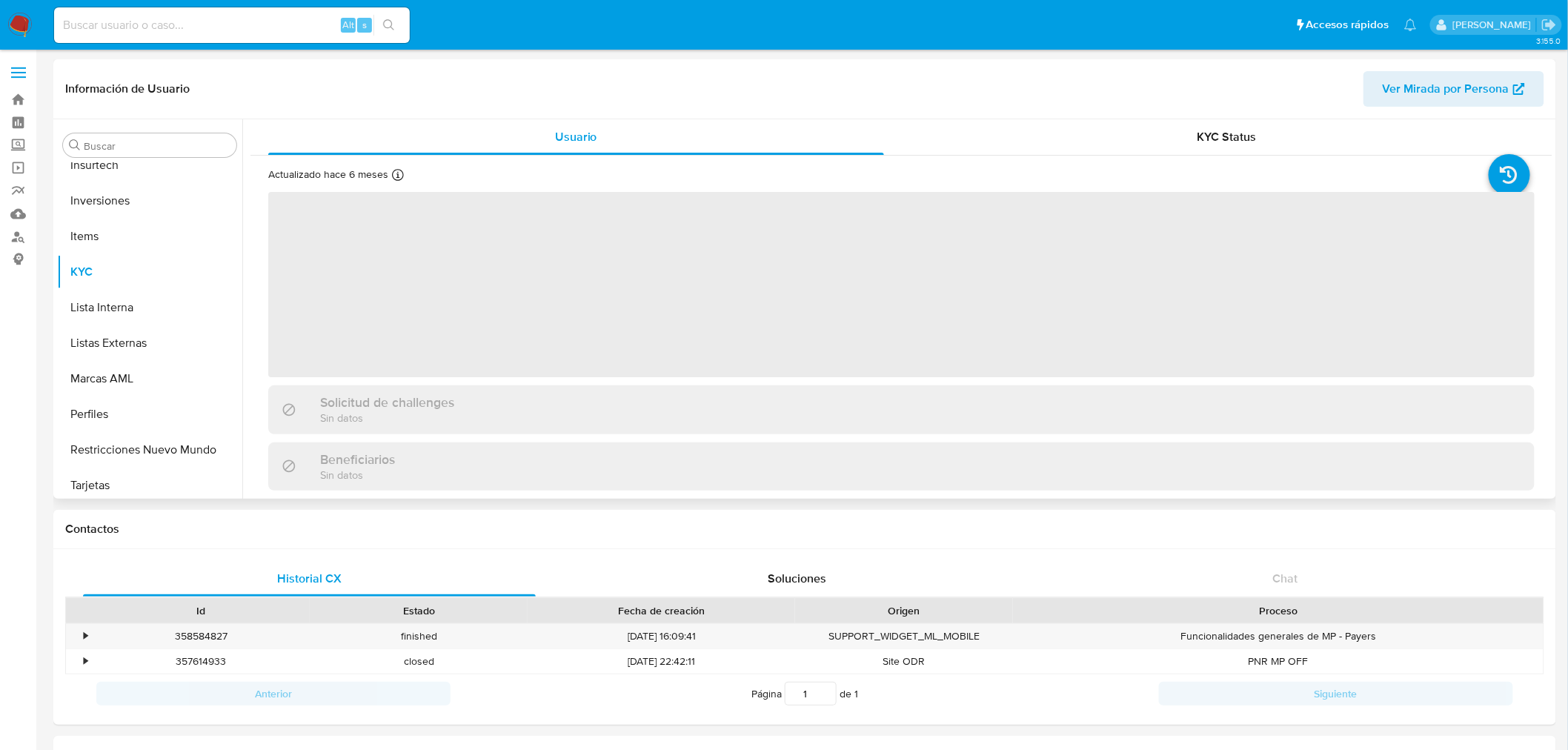
scroll to position [696, 0]
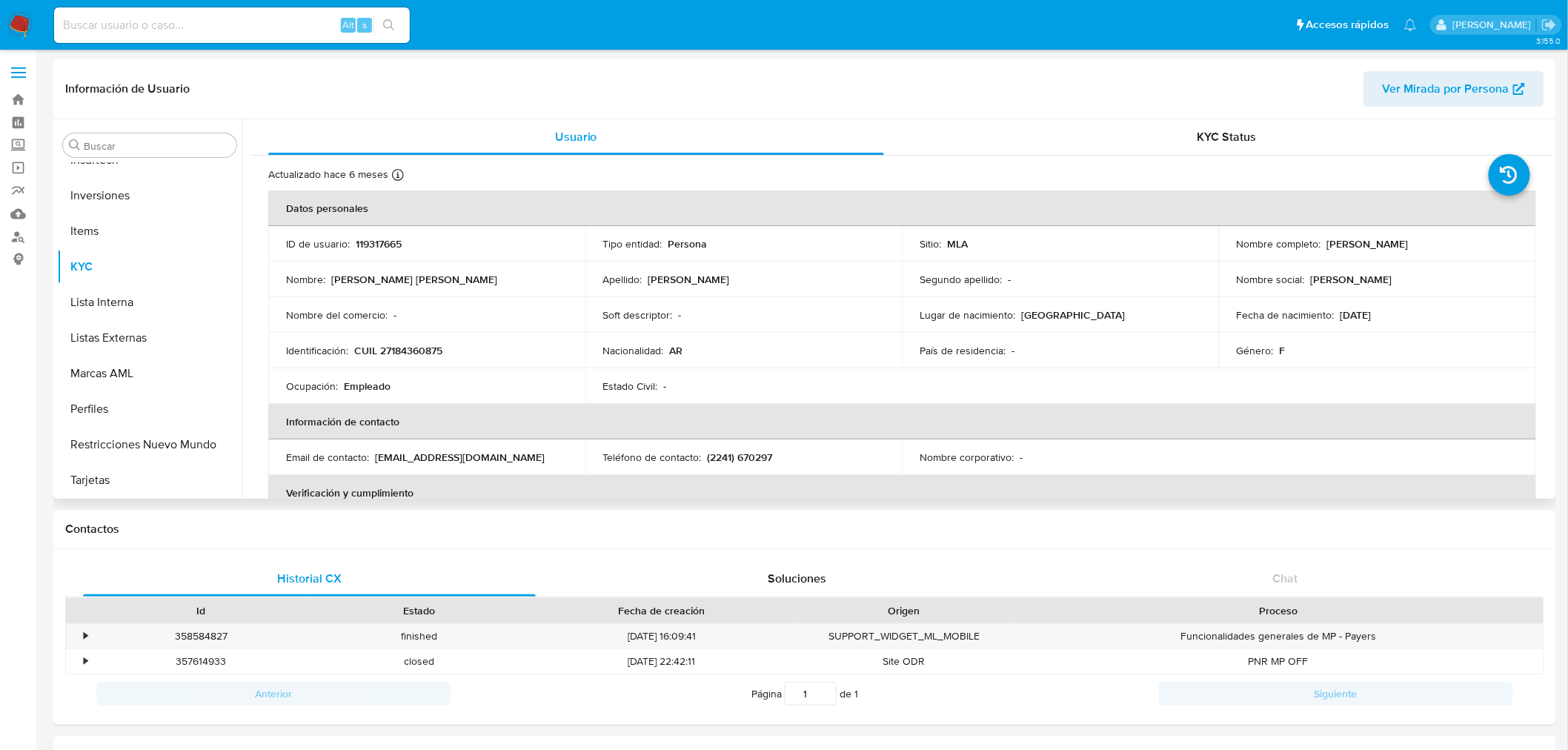
select select "10"
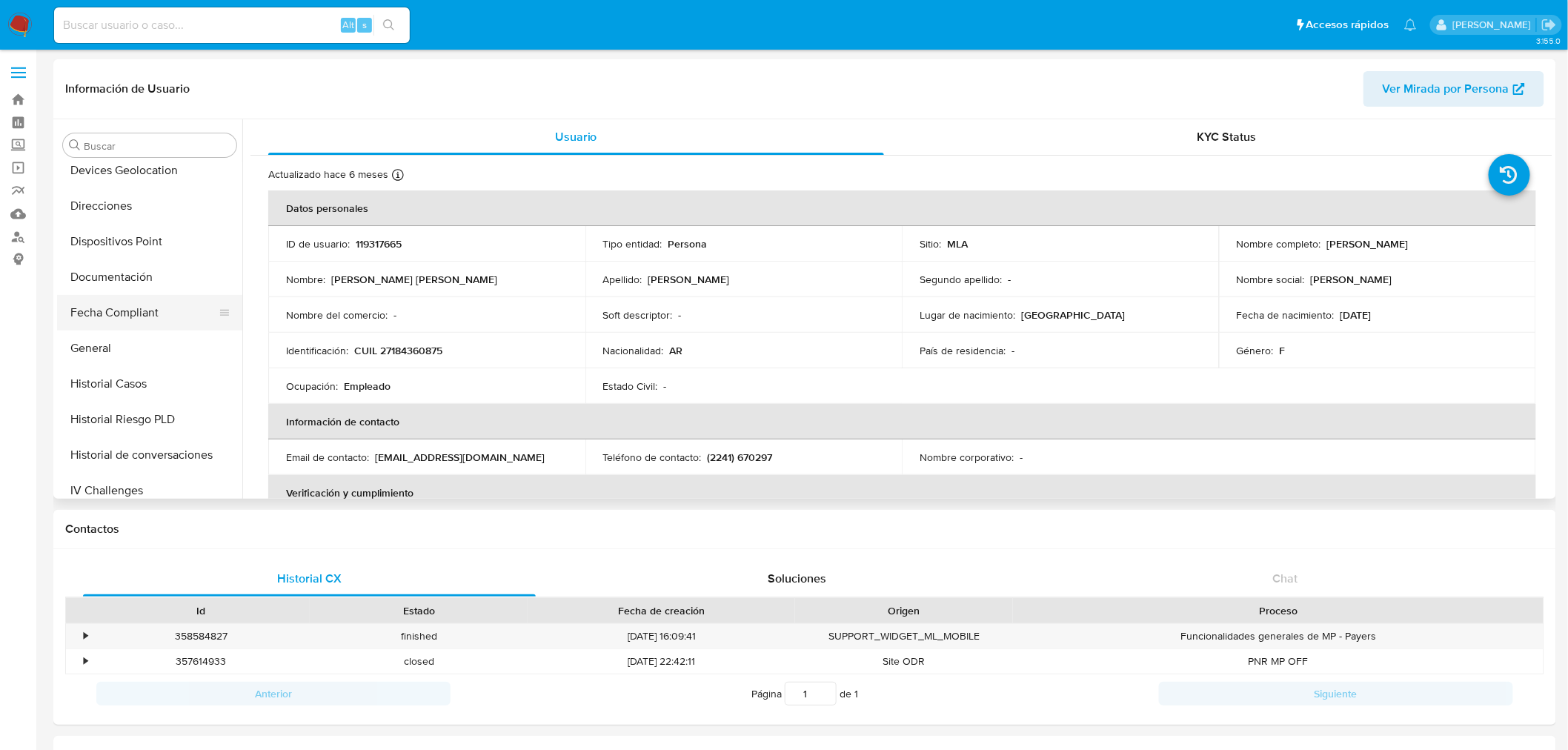
scroll to position [284, 0]
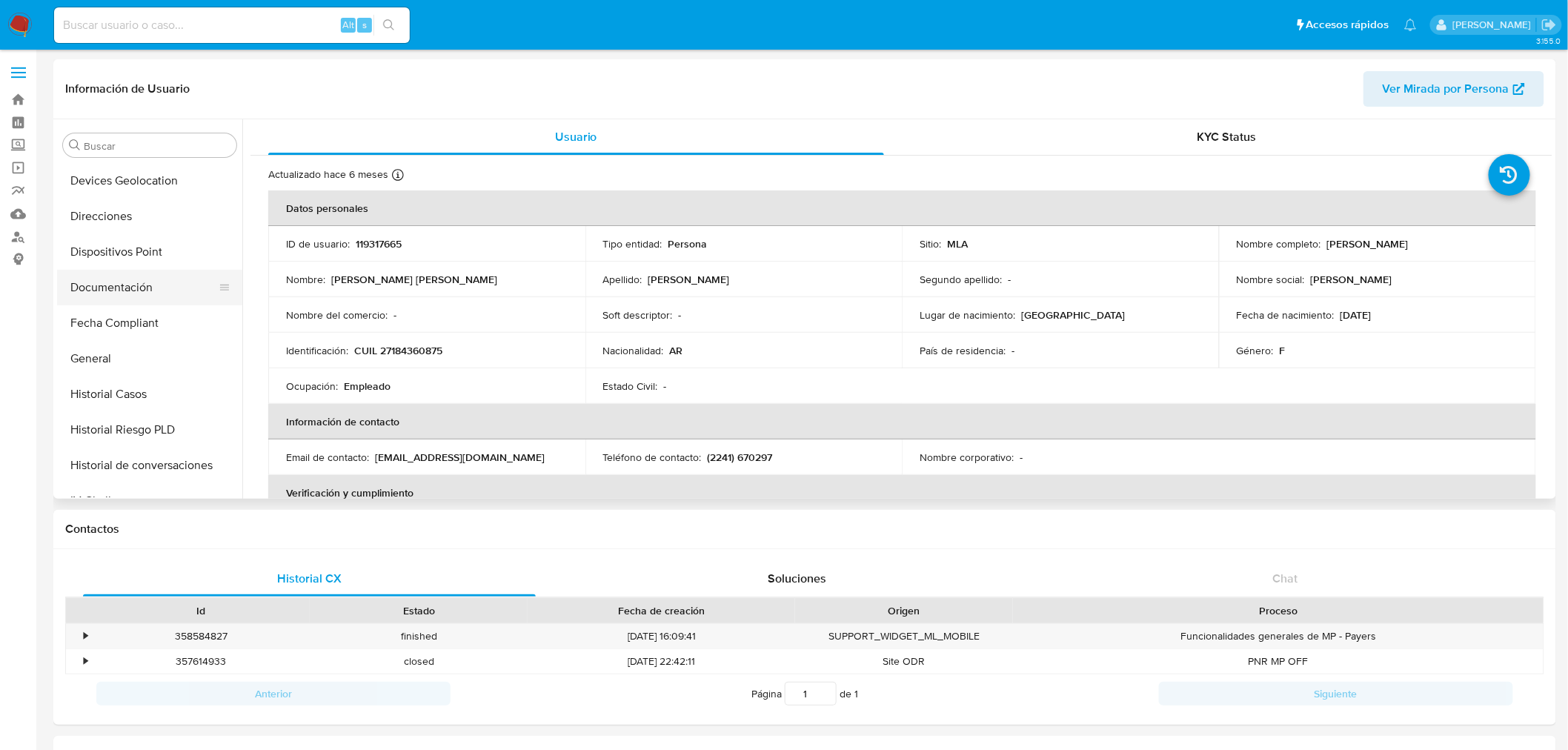
click at [117, 293] on button "Documentación" at bounding box center [144, 287] width 174 height 35
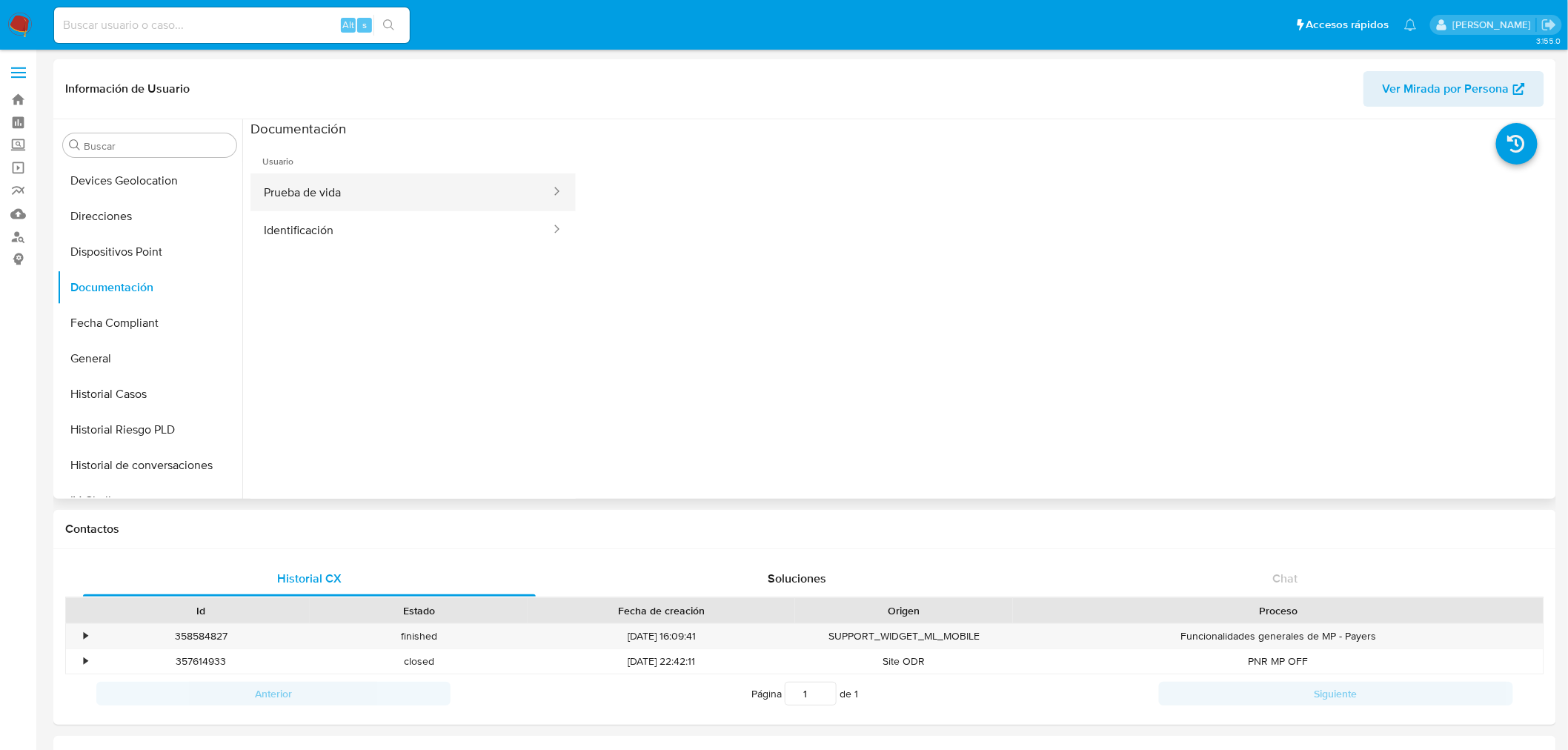
click at [386, 196] on button "Prueba de vida" at bounding box center [401, 192] width 302 height 38
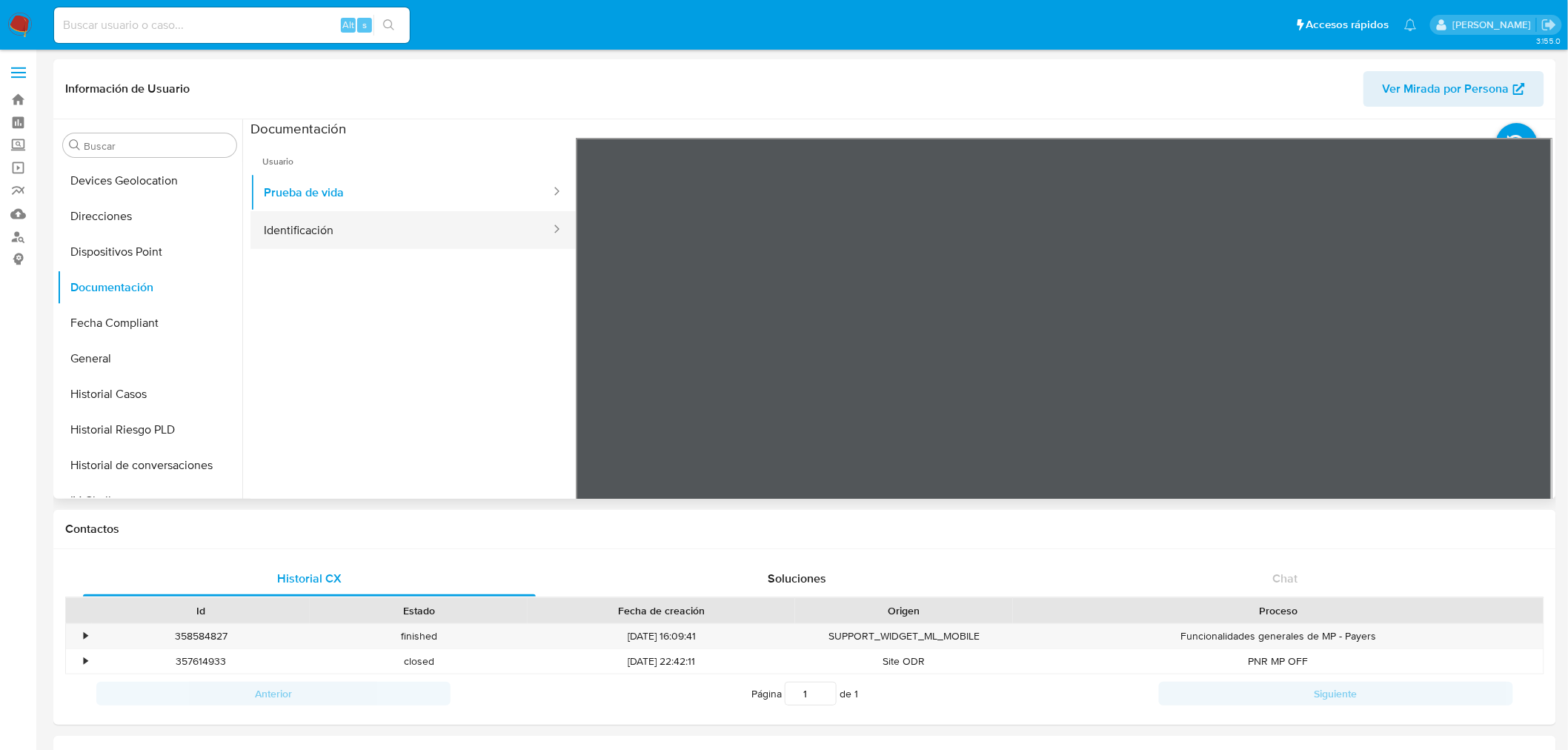
click at [398, 231] on button "Identificación" at bounding box center [401, 229] width 302 height 38
click at [1533, 379] on icon at bounding box center [1534, 379] width 29 height 29
click at [379, 183] on button "Prueba de vida" at bounding box center [401, 192] width 302 height 38
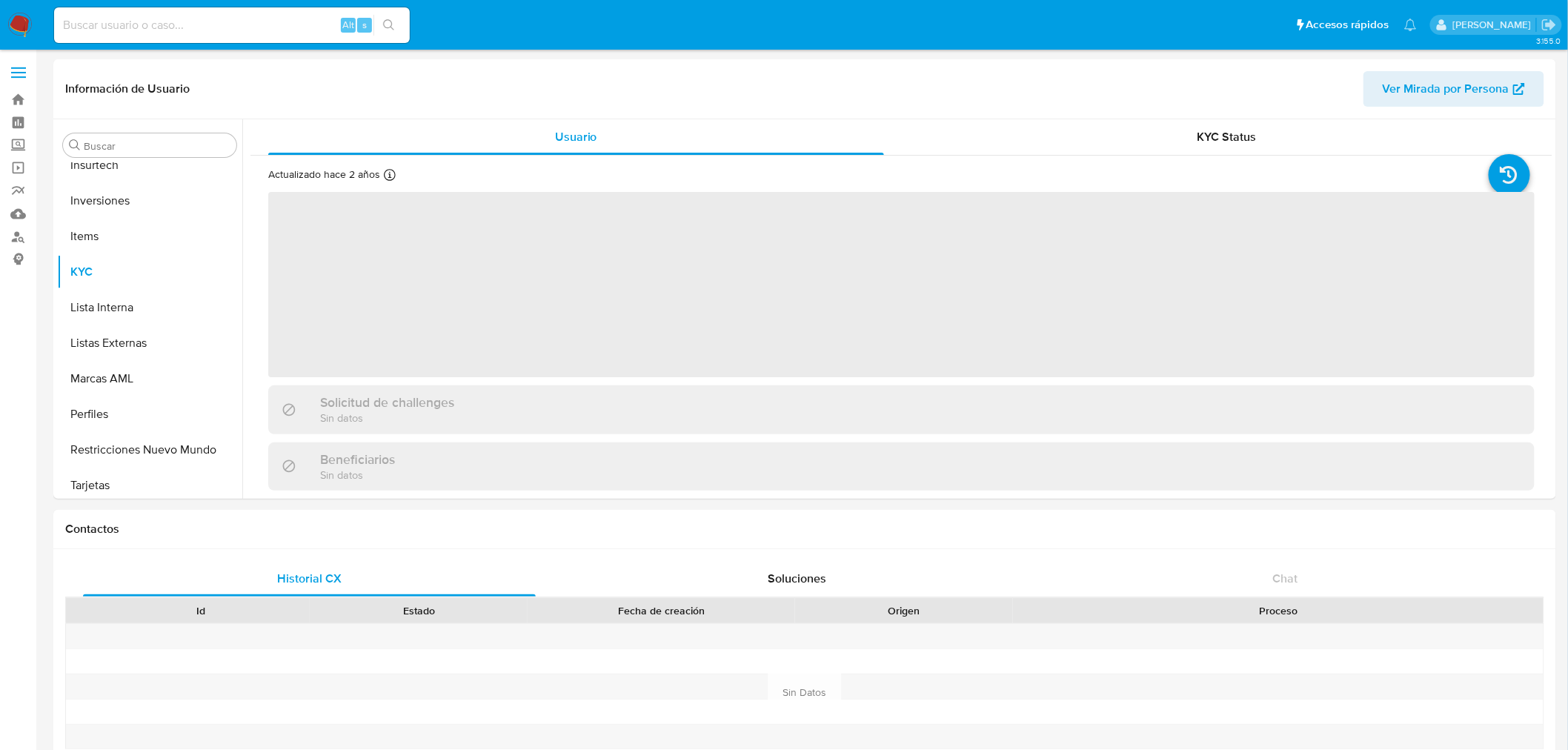
scroll to position [696, 0]
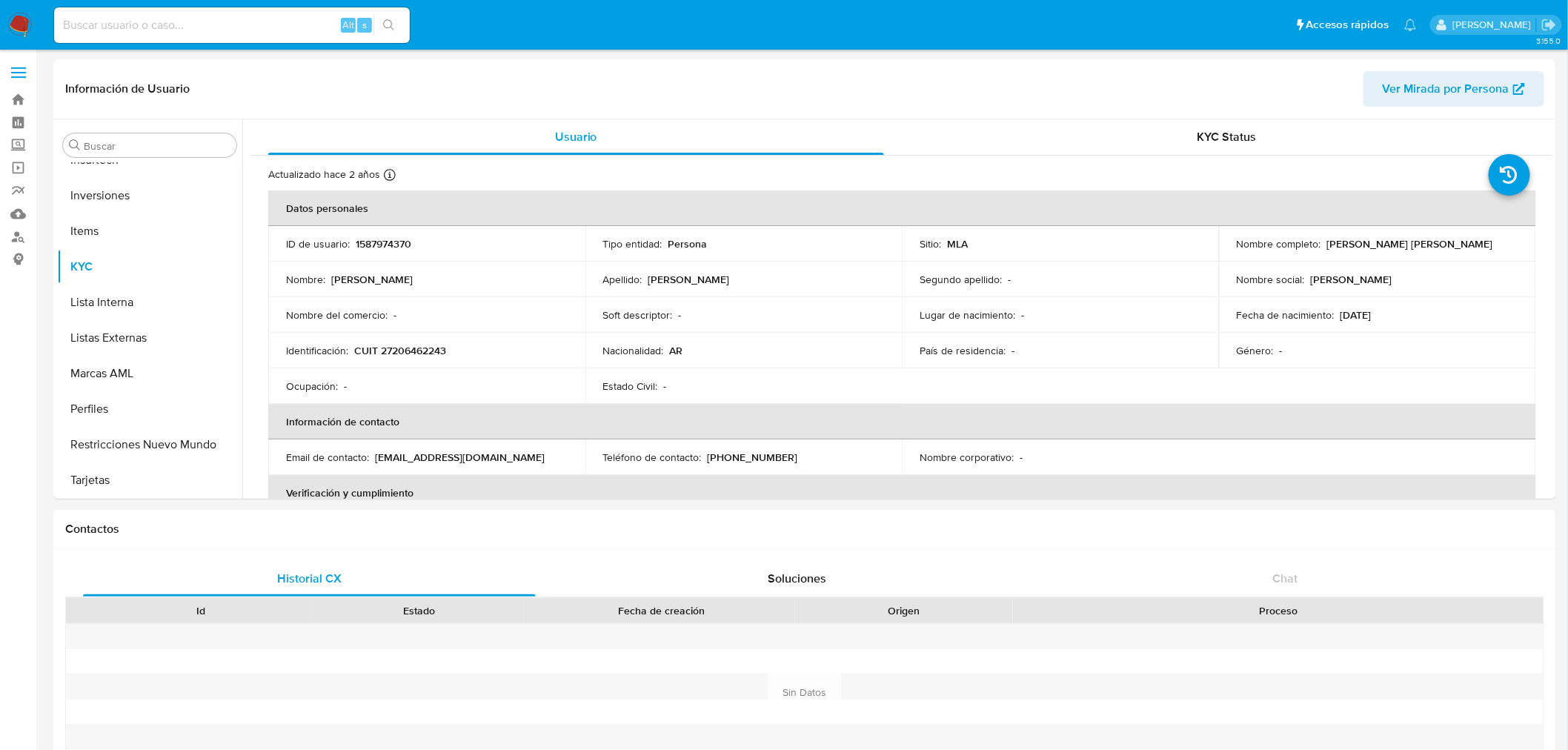
select select "10"
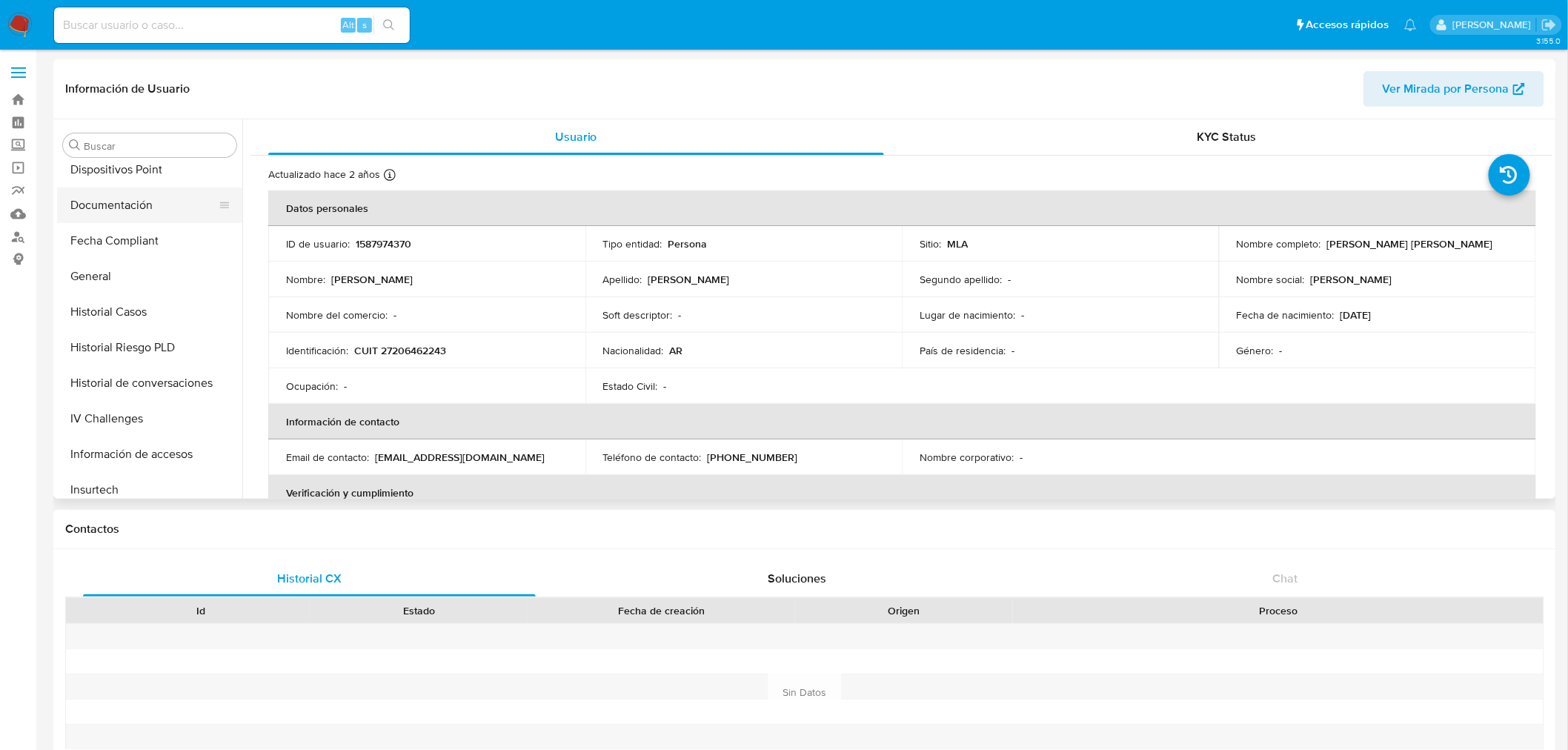
click at [132, 195] on button "Documentación" at bounding box center [144, 205] width 174 height 35
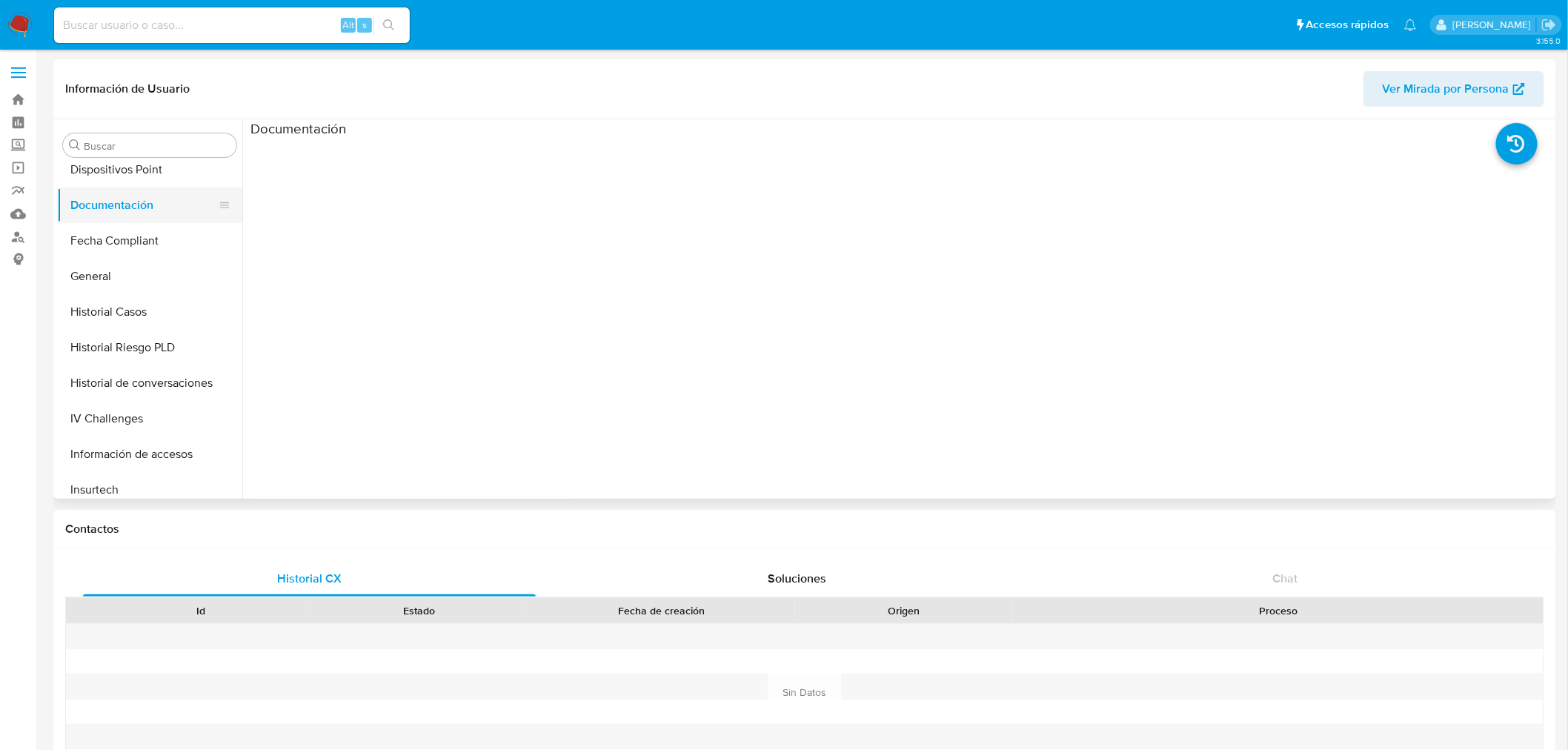
click at [140, 206] on button "Documentación" at bounding box center [144, 205] width 174 height 35
drag, startPoint x: 138, startPoint y: 238, endPoint x: 137, endPoint y: 203, distance: 35.0
click at [137, 235] on button "Fecha Compliant" at bounding box center [149, 240] width 186 height 35
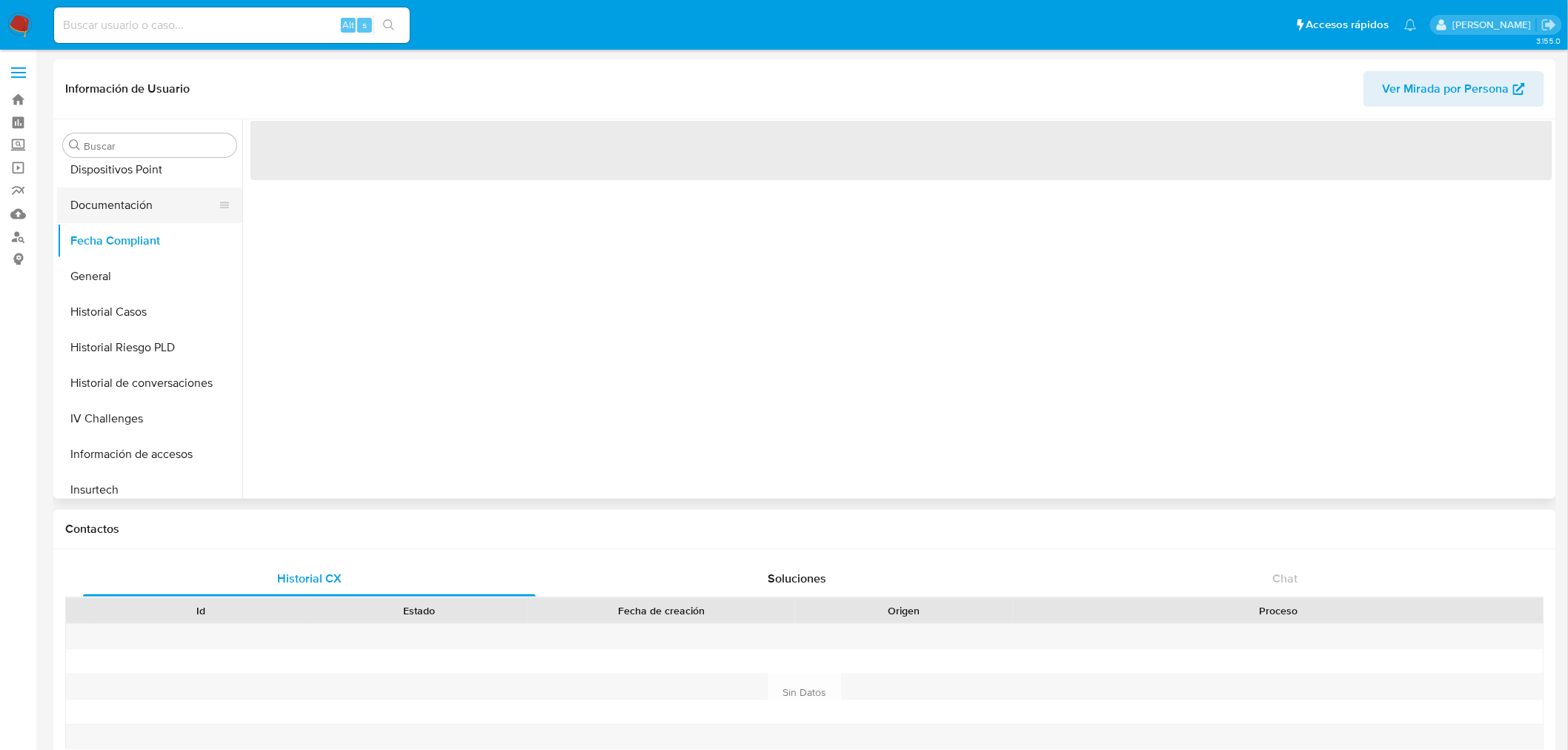
click at [134, 195] on button "Documentación" at bounding box center [144, 205] width 174 height 35
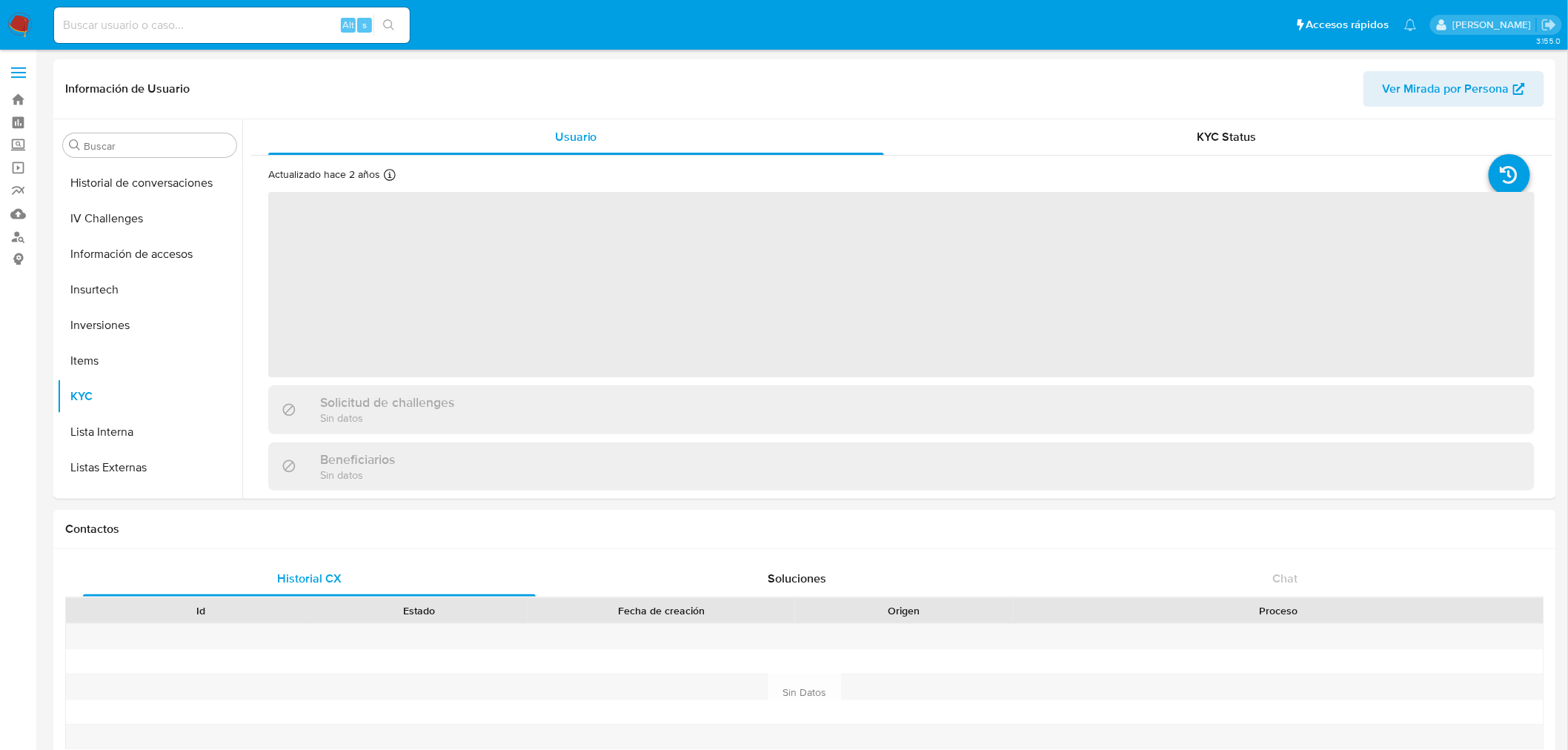
scroll to position [696, 0]
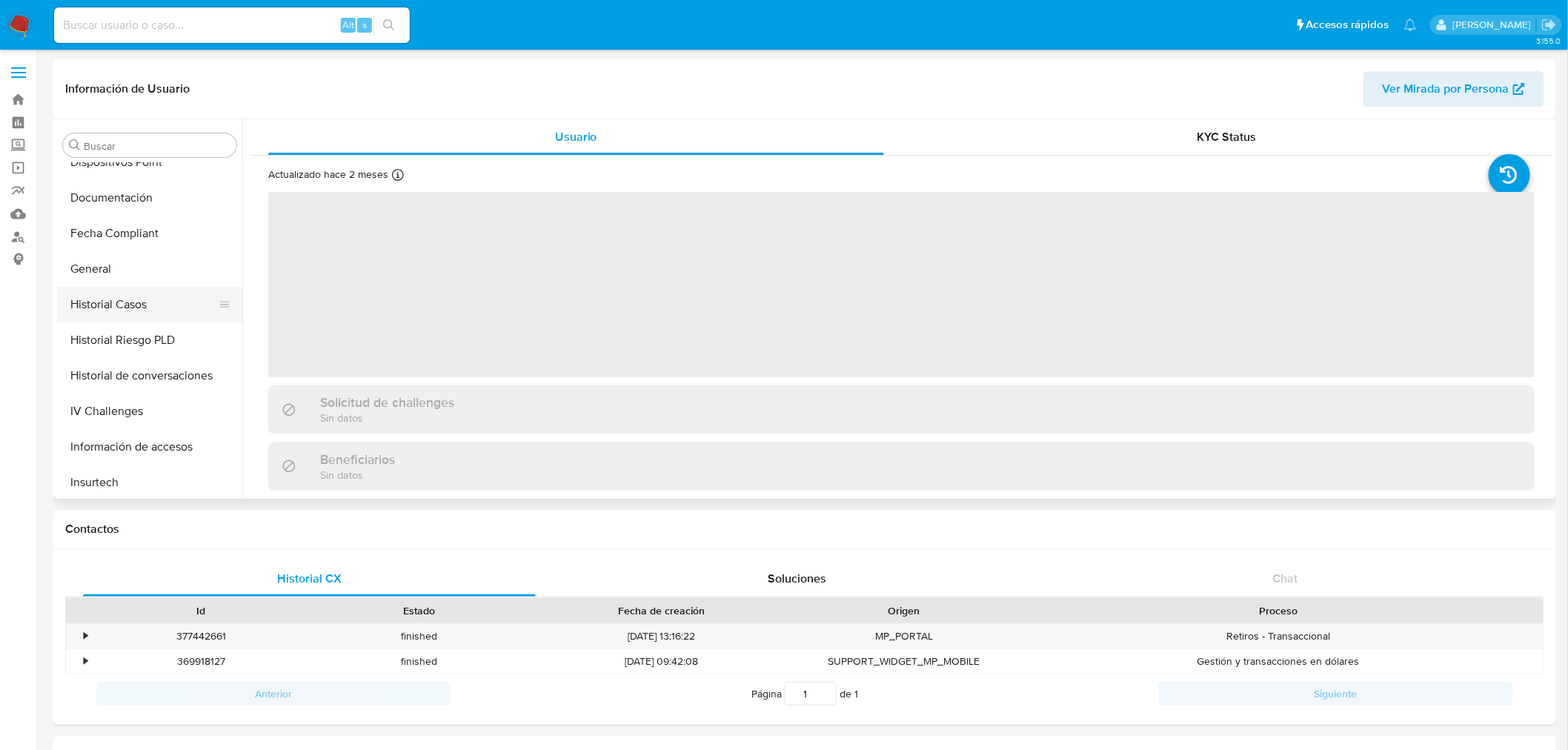
scroll to position [403, 0]
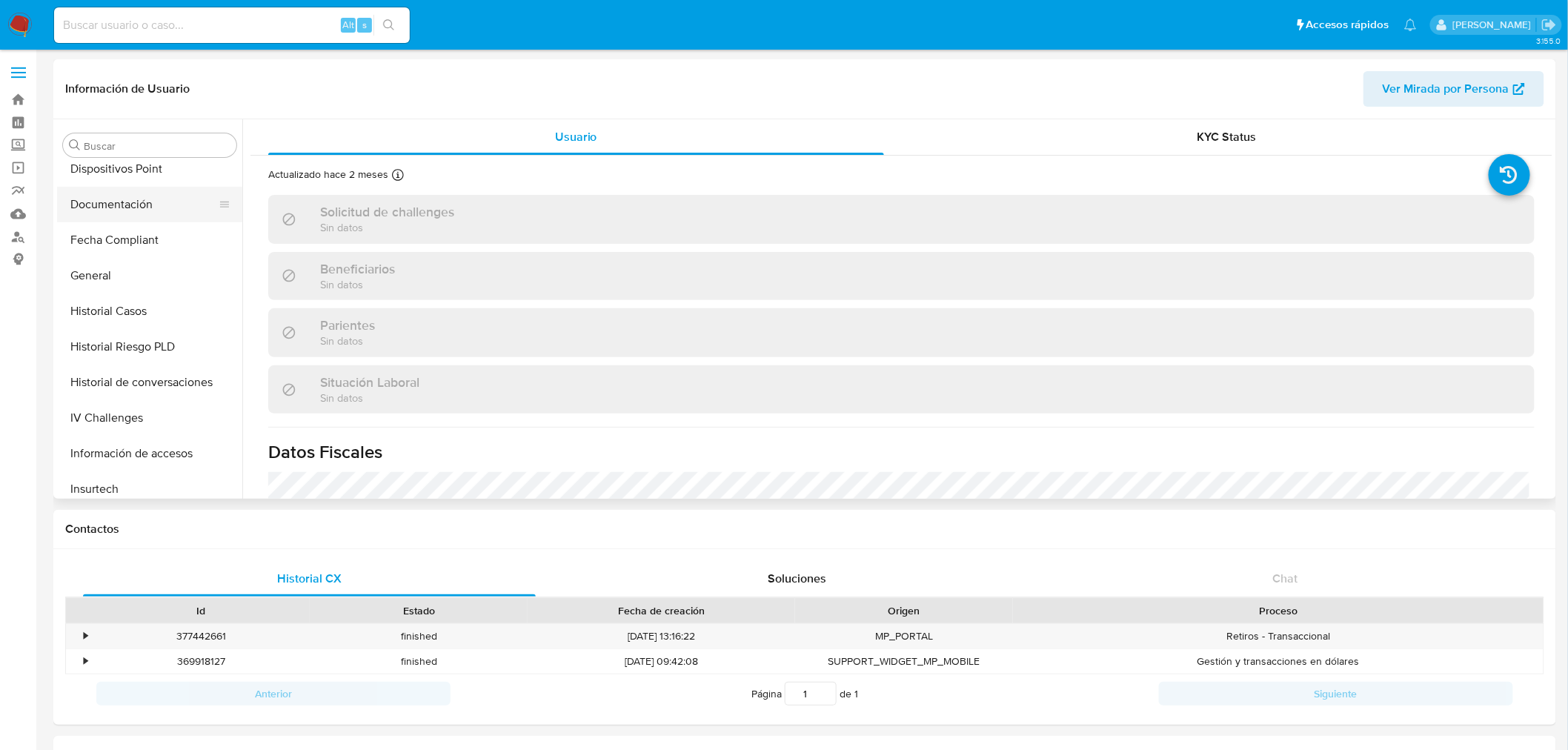
click at [135, 203] on button "Documentación" at bounding box center [144, 204] width 174 height 35
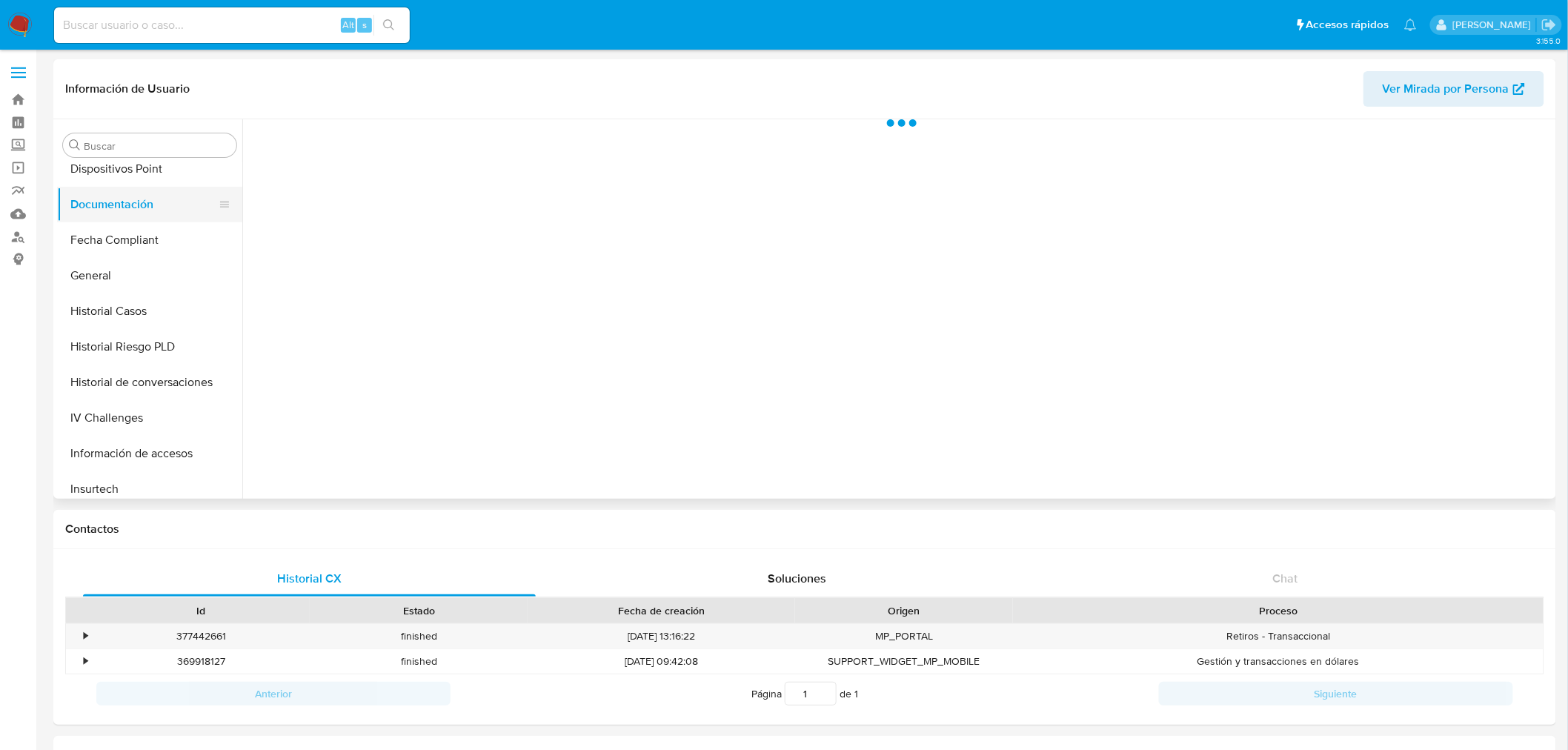
select select "10"
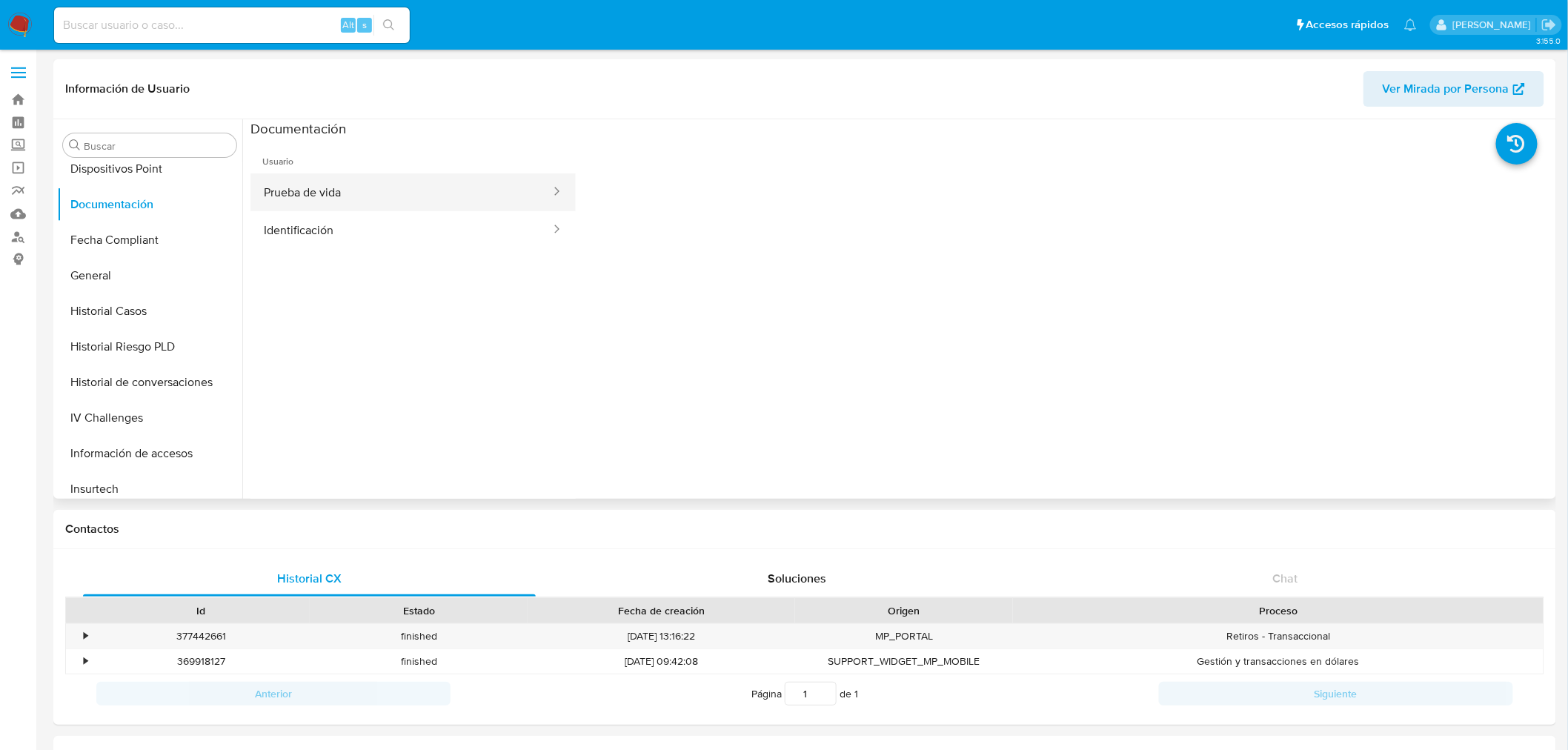
click at [432, 200] on button "Prueba de vida" at bounding box center [401, 192] width 302 height 38
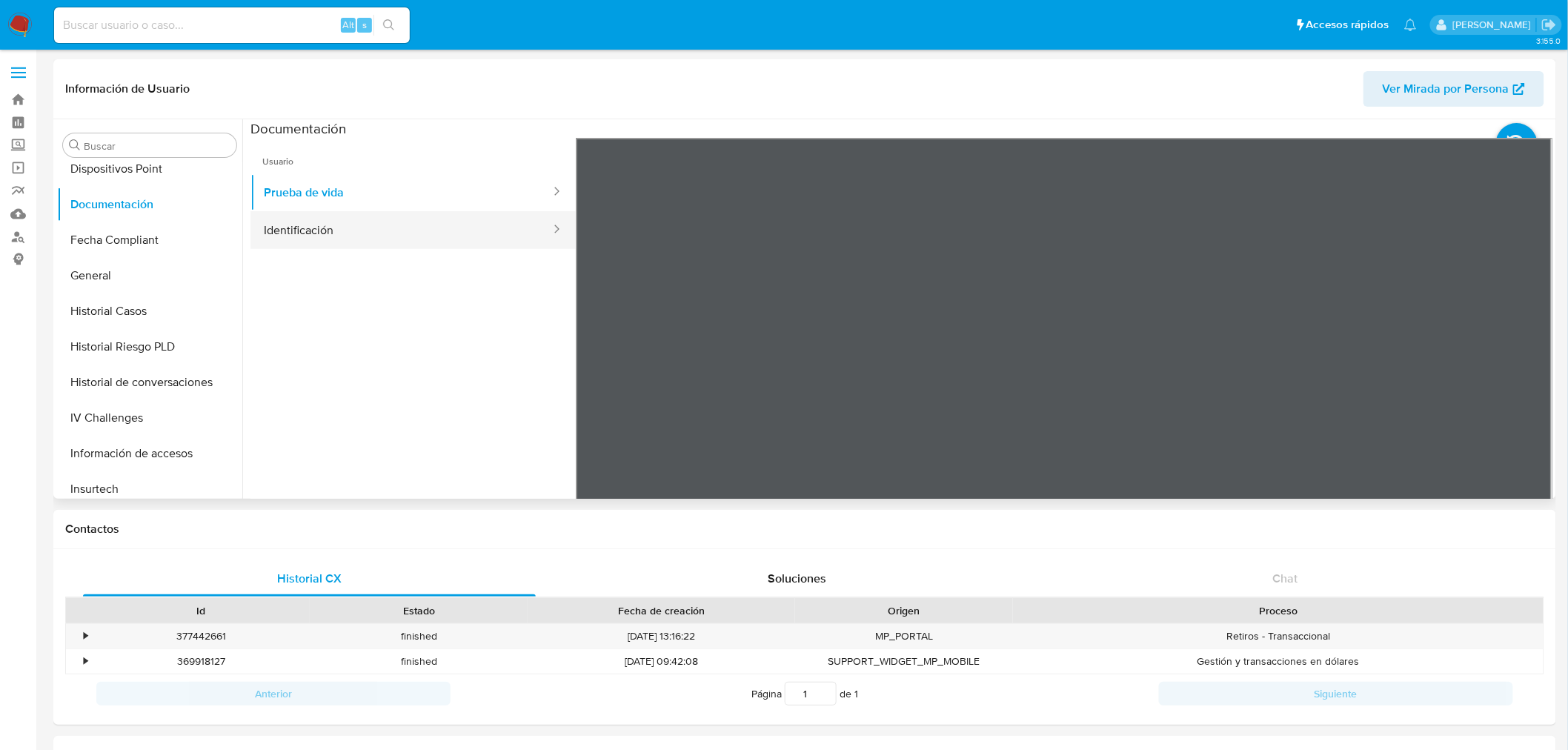
click at [441, 223] on button "Identificación" at bounding box center [401, 229] width 302 height 38
click at [1532, 389] on icon at bounding box center [1534, 379] width 29 height 29
drag, startPoint x: 349, startPoint y: 195, endPoint x: 360, endPoint y: 198, distance: 11.4
click at [349, 195] on button "Prueba de vida" at bounding box center [401, 192] width 302 height 38
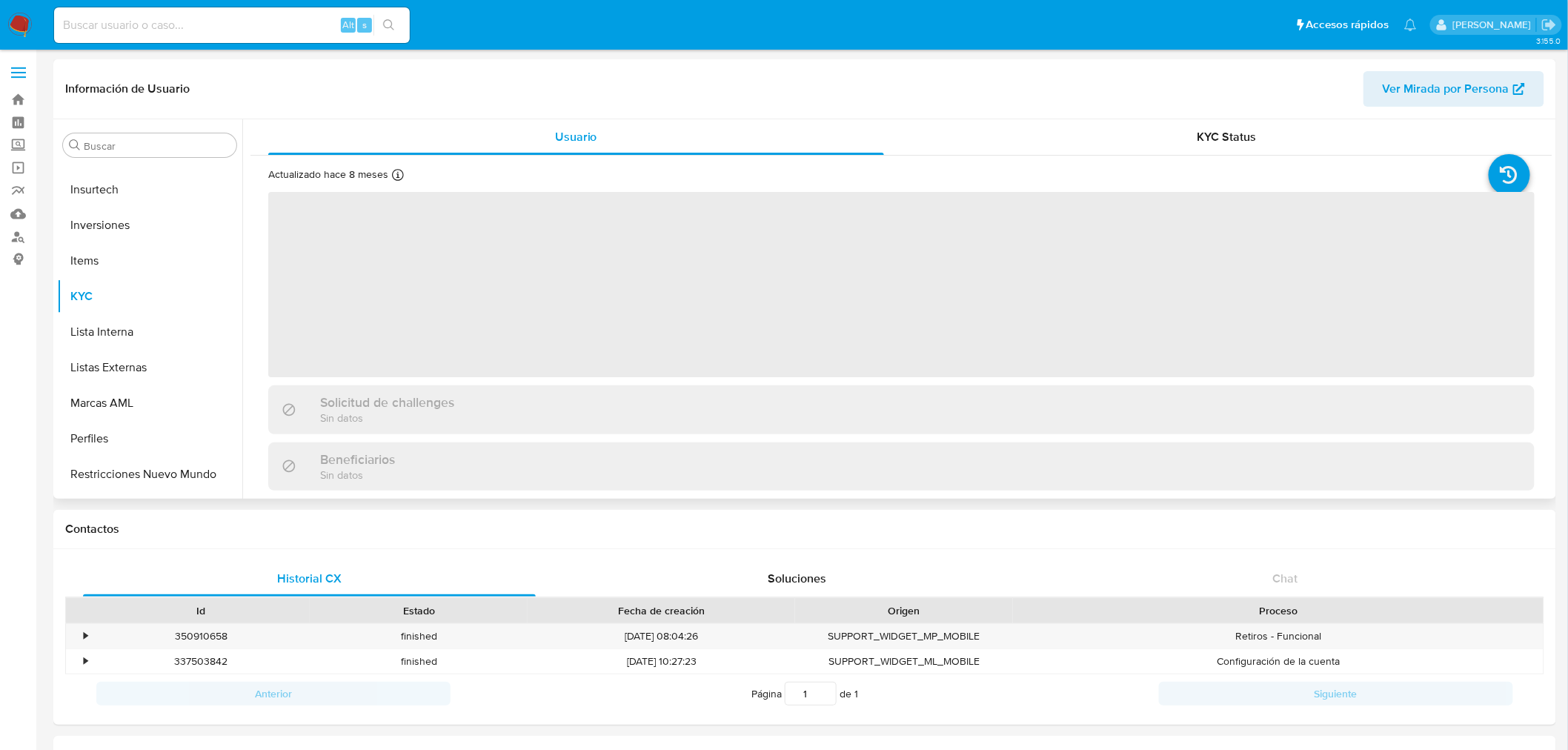
scroll to position [696, 0]
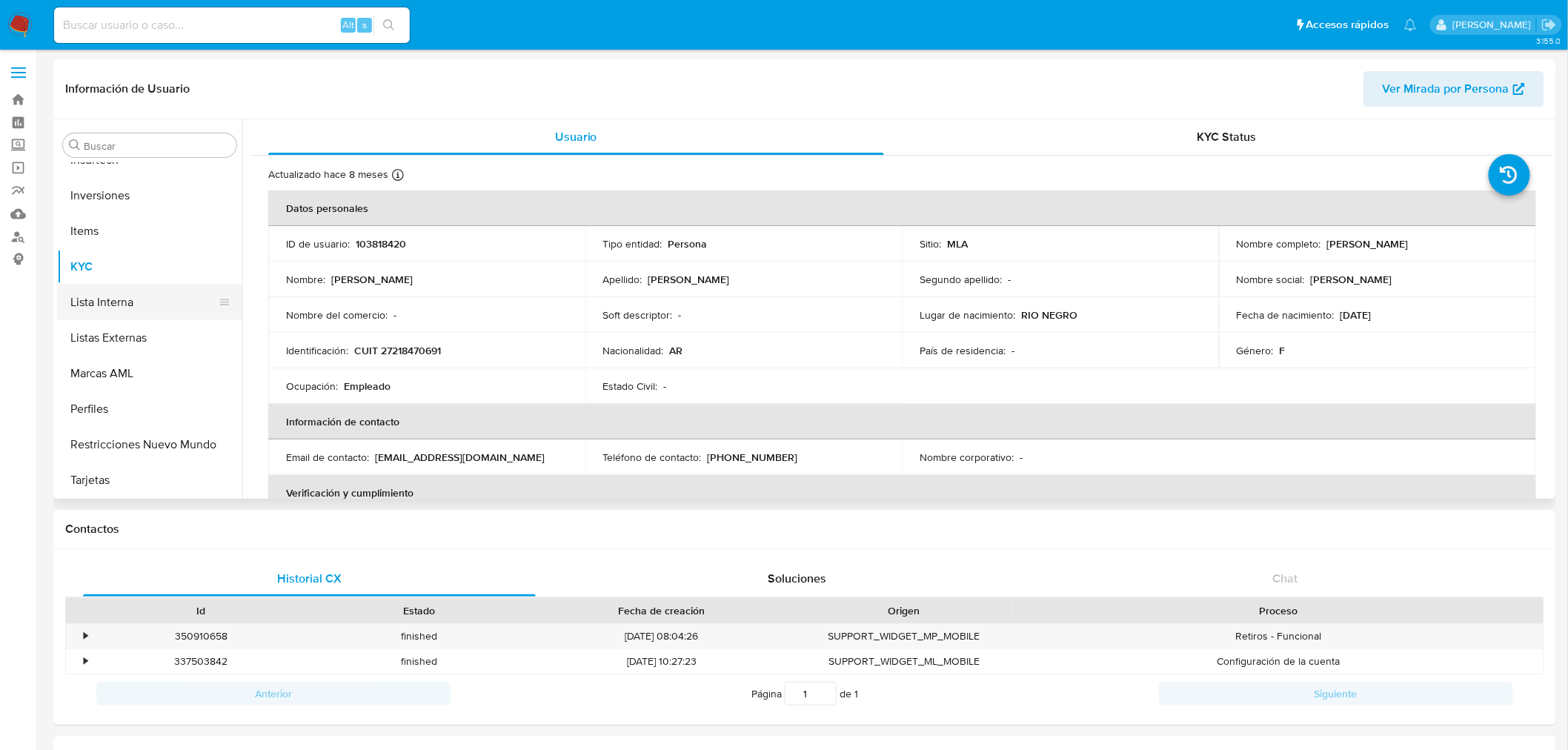
select select "10"
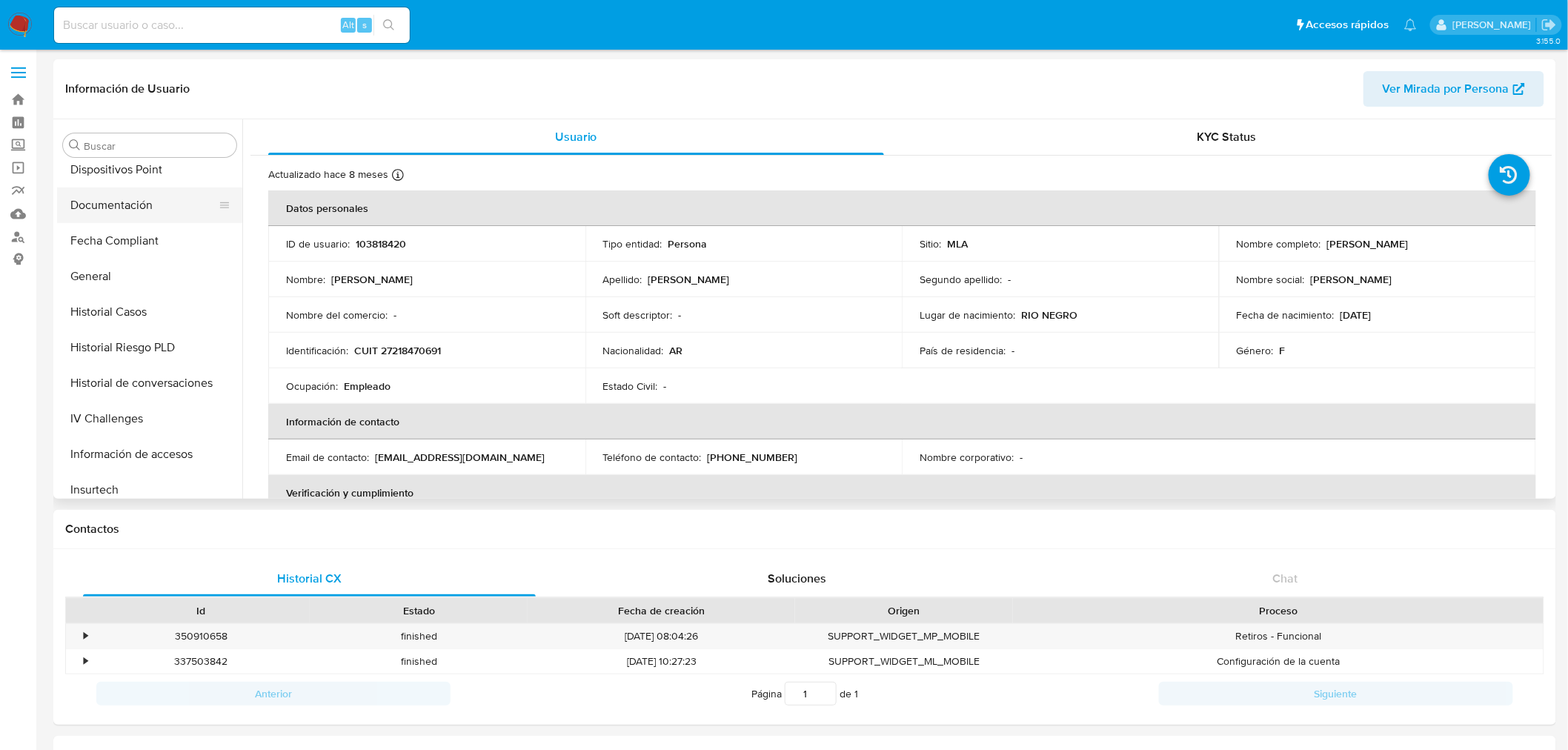
click at [126, 210] on button "Documentación" at bounding box center [144, 205] width 174 height 35
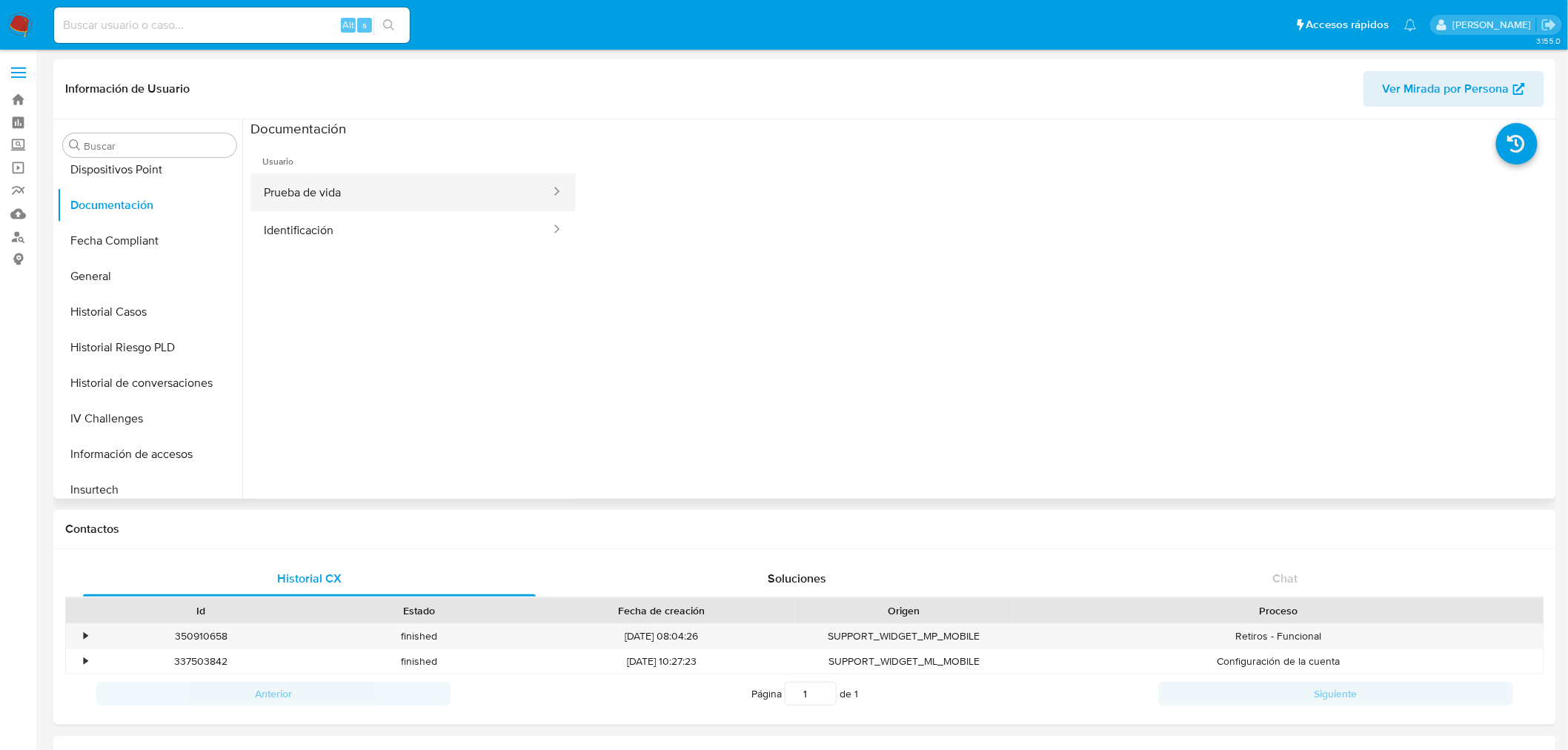
click at [453, 188] on button "Prueba de vida" at bounding box center [401, 192] width 302 height 38
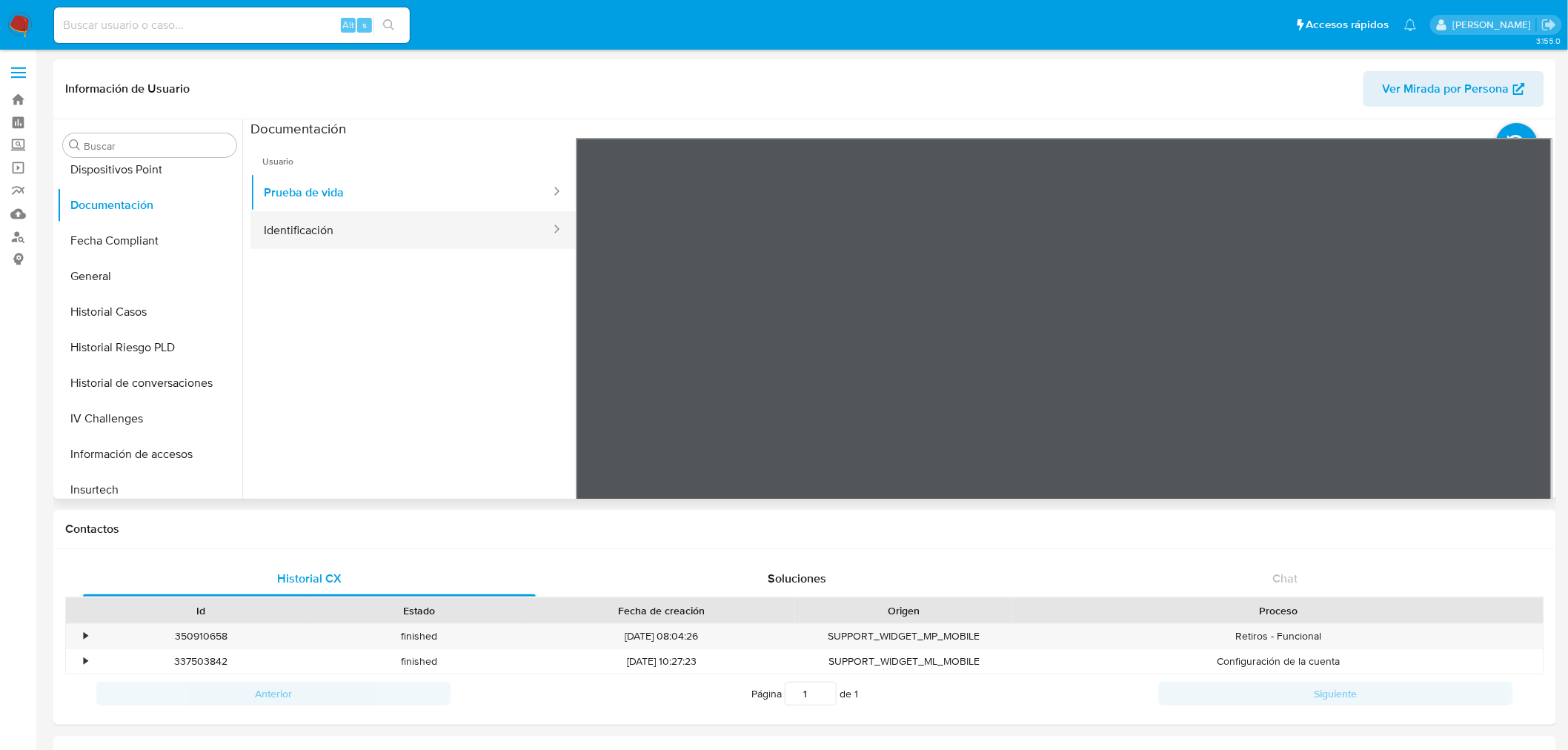
click at [440, 226] on button "Identificación" at bounding box center [401, 229] width 302 height 38
click at [1525, 381] on icon at bounding box center [1534, 379] width 29 height 29
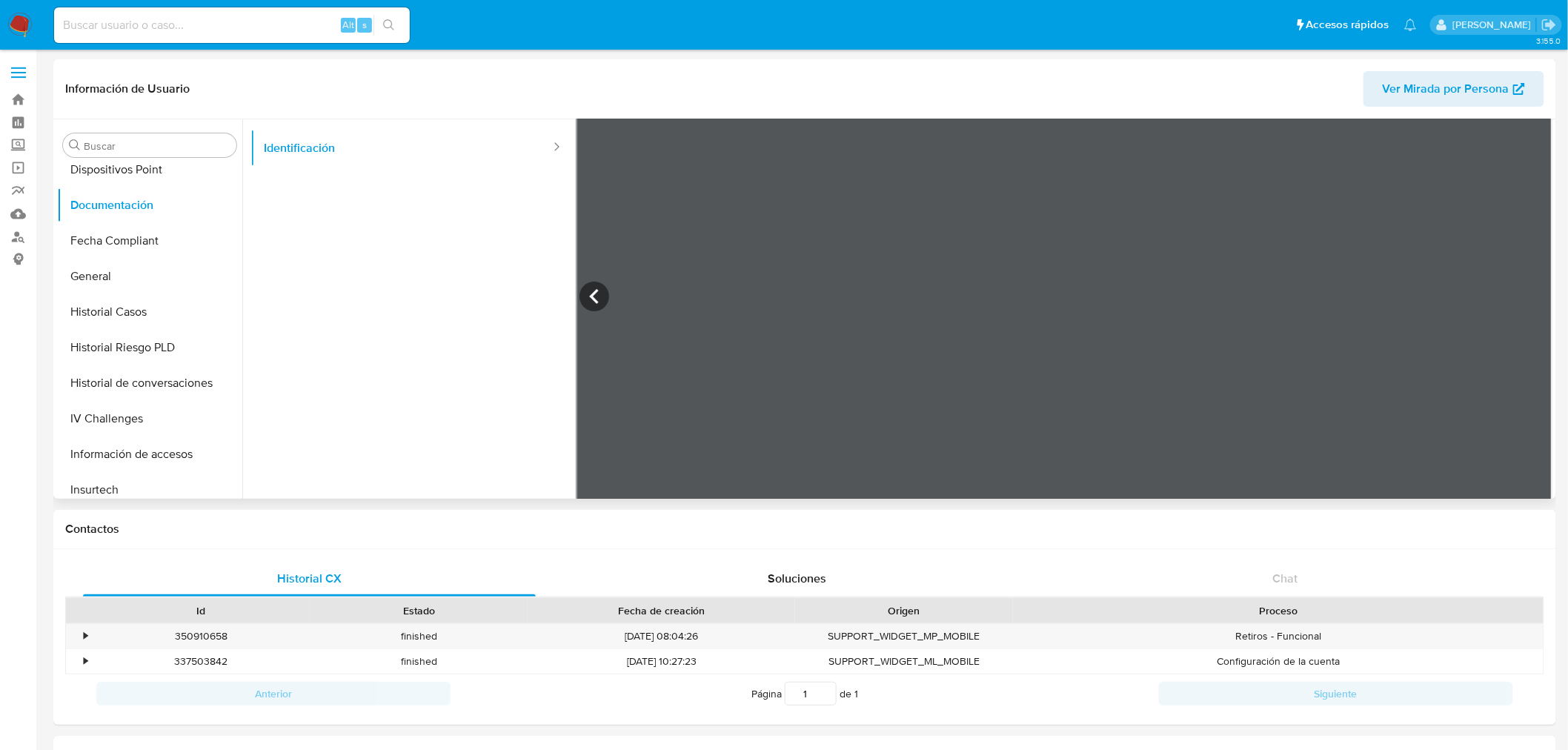
scroll to position [0, 0]
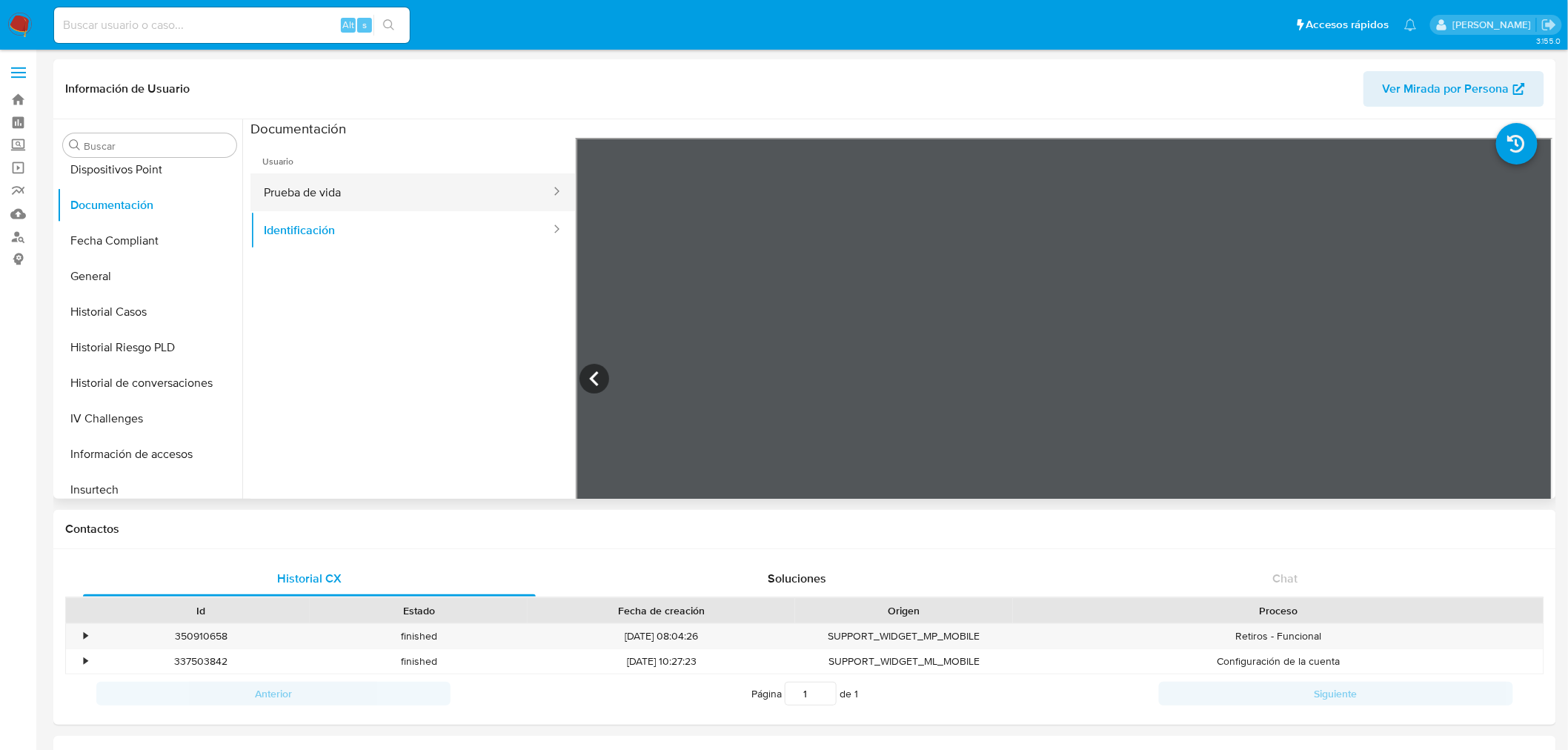
click at [358, 192] on button "Prueba de vida" at bounding box center [401, 192] width 302 height 38
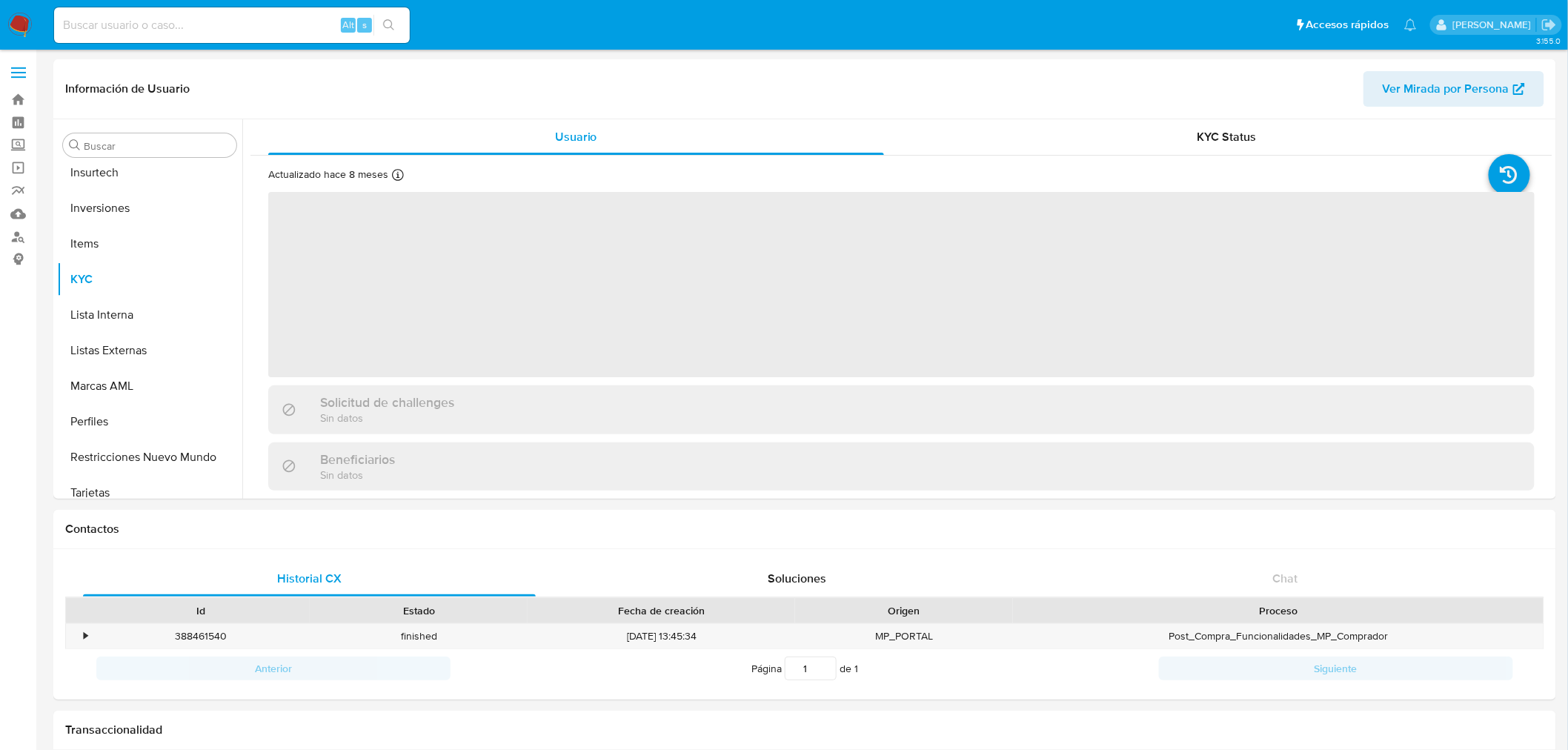
scroll to position [696, 0]
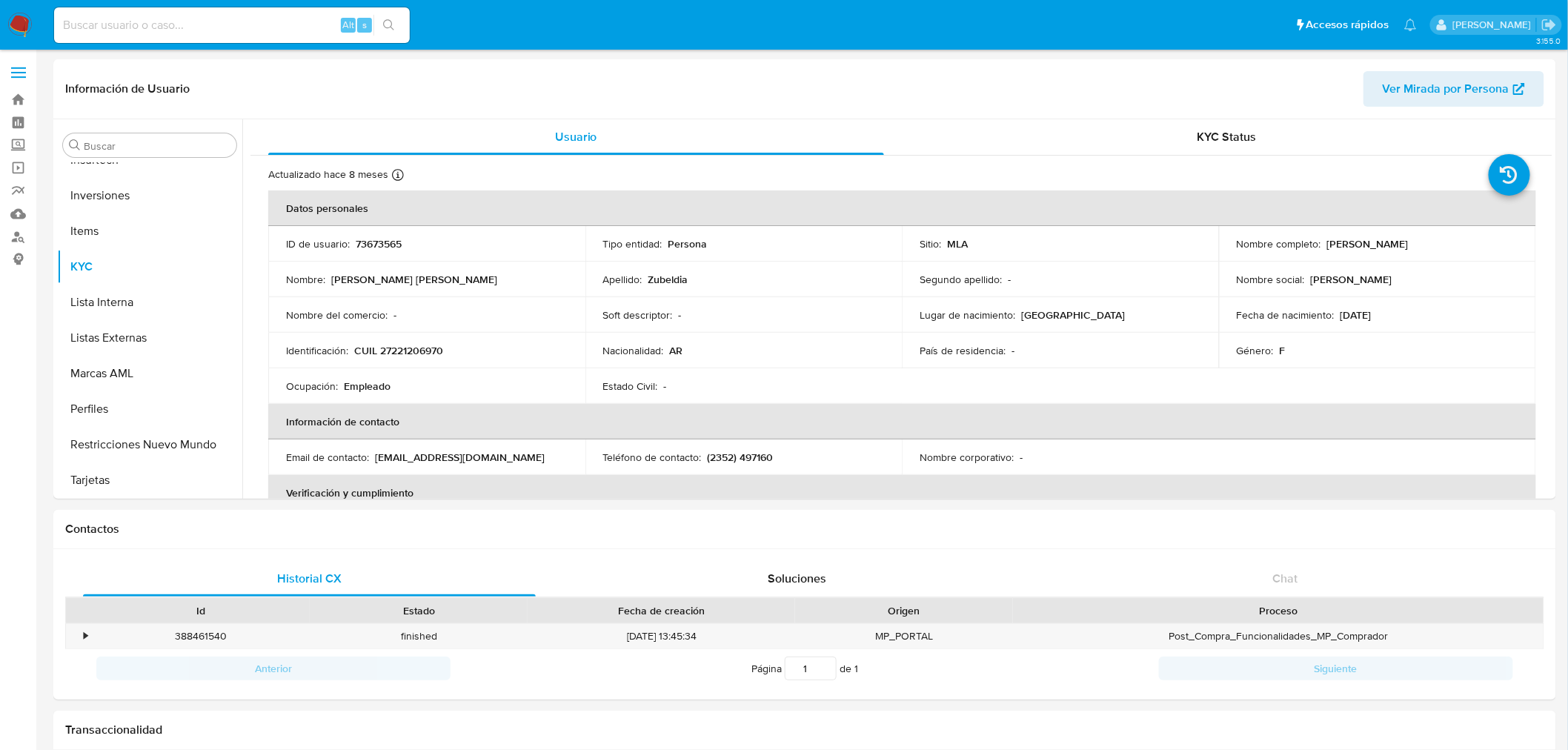
select select "10"
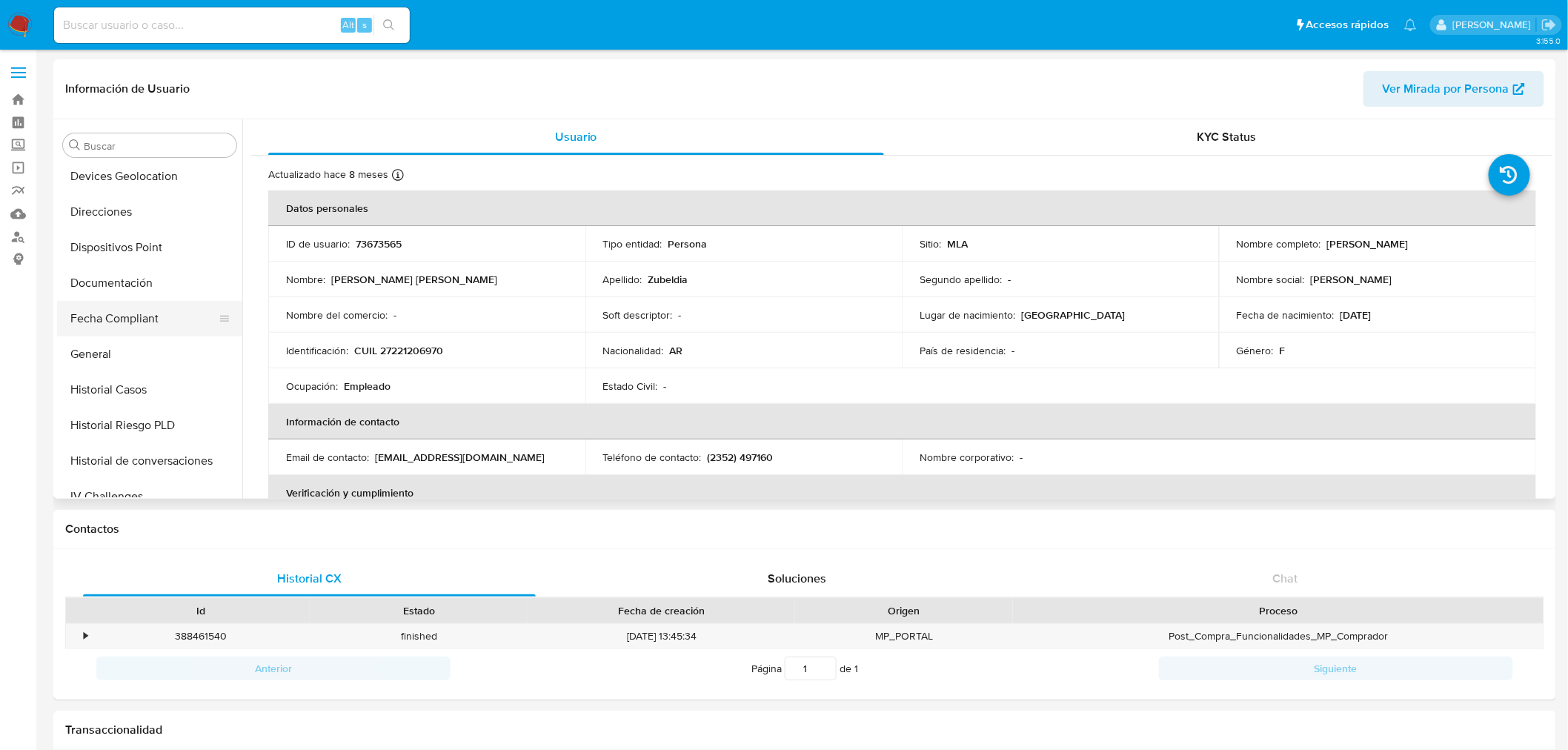
scroll to position [284, 0]
click at [95, 284] on button "Documentación" at bounding box center [144, 287] width 174 height 35
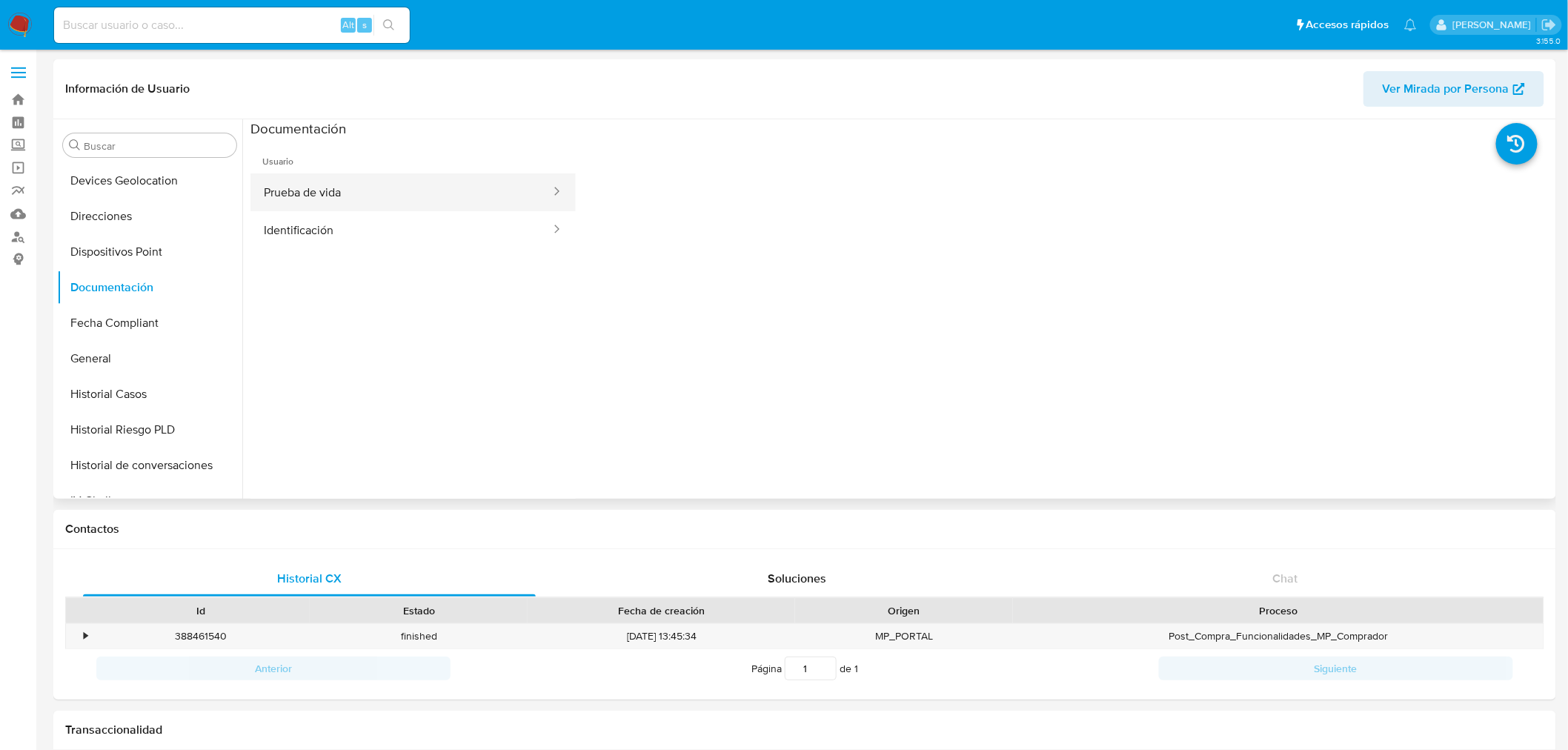
click at [327, 181] on button "Prueba de vida" at bounding box center [401, 192] width 302 height 38
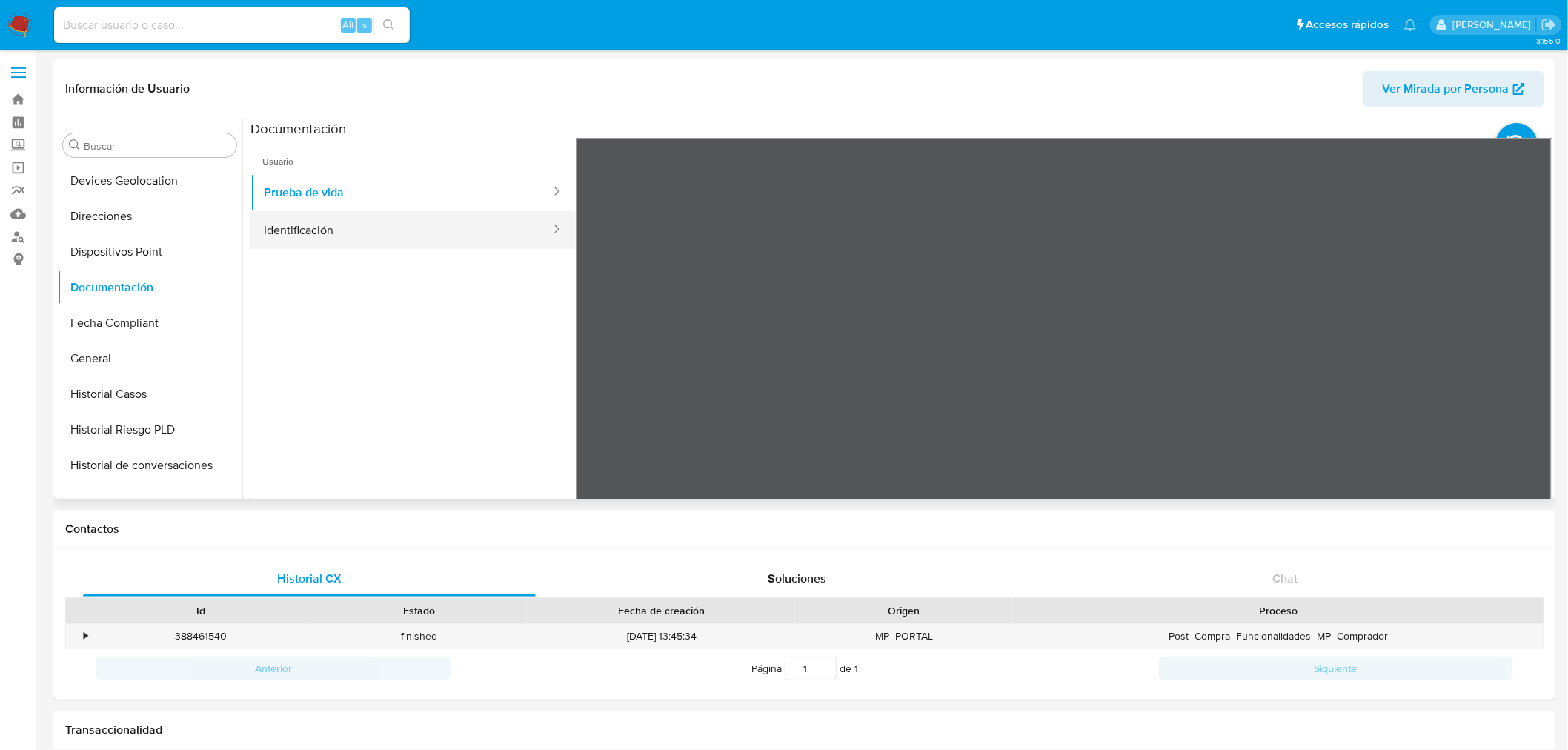
click at [287, 220] on button "Identificación" at bounding box center [401, 229] width 302 height 38
click at [1524, 378] on icon at bounding box center [1534, 379] width 29 height 29
click at [373, 191] on button "Prueba de vida" at bounding box center [401, 192] width 302 height 38
